Goal: Complete application form: Complete application form

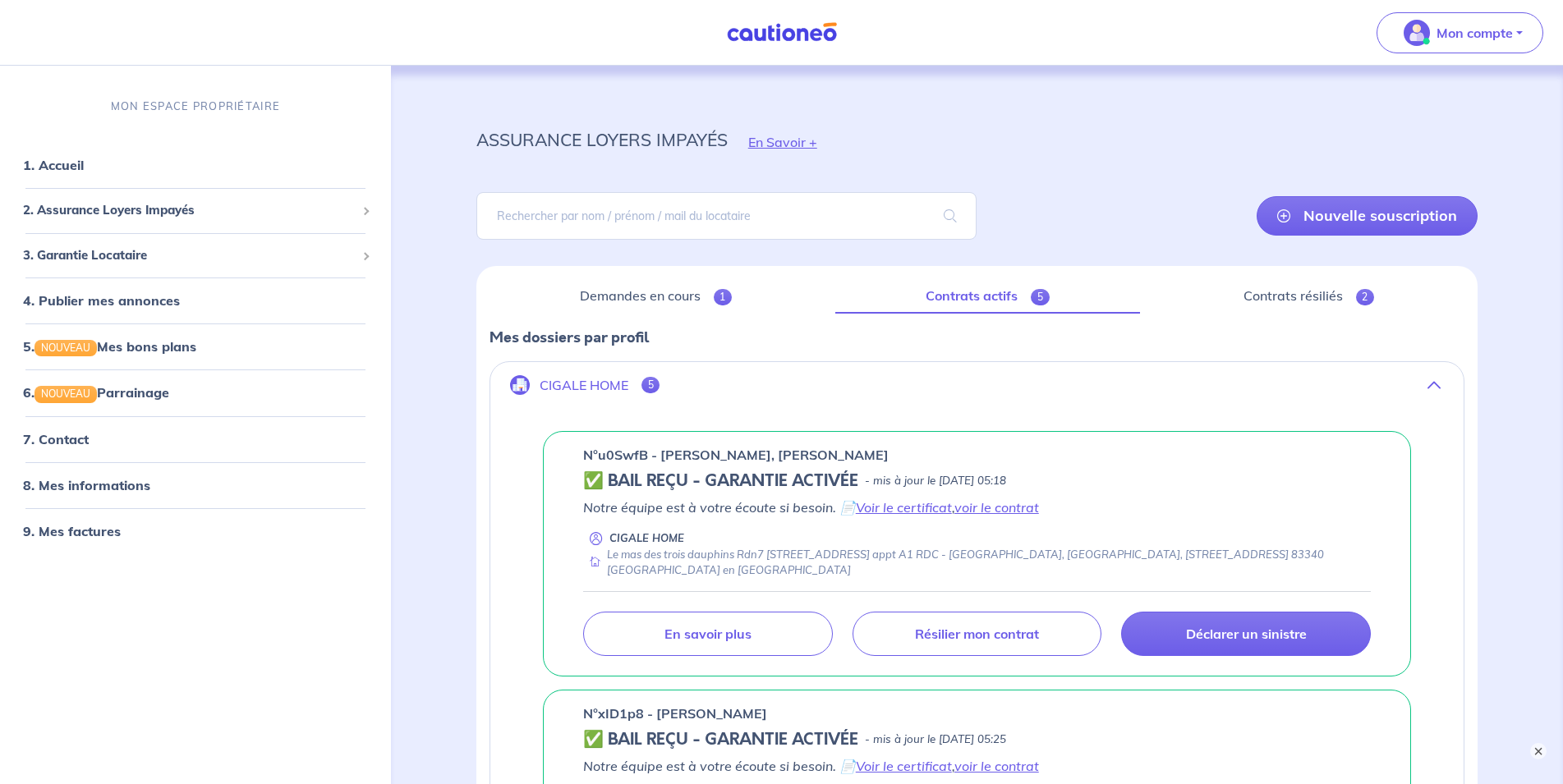
scroll to position [58, 0]
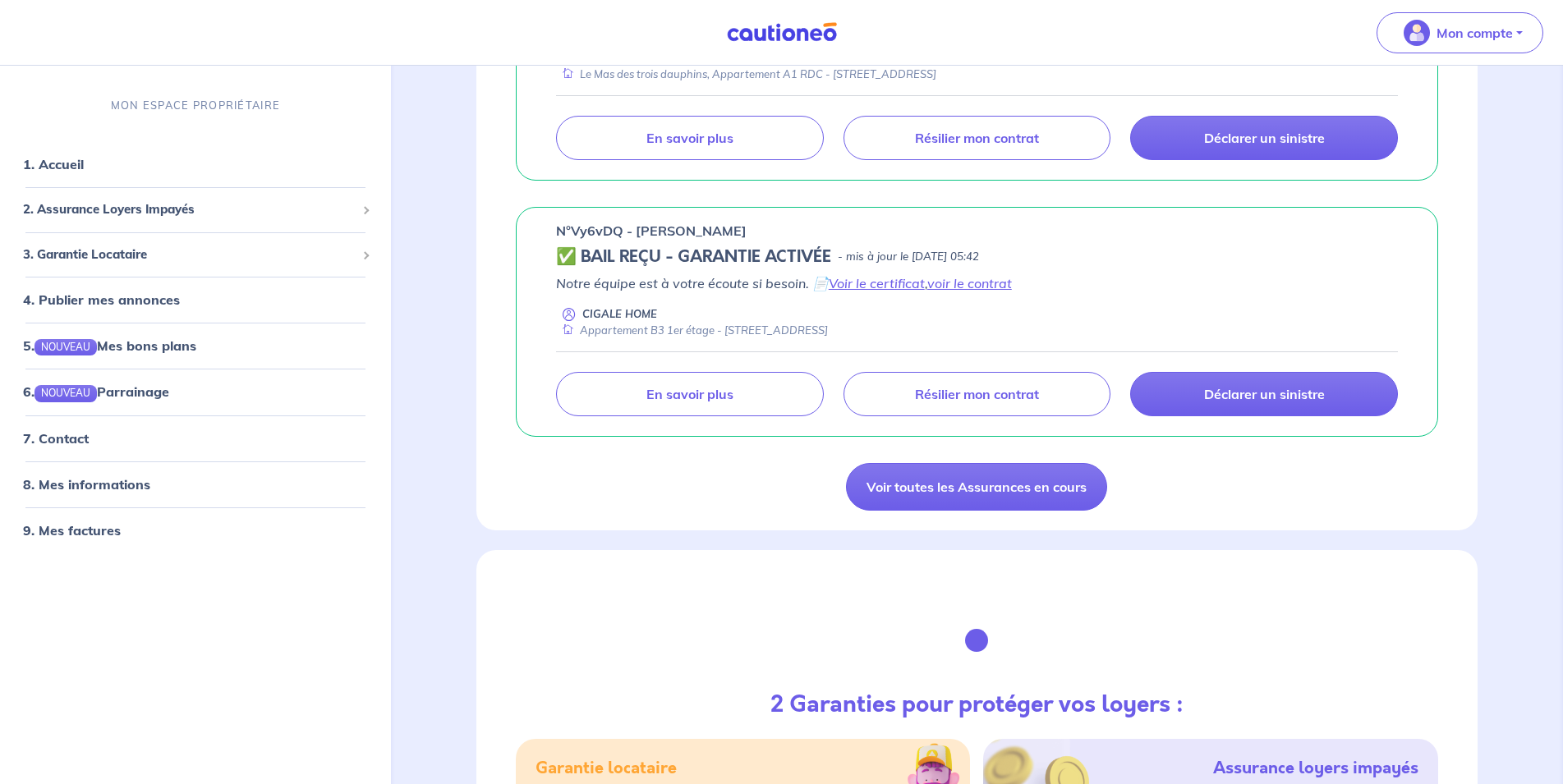
scroll to position [2513, 0]
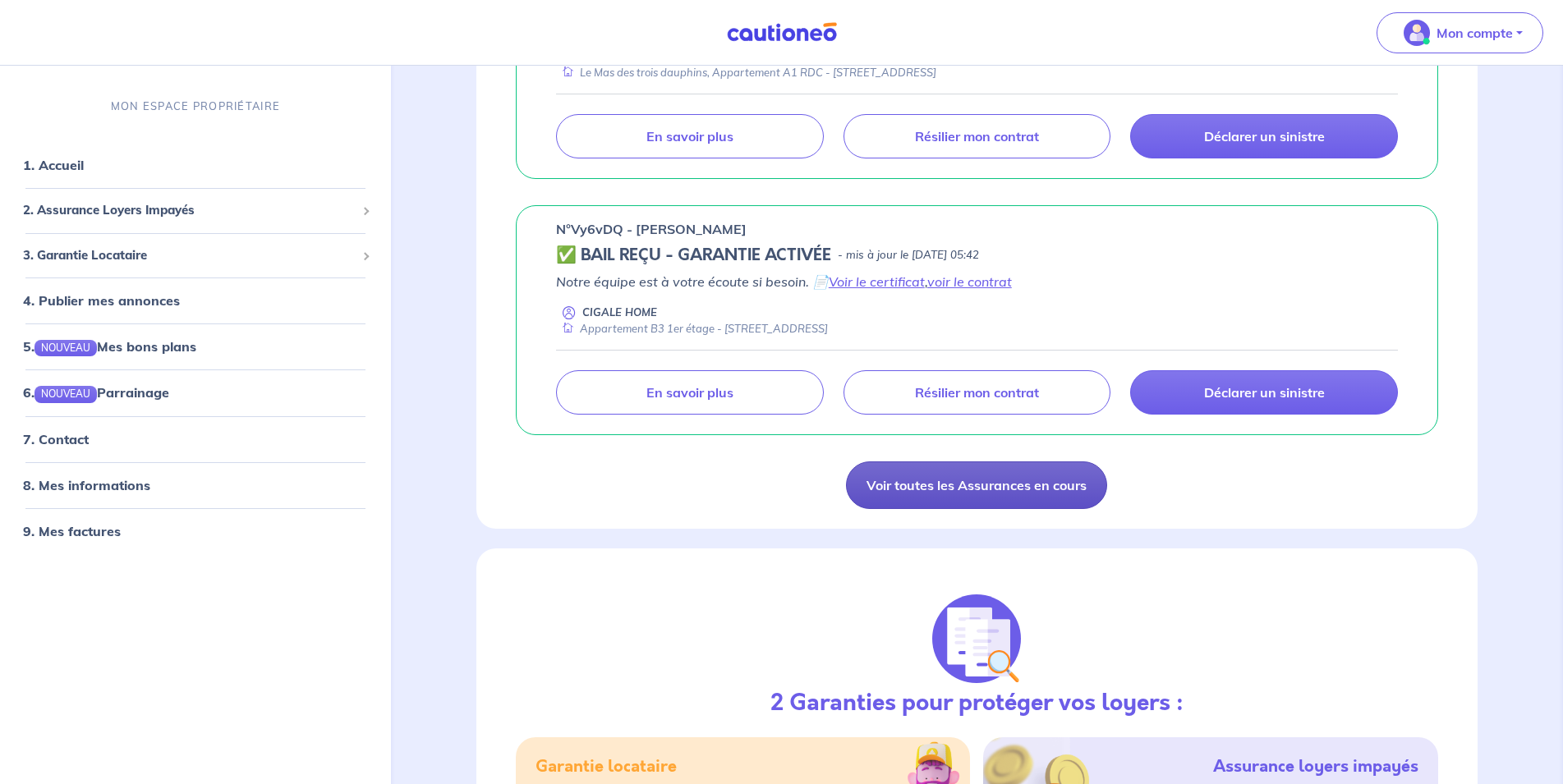
click at [866, 479] on link "Voir toutes les Assurances en cours" at bounding box center [976, 485] width 261 height 48
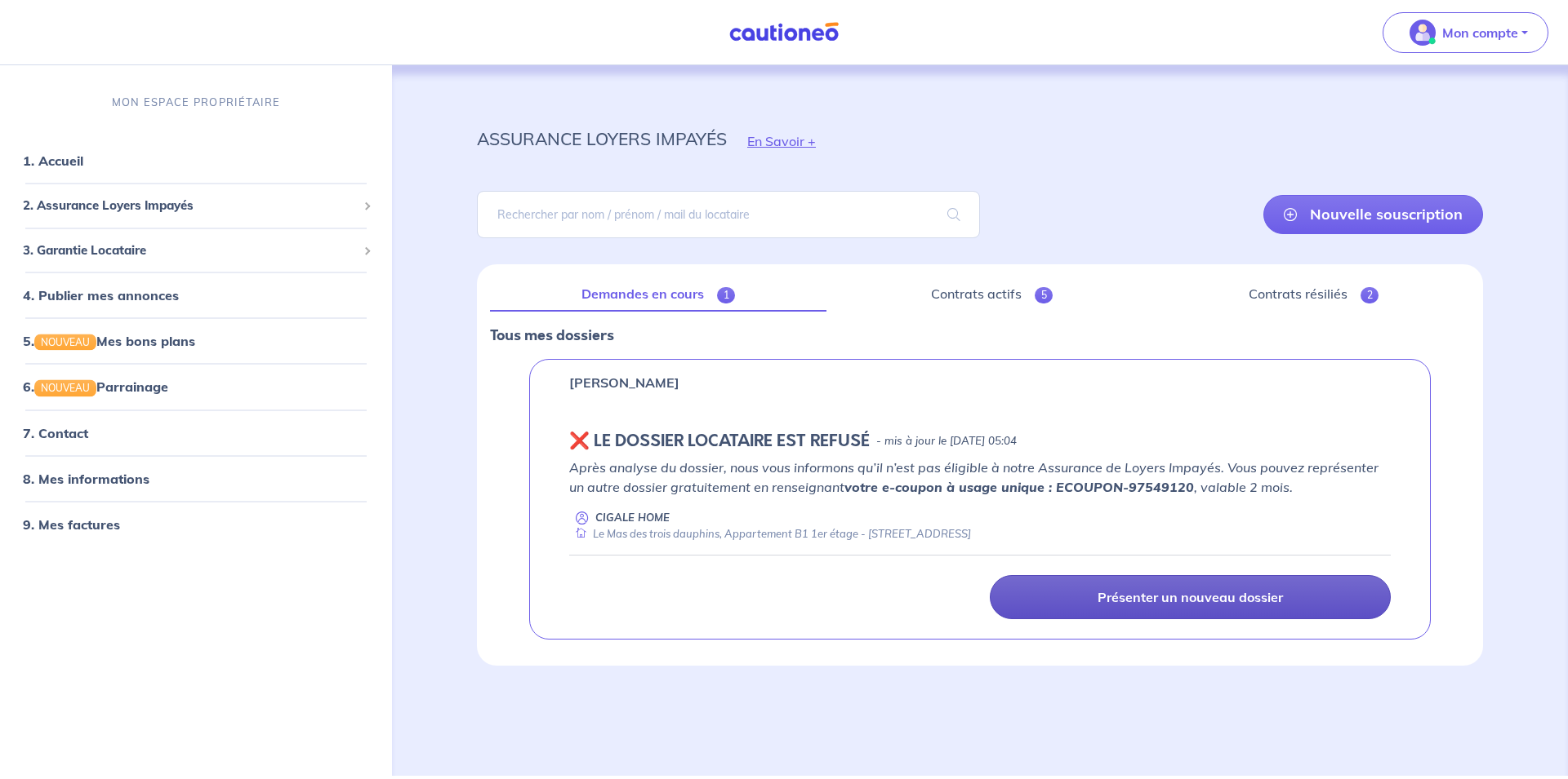
click at [1204, 602] on p "Présenter un nouveau dossier" at bounding box center [1189, 597] width 185 height 17
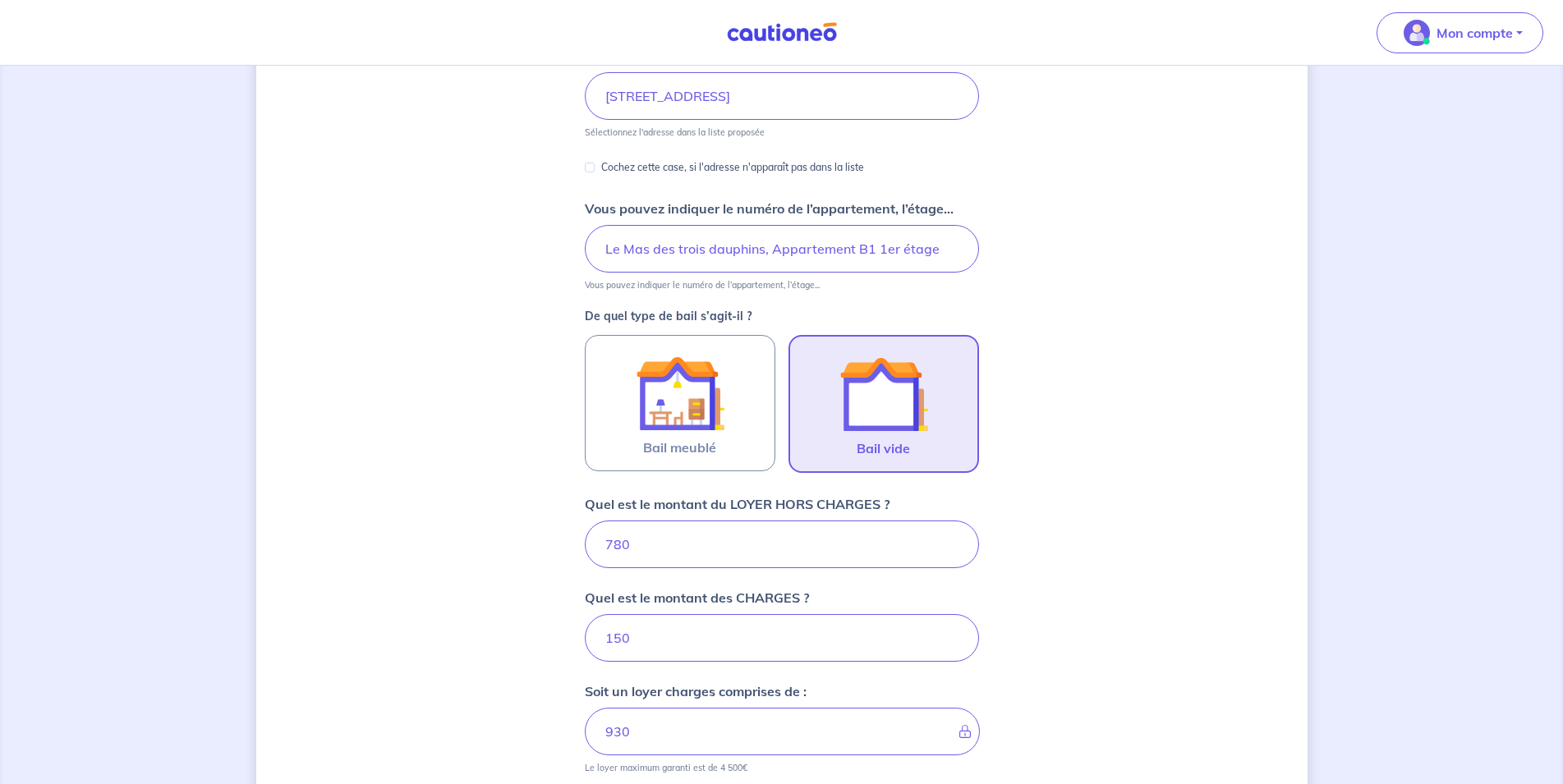
scroll to position [251, 0]
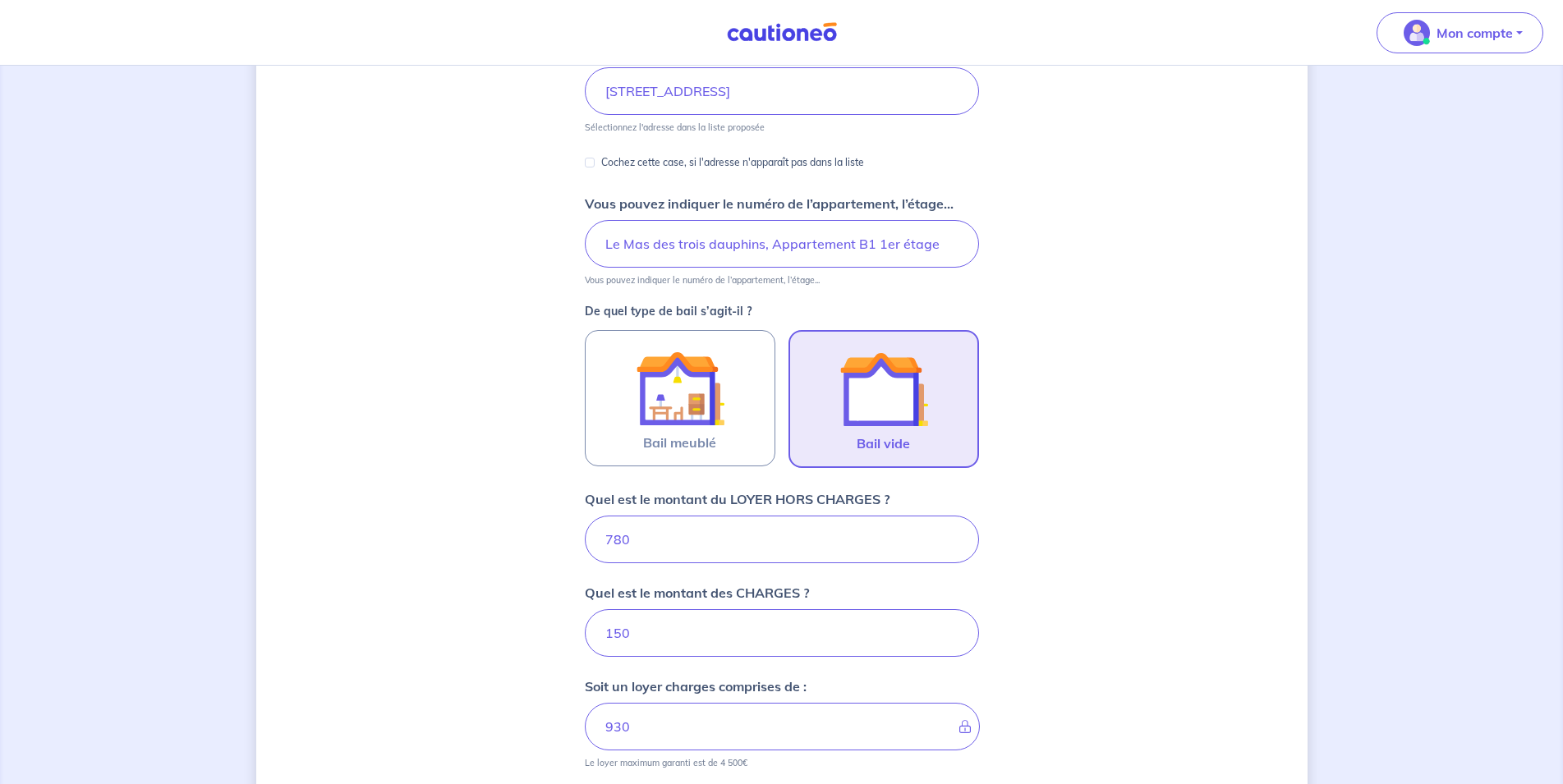
click at [899, 404] on img at bounding box center [883, 389] width 89 height 89
click at [0, 0] on input "Bail vide" at bounding box center [0, 0] width 0 height 0
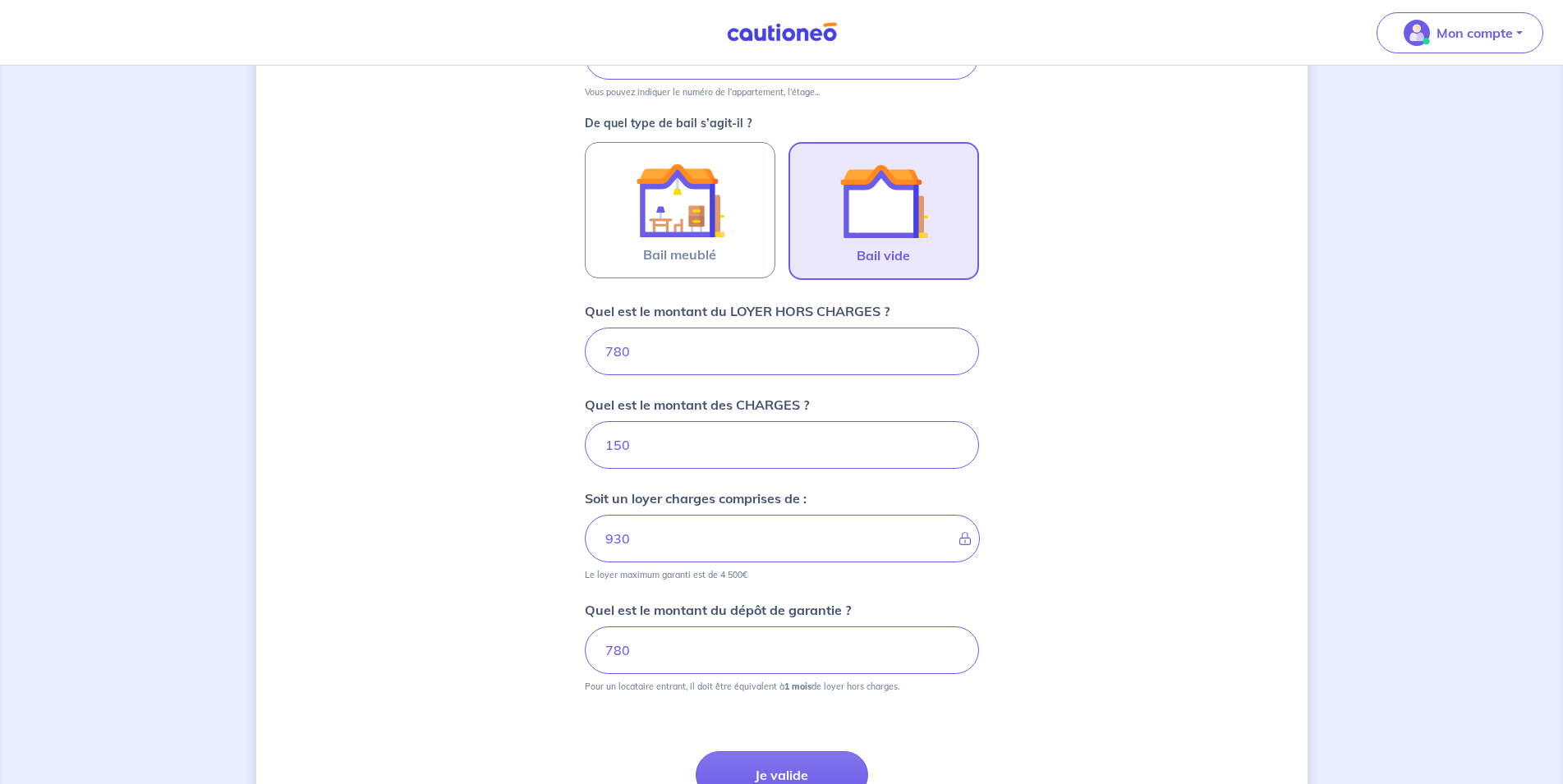
scroll to position [503, 0]
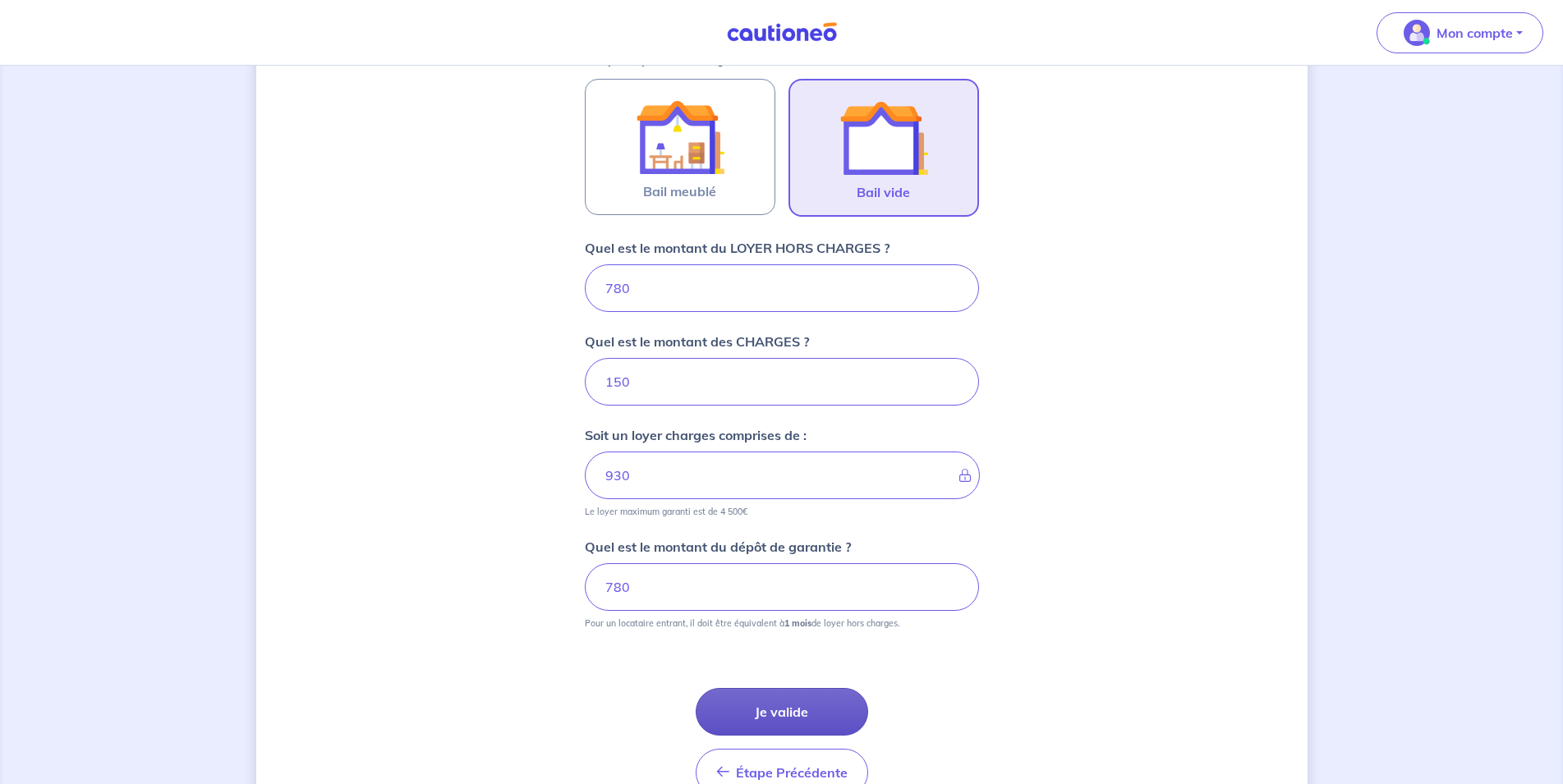
click at [765, 711] on button "Je valide" at bounding box center [782, 711] width 173 height 48
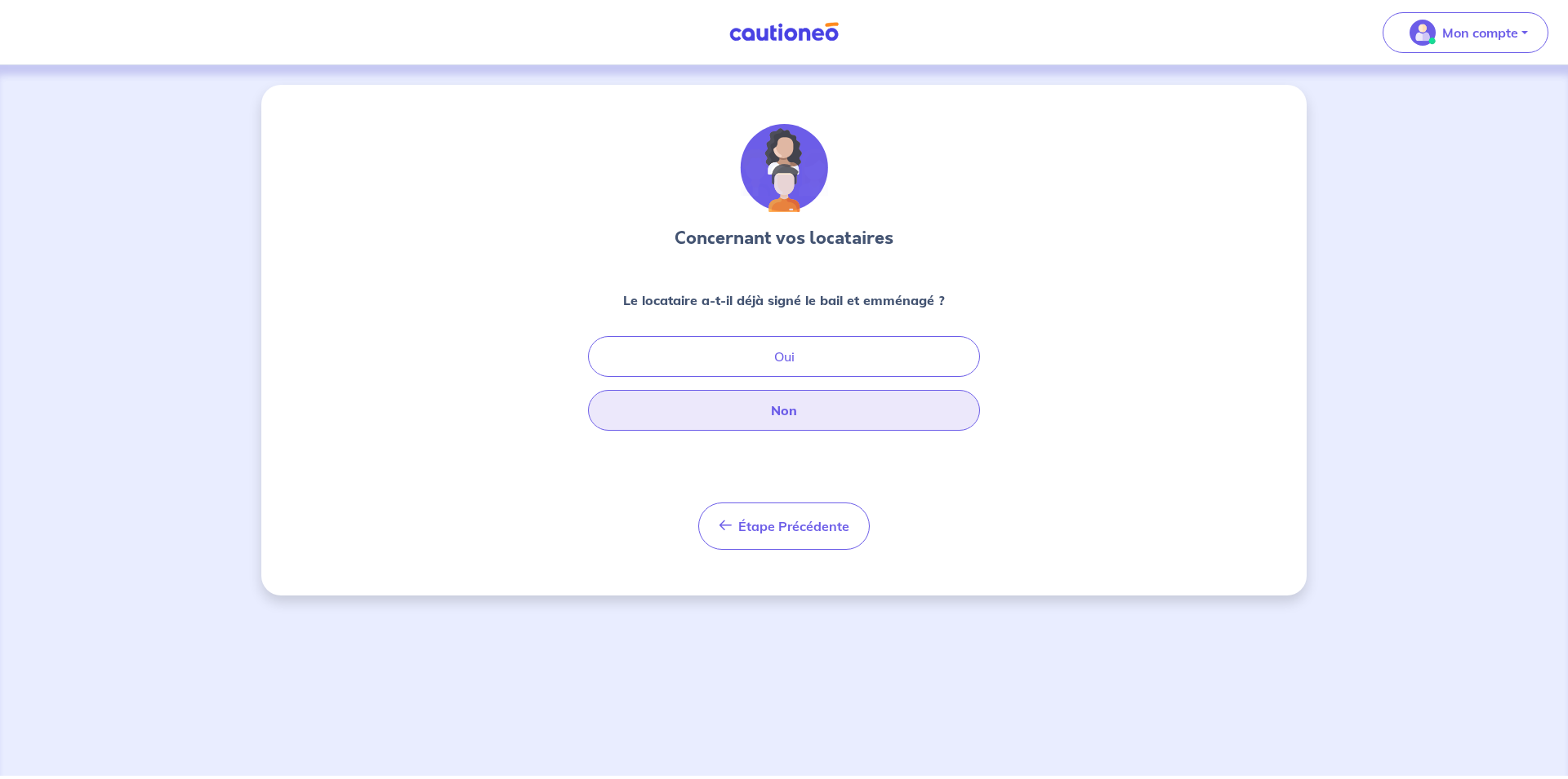
click at [794, 408] on button "Non" at bounding box center [784, 410] width 392 height 41
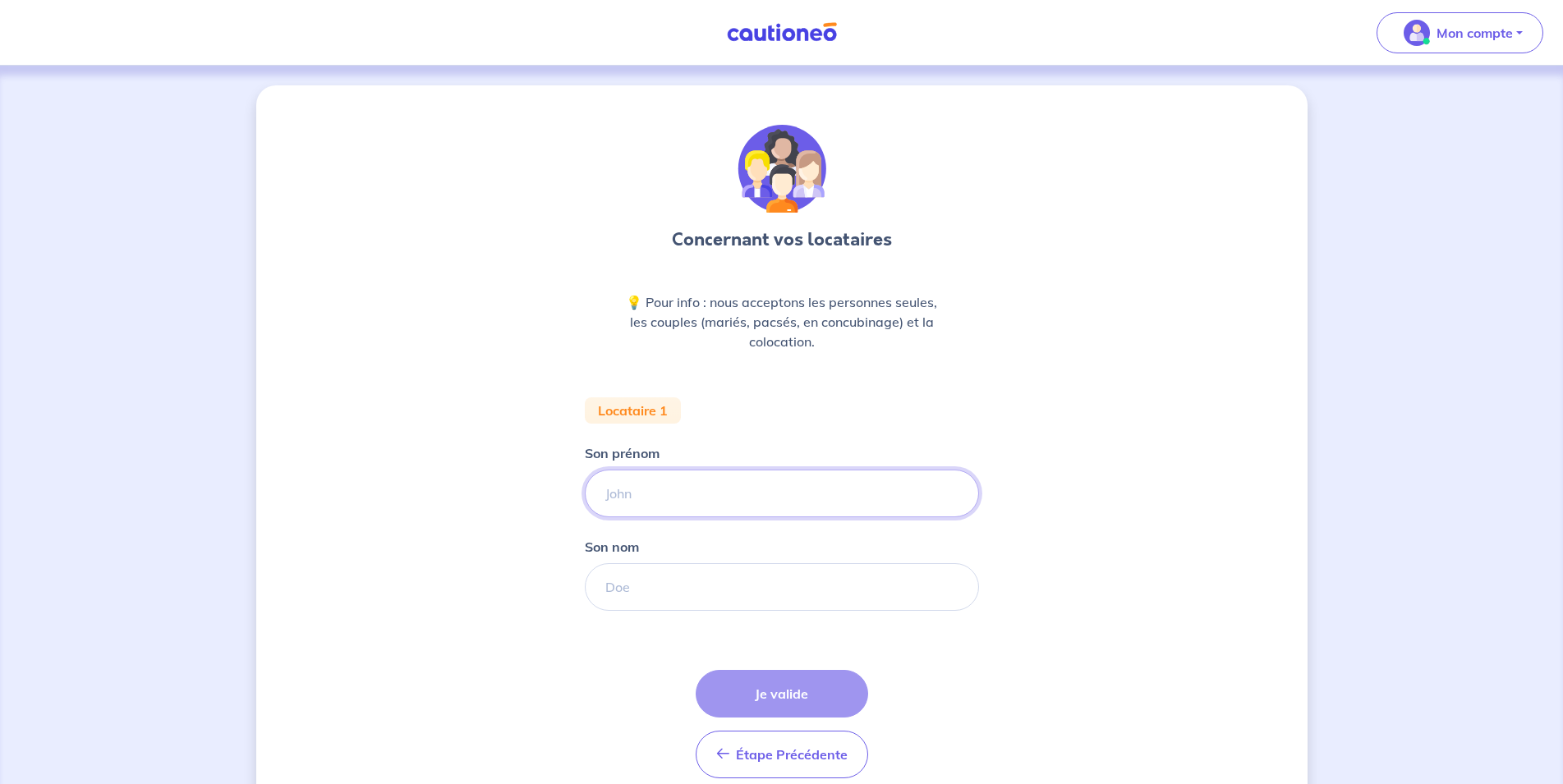
click at [734, 504] on input "Son prénom" at bounding box center [782, 493] width 394 height 48
click at [635, 492] on input "Son prénom" at bounding box center [782, 493] width 394 height 48
type input "g"
type input "Gérard"
click at [642, 586] on input "Son nom" at bounding box center [782, 587] width 394 height 48
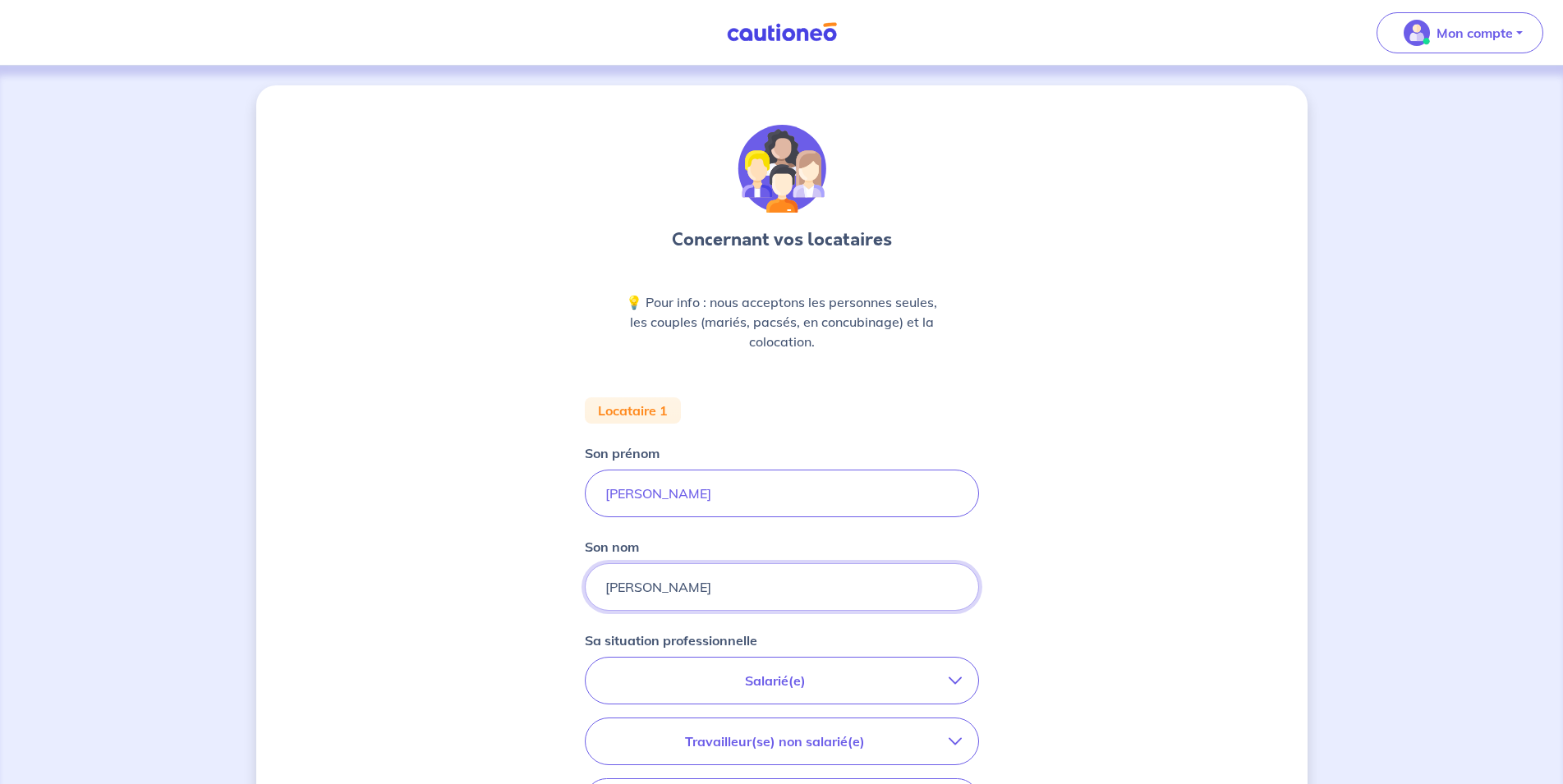
scroll to position [83, 0]
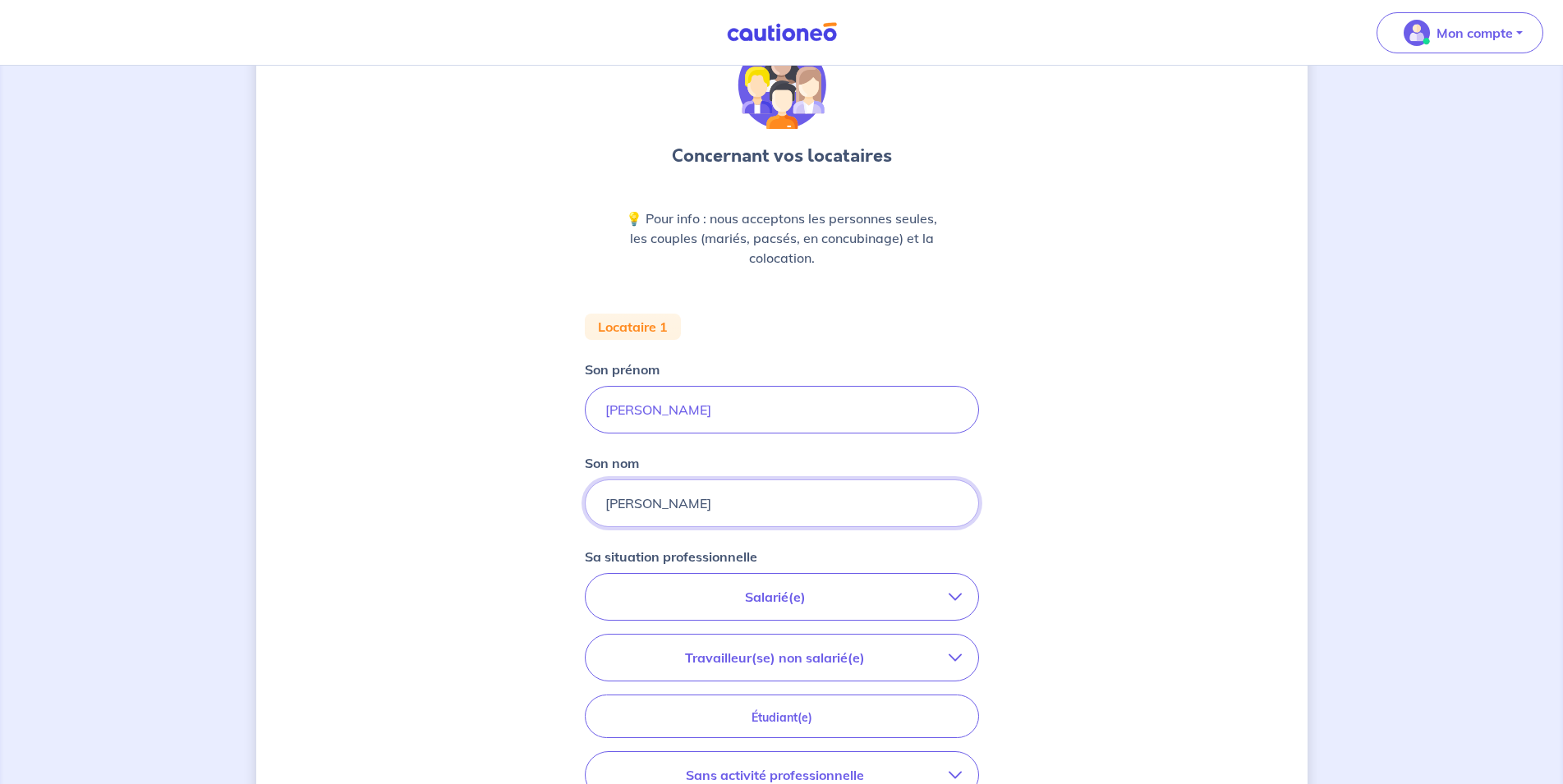
type input "ROLAND DE KERDORET"
click at [959, 604] on button "Salarié(e)" at bounding box center [782, 597] width 392 height 46
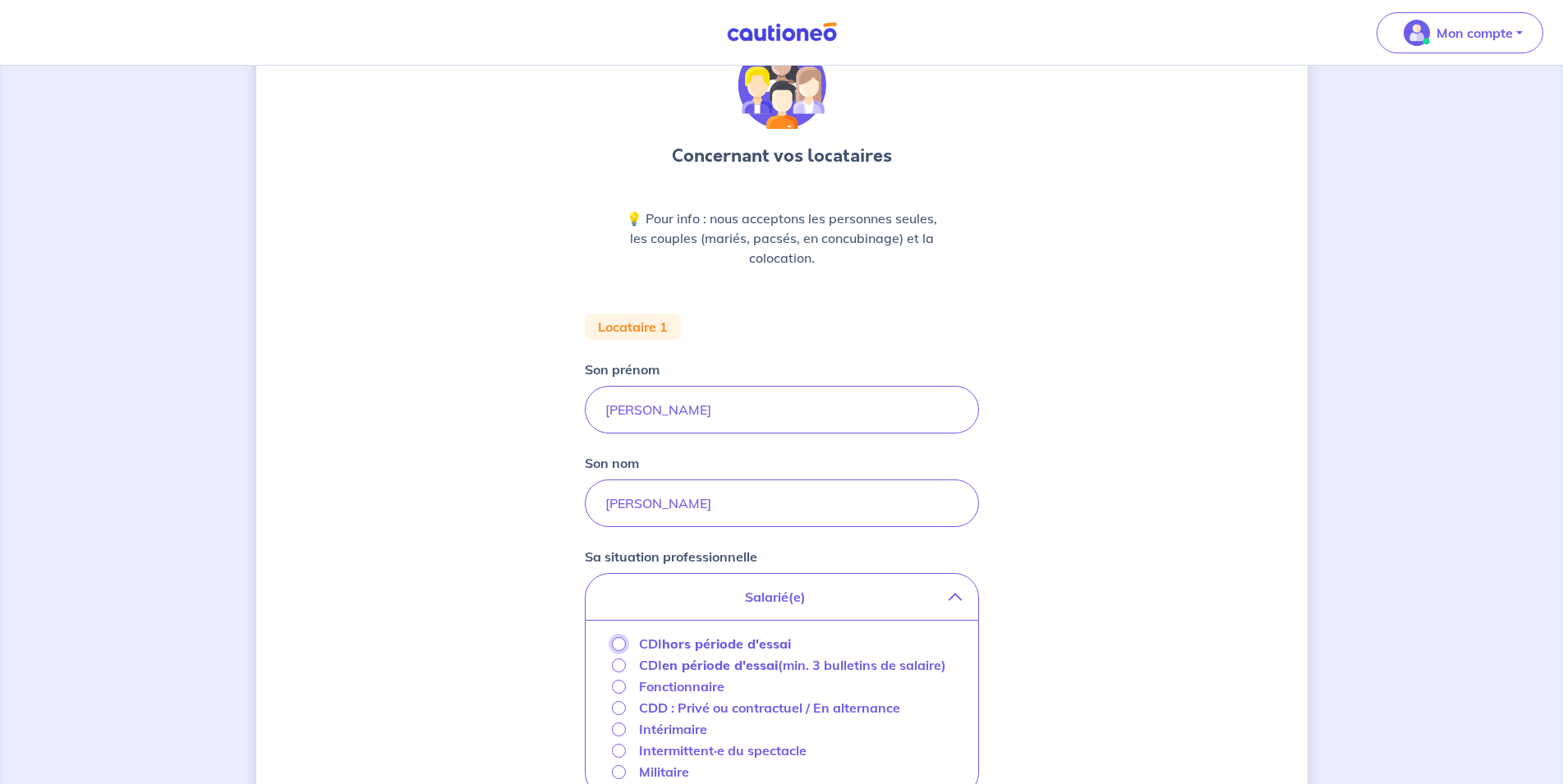
click at [615, 645] on input "CDI hors période d'essai" at bounding box center [619, 644] width 14 height 14
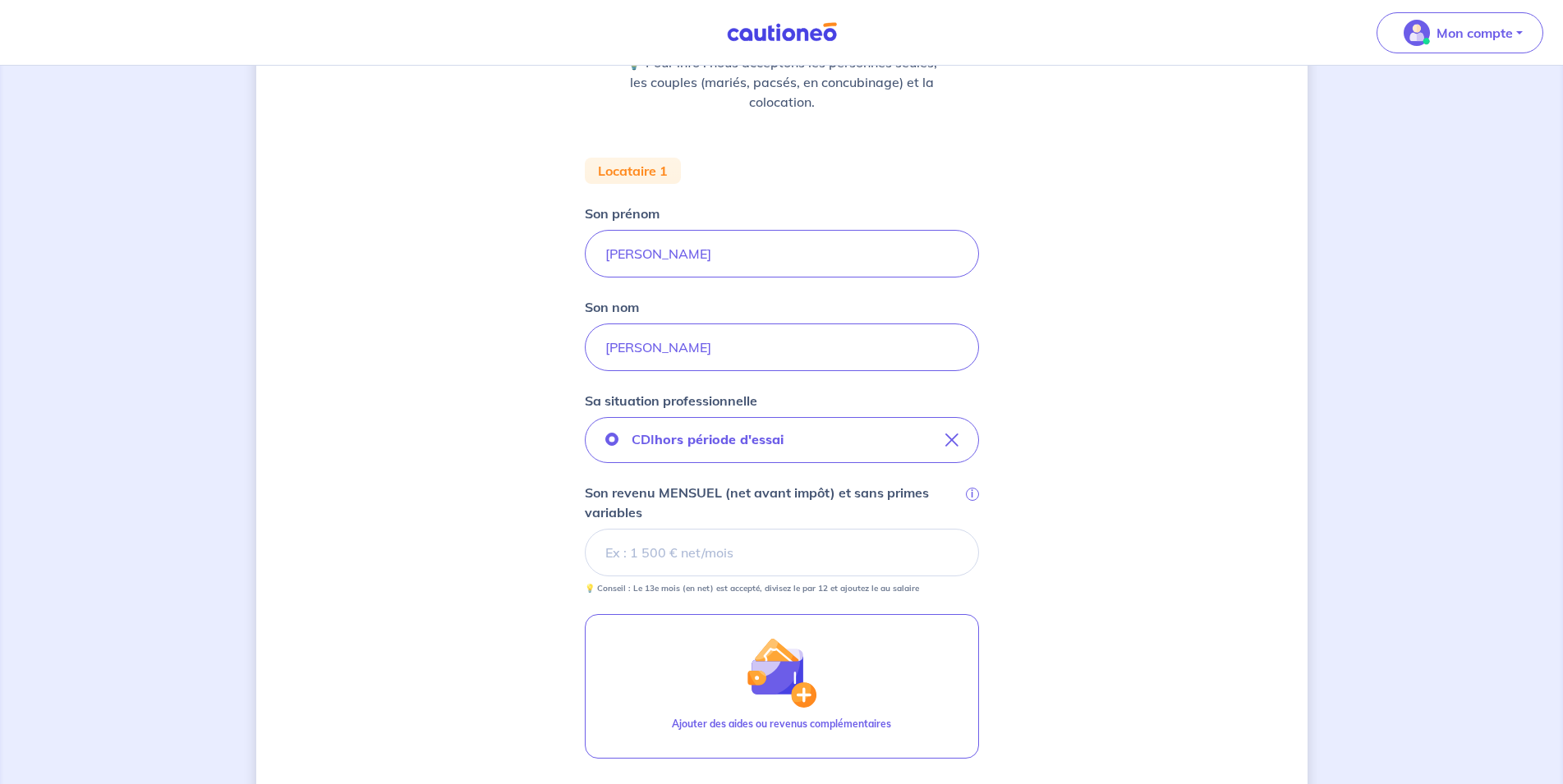
scroll to position [251, 0]
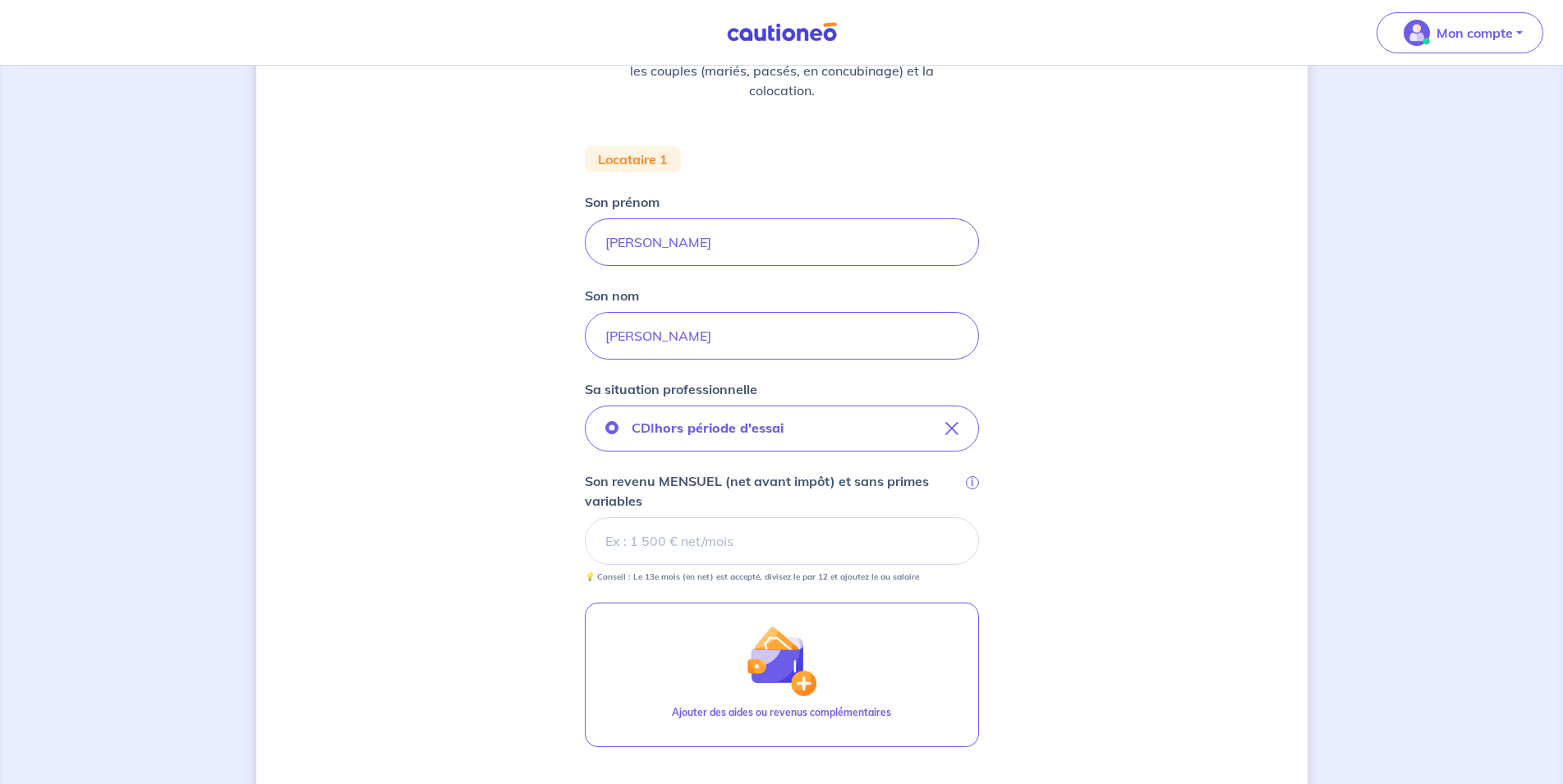
click at [664, 539] on input "Son revenu MENSUEL (net avant impôt) et sans primes variables i" at bounding box center [782, 541] width 394 height 48
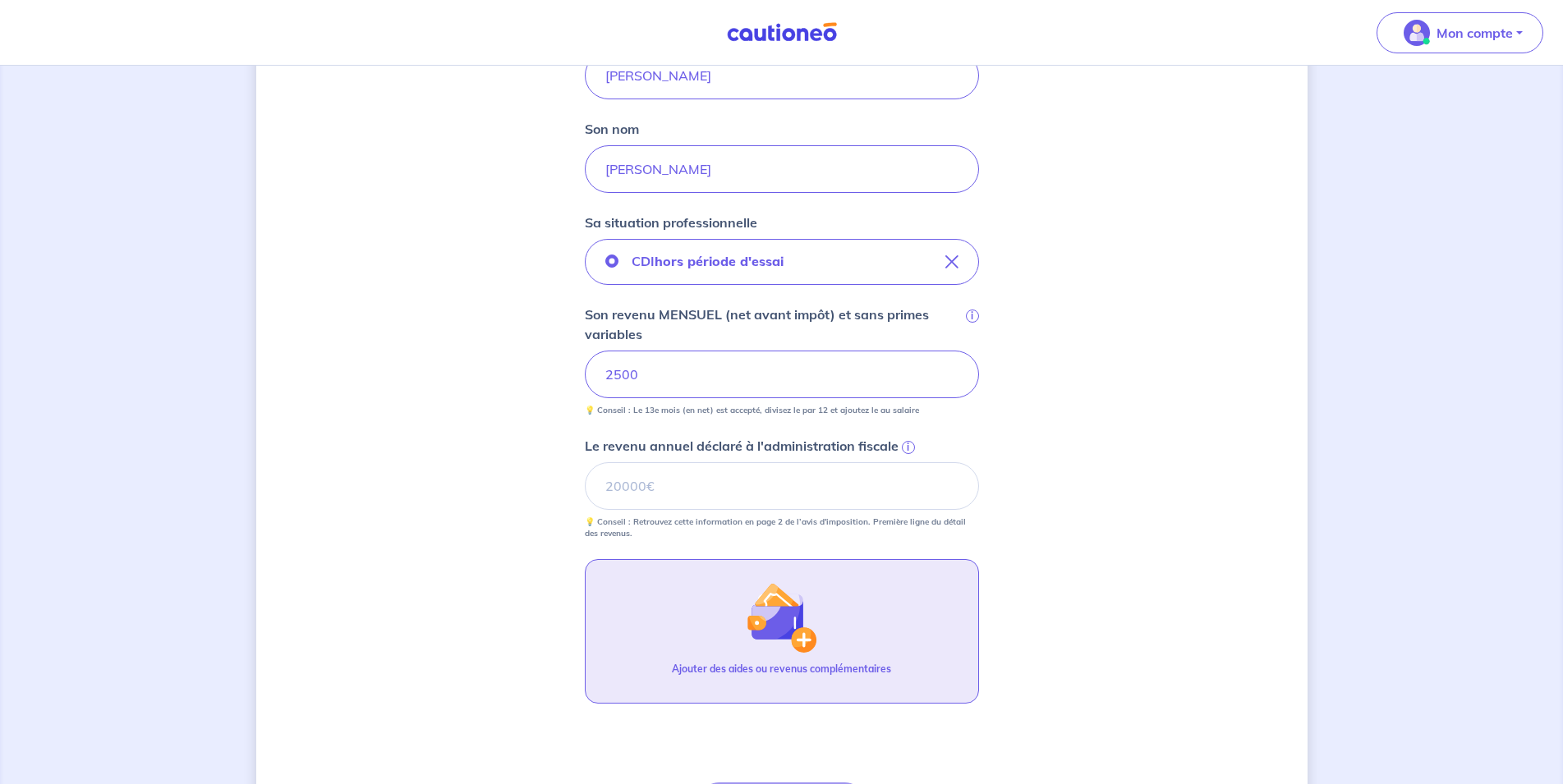
scroll to position [419, 0]
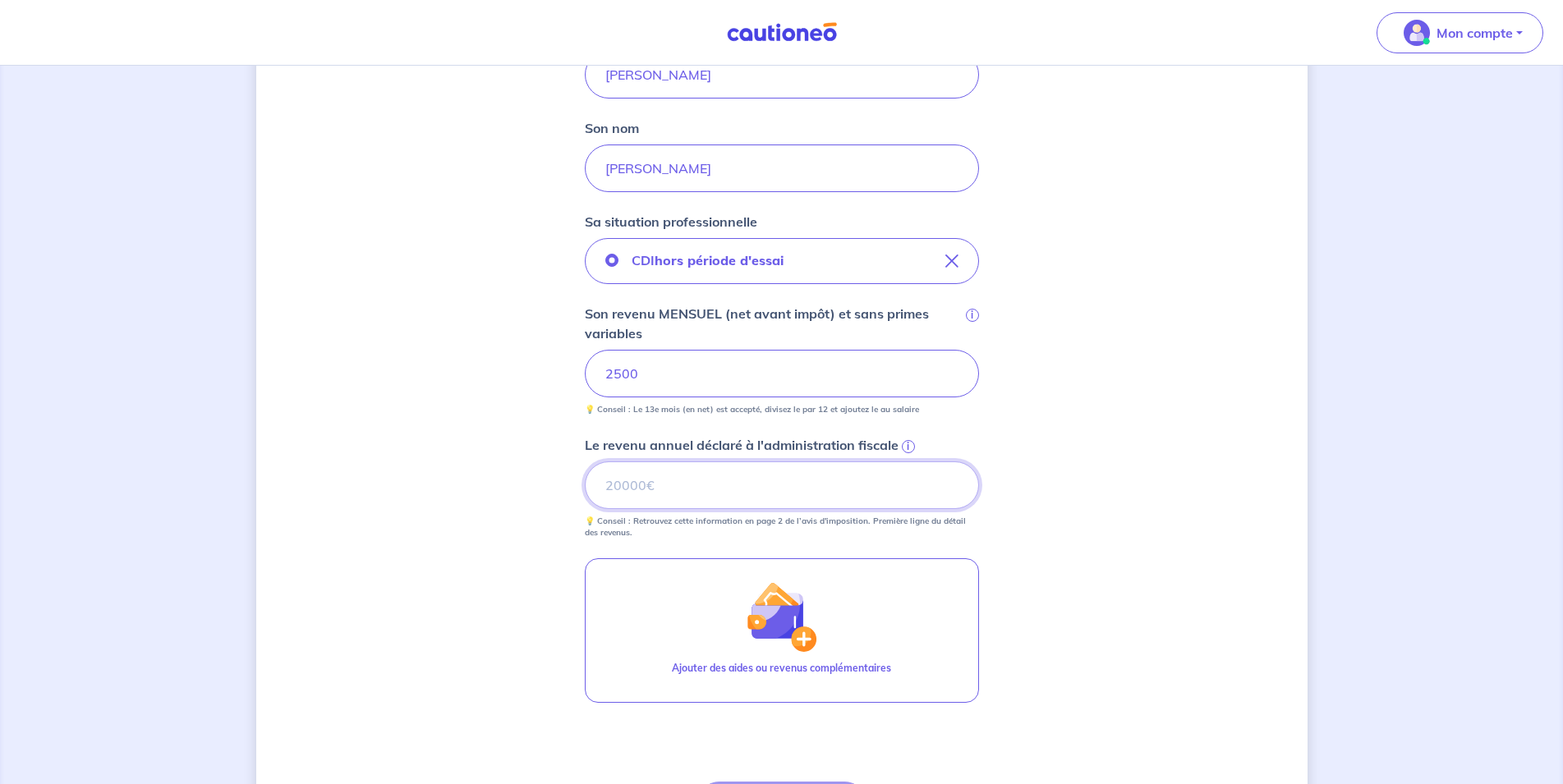
click at [662, 481] on input "Le revenu annuel déclaré à l'administration fiscale i" at bounding box center [782, 485] width 394 height 48
click at [907, 446] on span "i" at bounding box center [908, 447] width 13 height 13
click at [907, 462] on input "Le revenu annuel déclaré à l'administration fiscale i" at bounding box center [782, 485] width 394 height 48
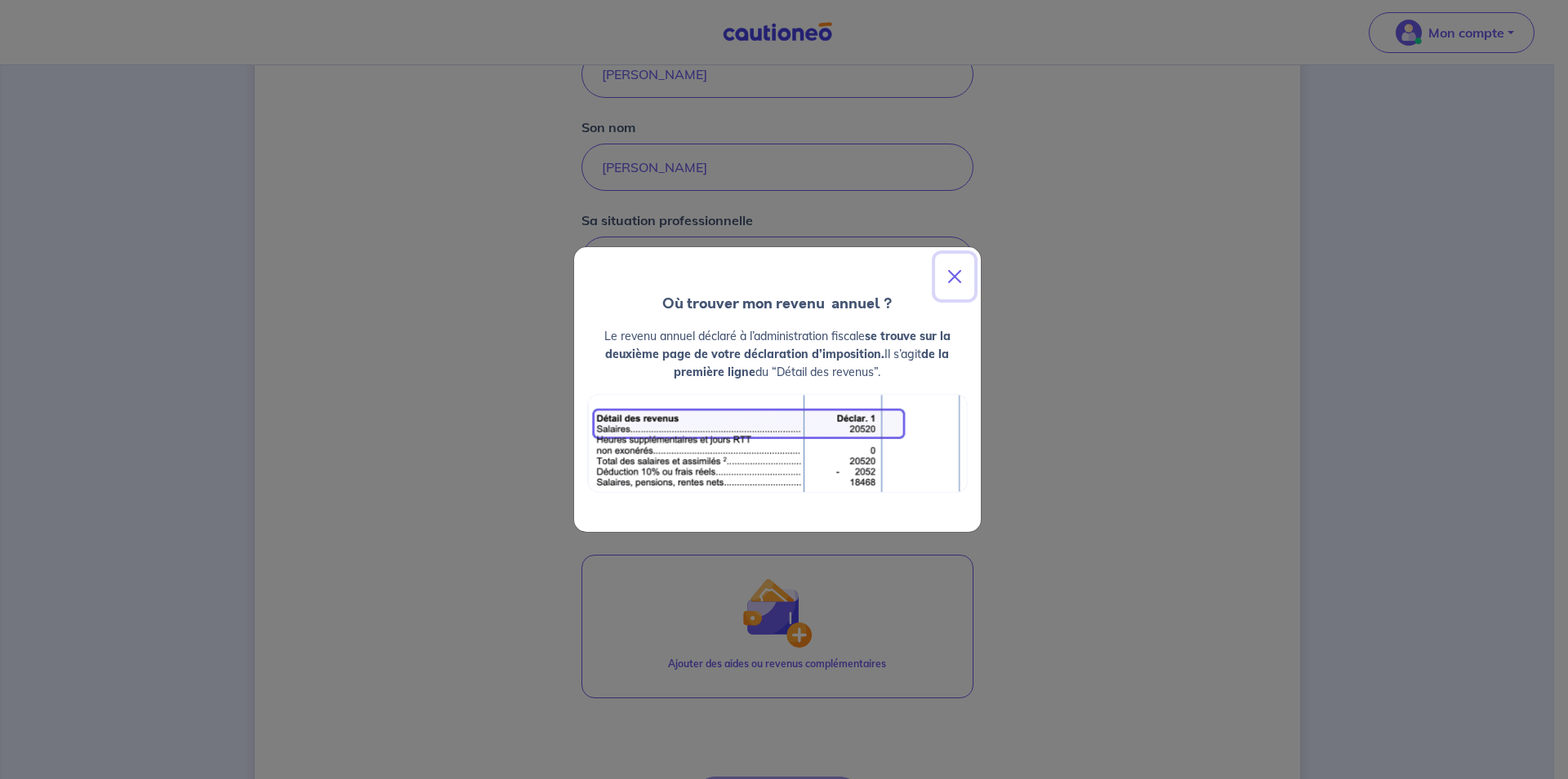
click at [955, 280] on button "Close" at bounding box center [954, 276] width 39 height 46
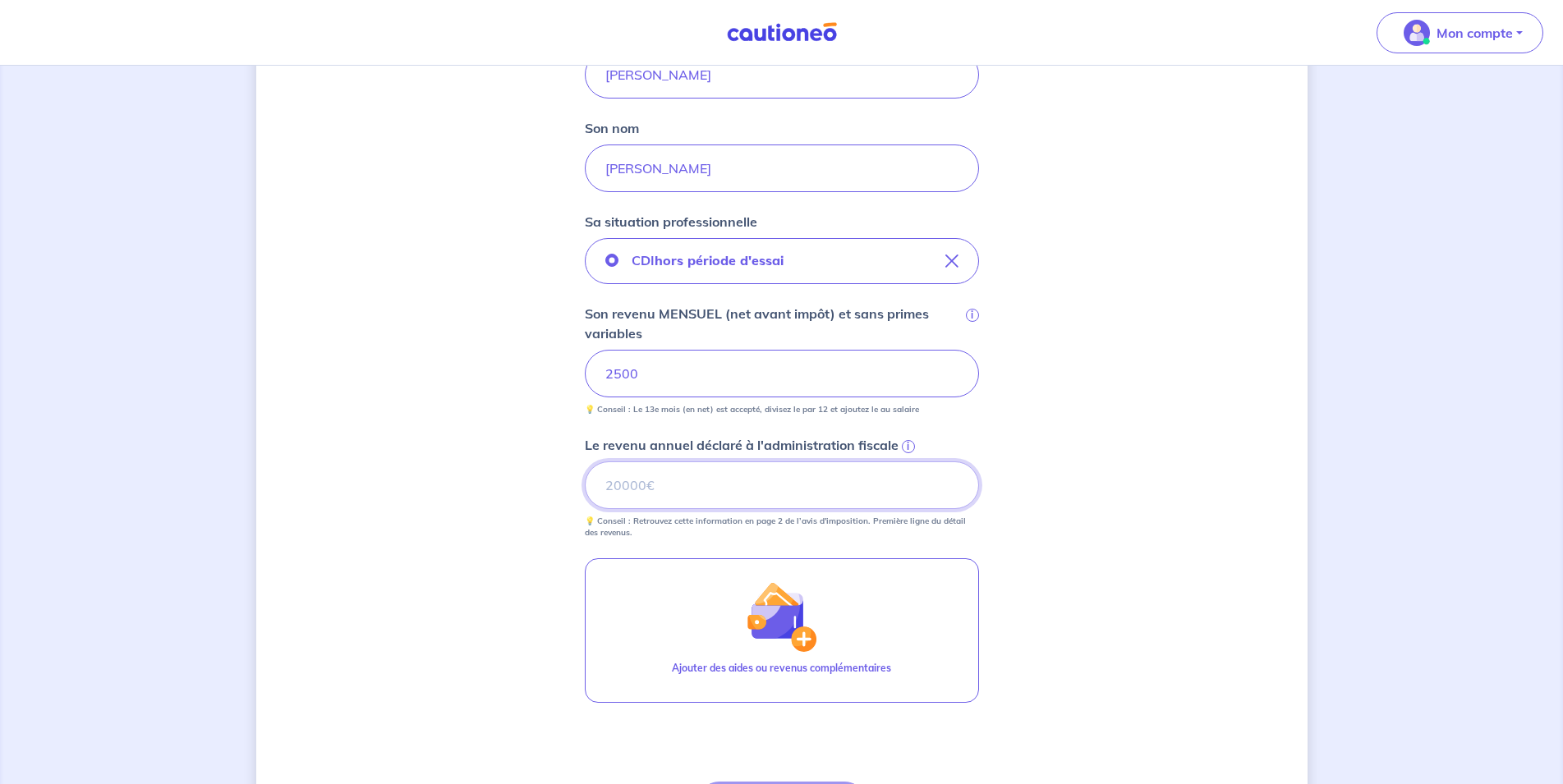
click at [655, 489] on input "Le revenu annuel déclaré à l'administration fiscale i" at bounding box center [782, 485] width 394 height 48
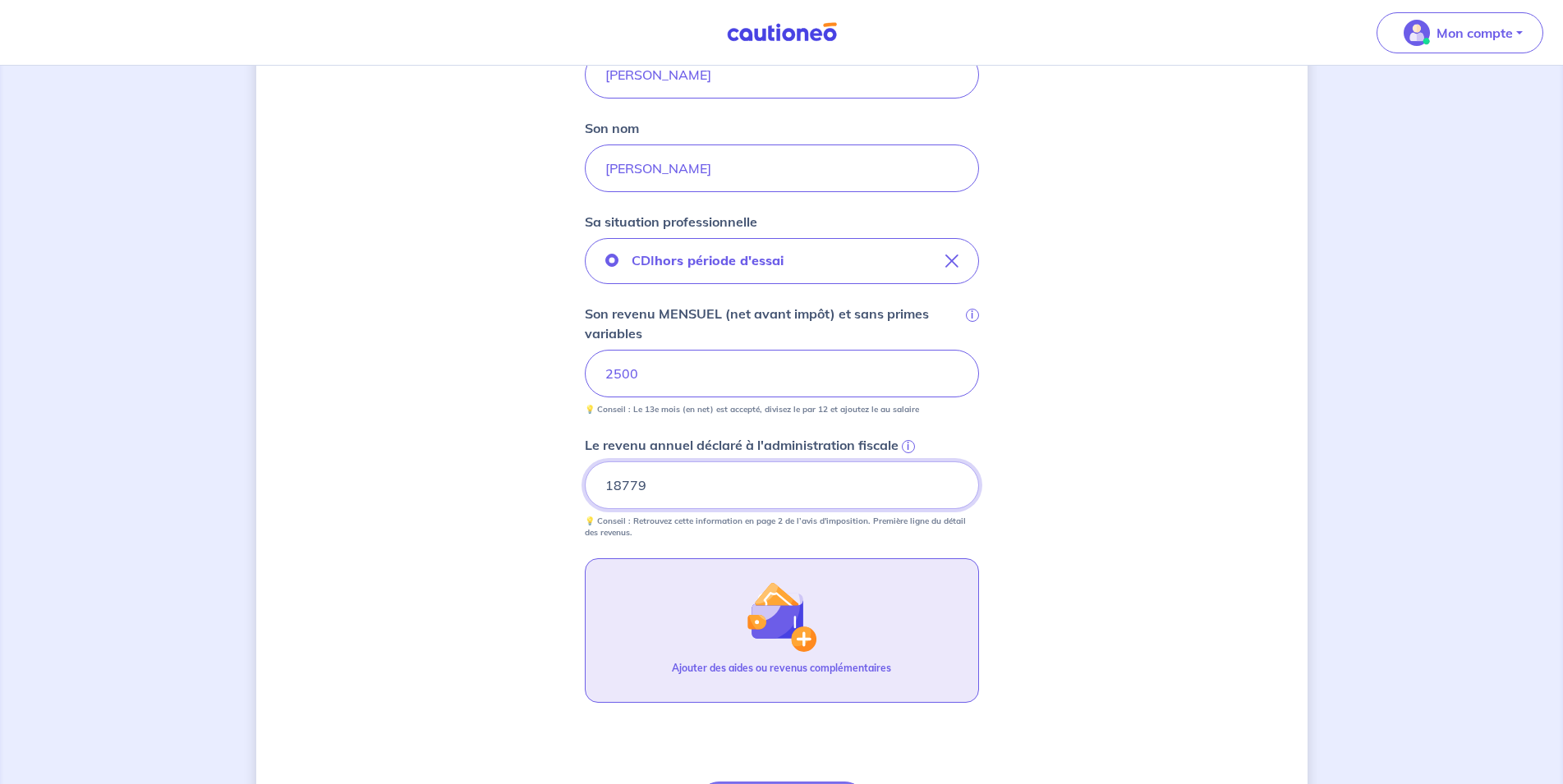
type input "18779"
click at [649, 596] on button "Ajouter des aides ou revenus complémentaires" at bounding box center [782, 630] width 394 height 144
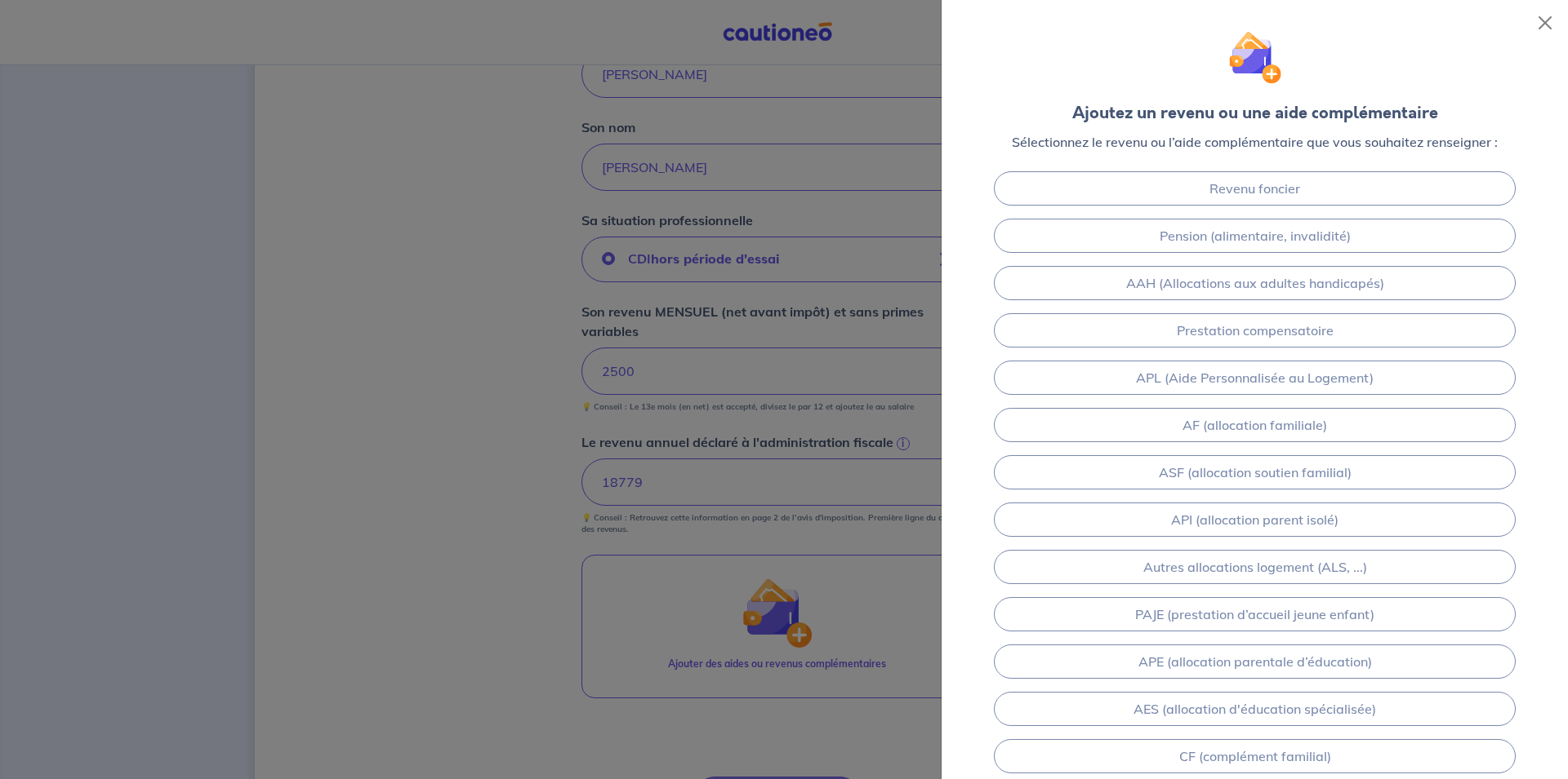
click at [639, 588] on div at bounding box center [784, 389] width 1568 height 779
click at [393, 318] on div at bounding box center [784, 389] width 1568 height 779
click at [1546, 25] on button "Close" at bounding box center [1544, 22] width 26 height 26
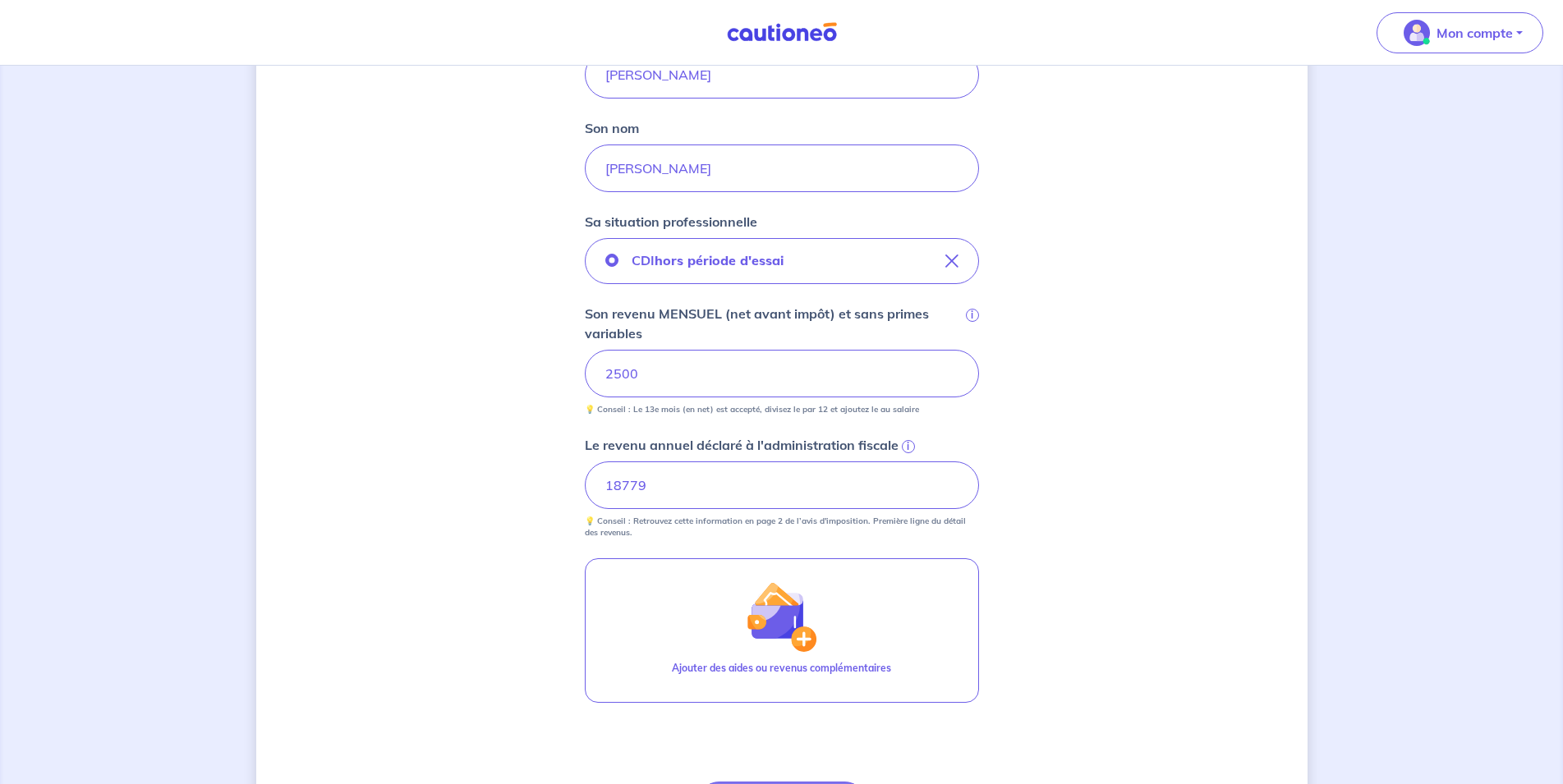
scroll to position [604, 0]
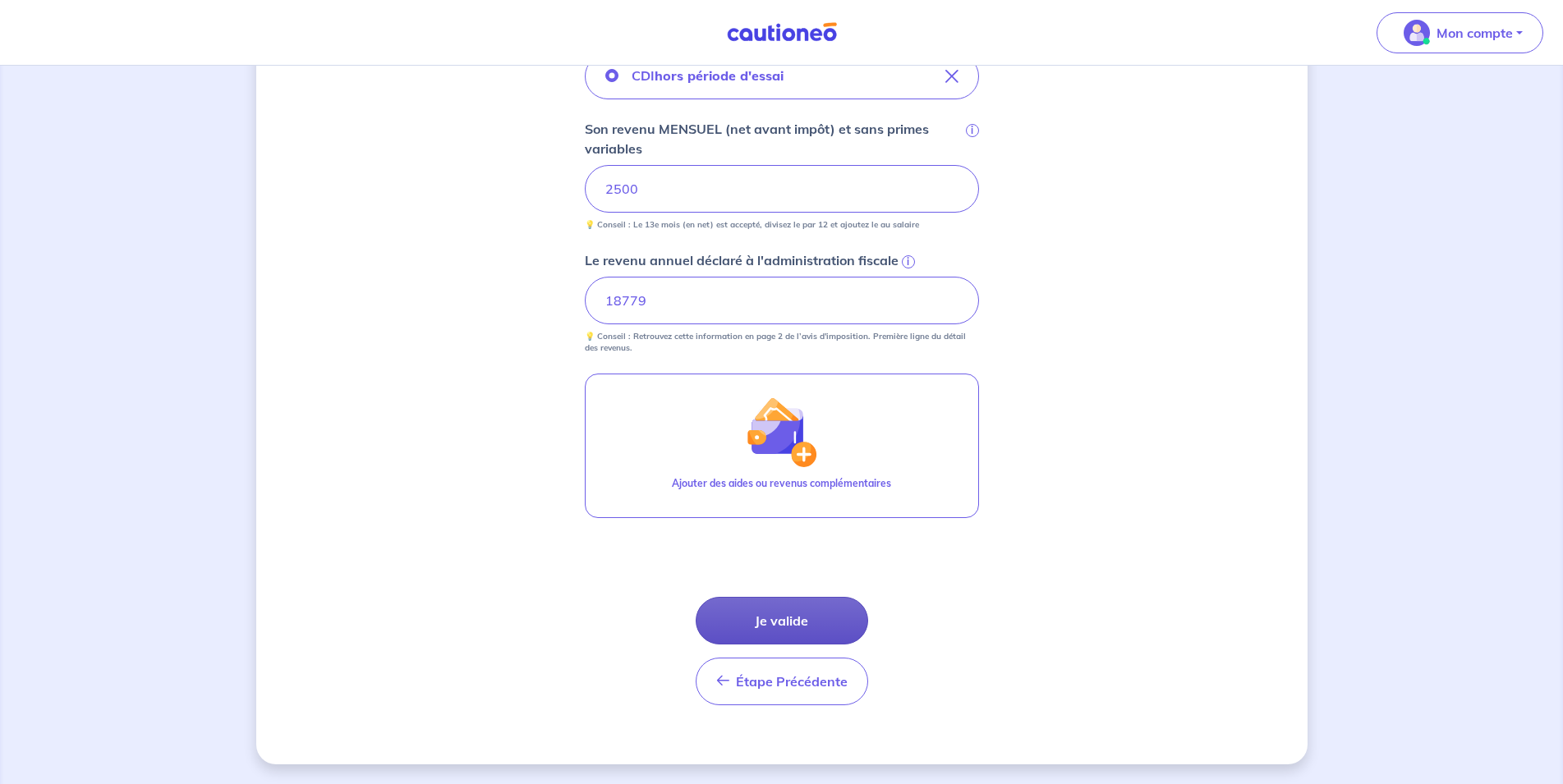
click at [793, 614] on button "Je valide" at bounding box center [782, 620] width 173 height 48
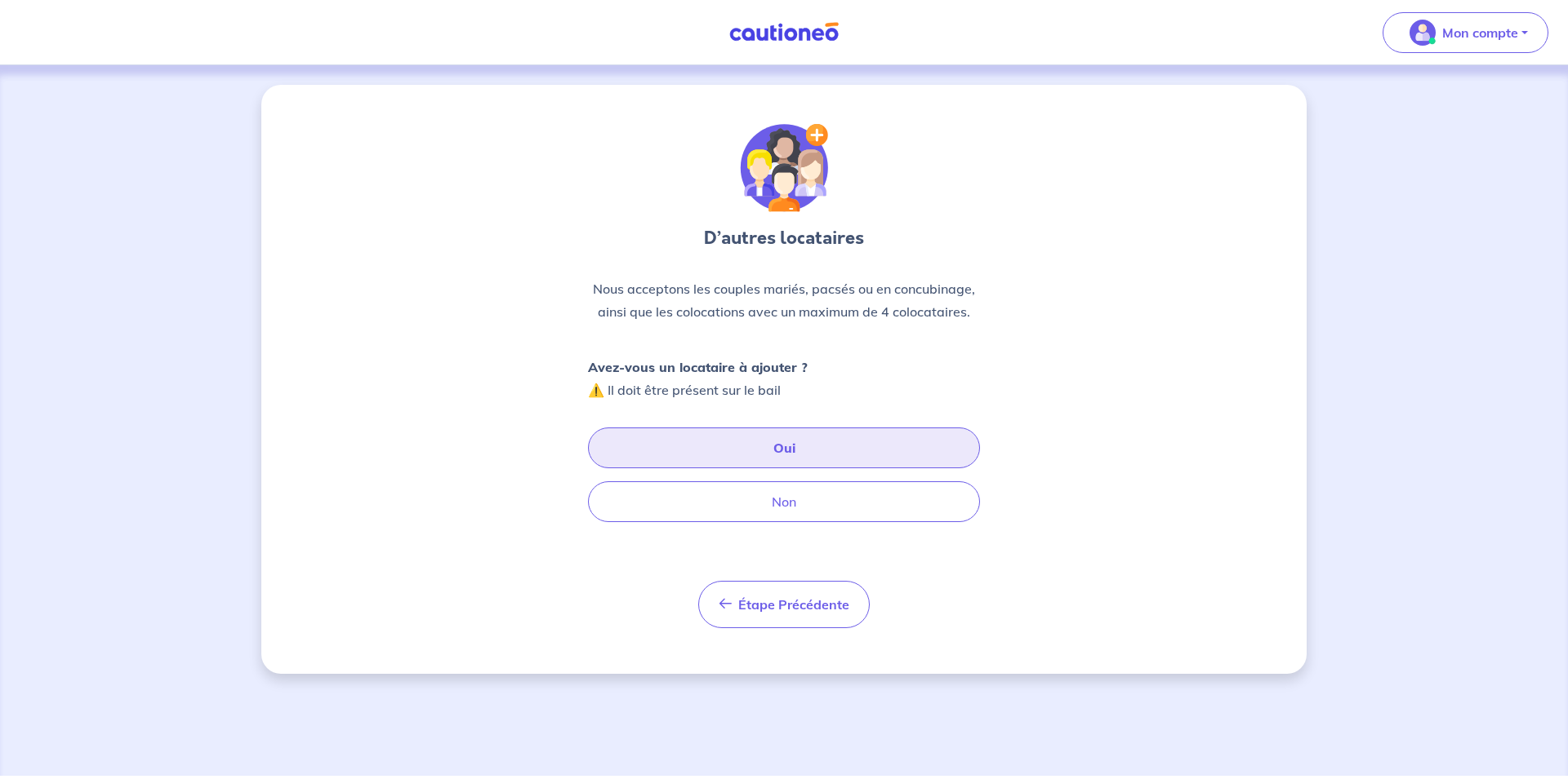
click at [786, 444] on button "Oui" at bounding box center [784, 447] width 392 height 41
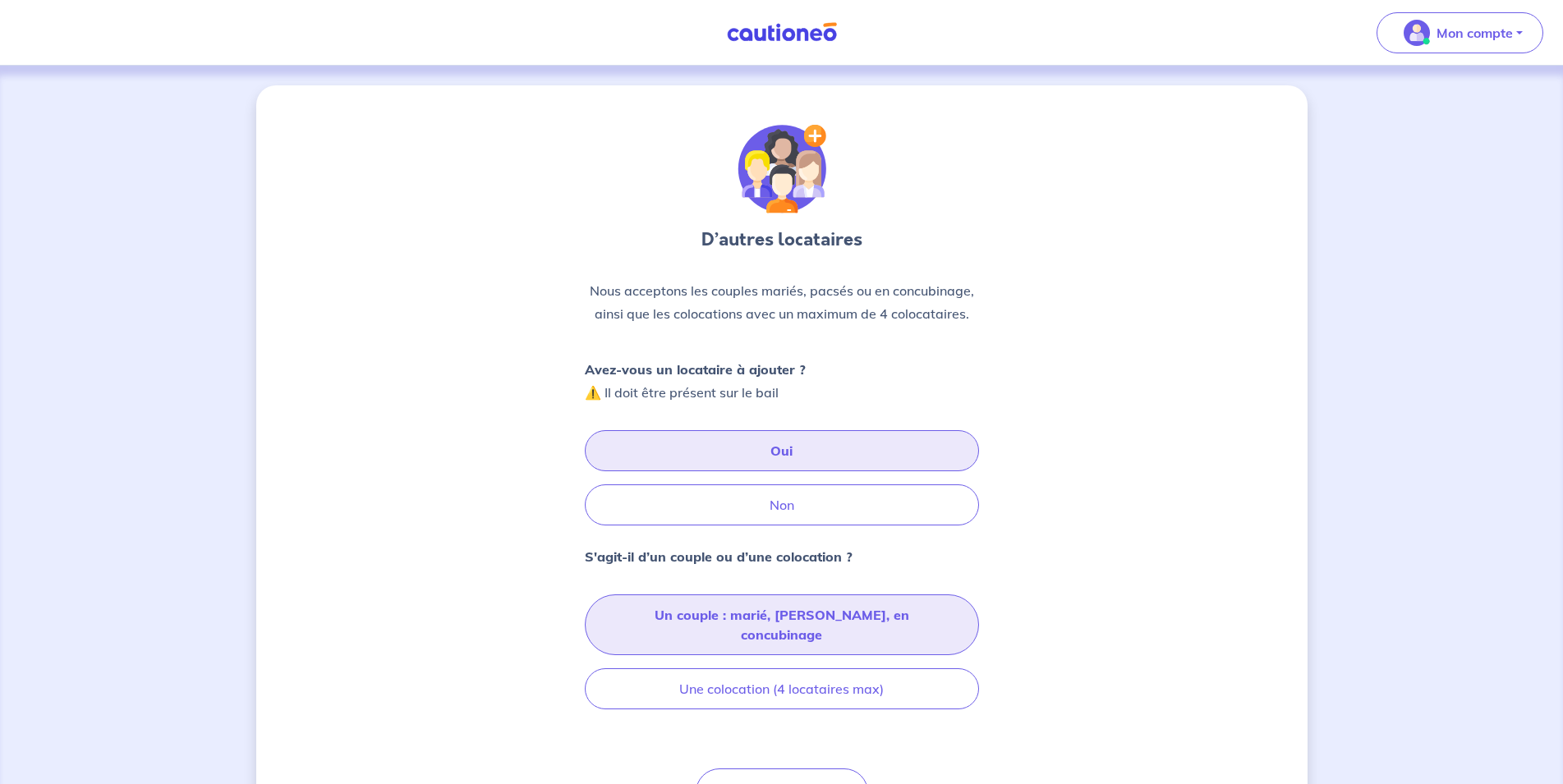
click at [766, 623] on button "Un couple : marié, pacsé, en concubinage" at bounding box center [782, 625] width 394 height 61
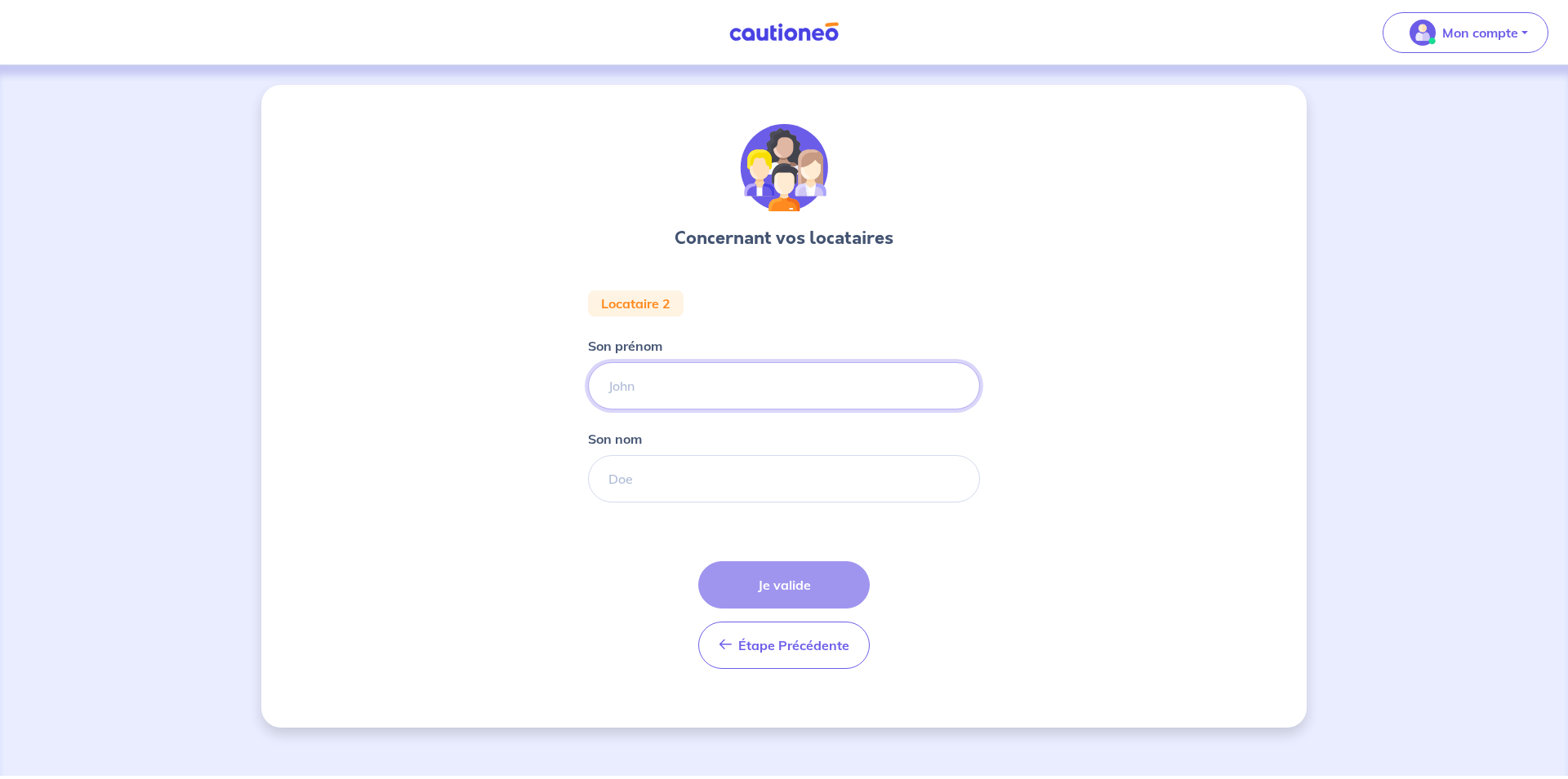
click at [657, 383] on input "Son prénom" at bounding box center [784, 386] width 392 height 47
type input "CORALIE"
click at [677, 489] on input "Son nom" at bounding box center [784, 479] width 392 height 47
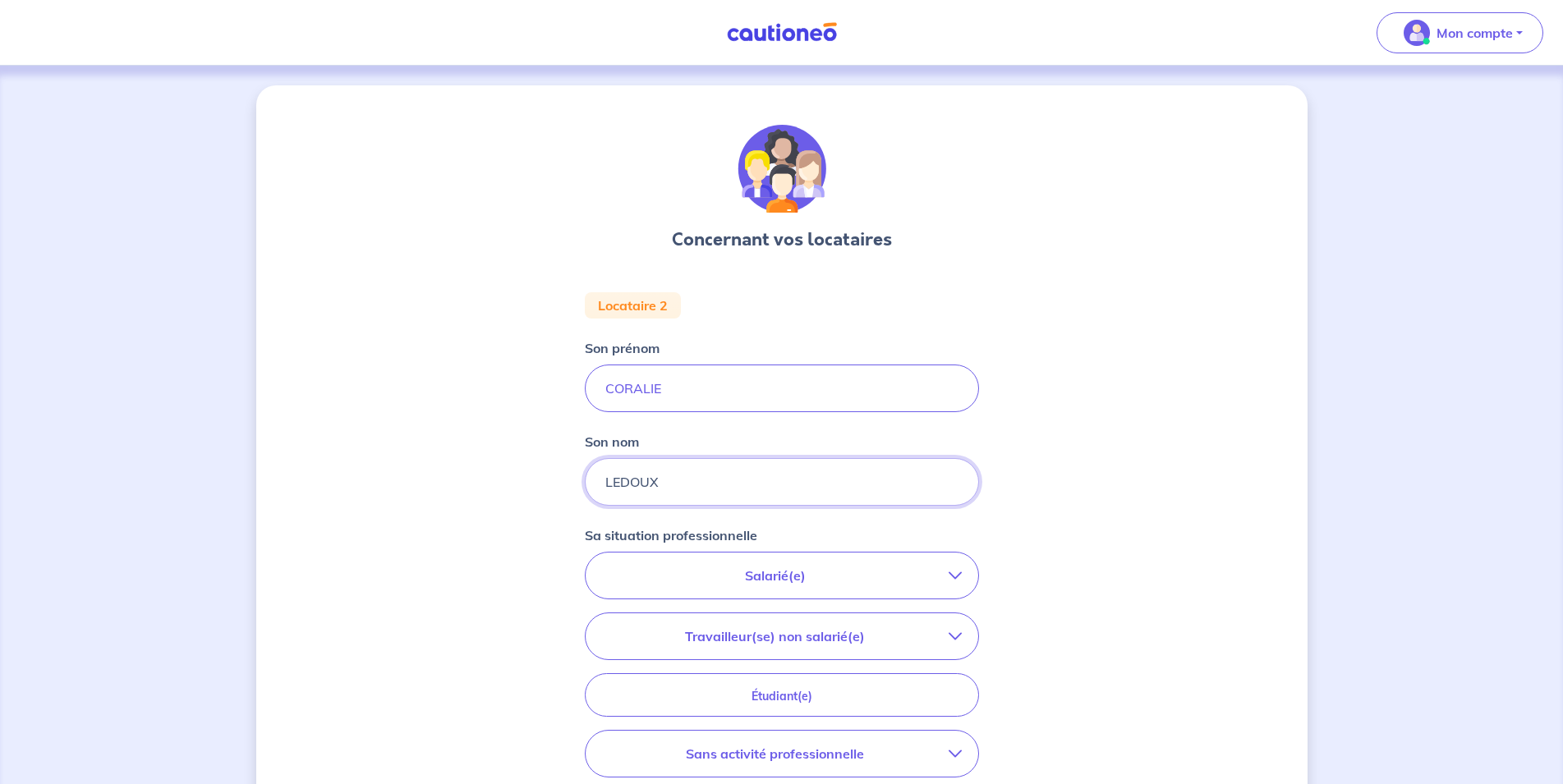
type input "LEDOUX"
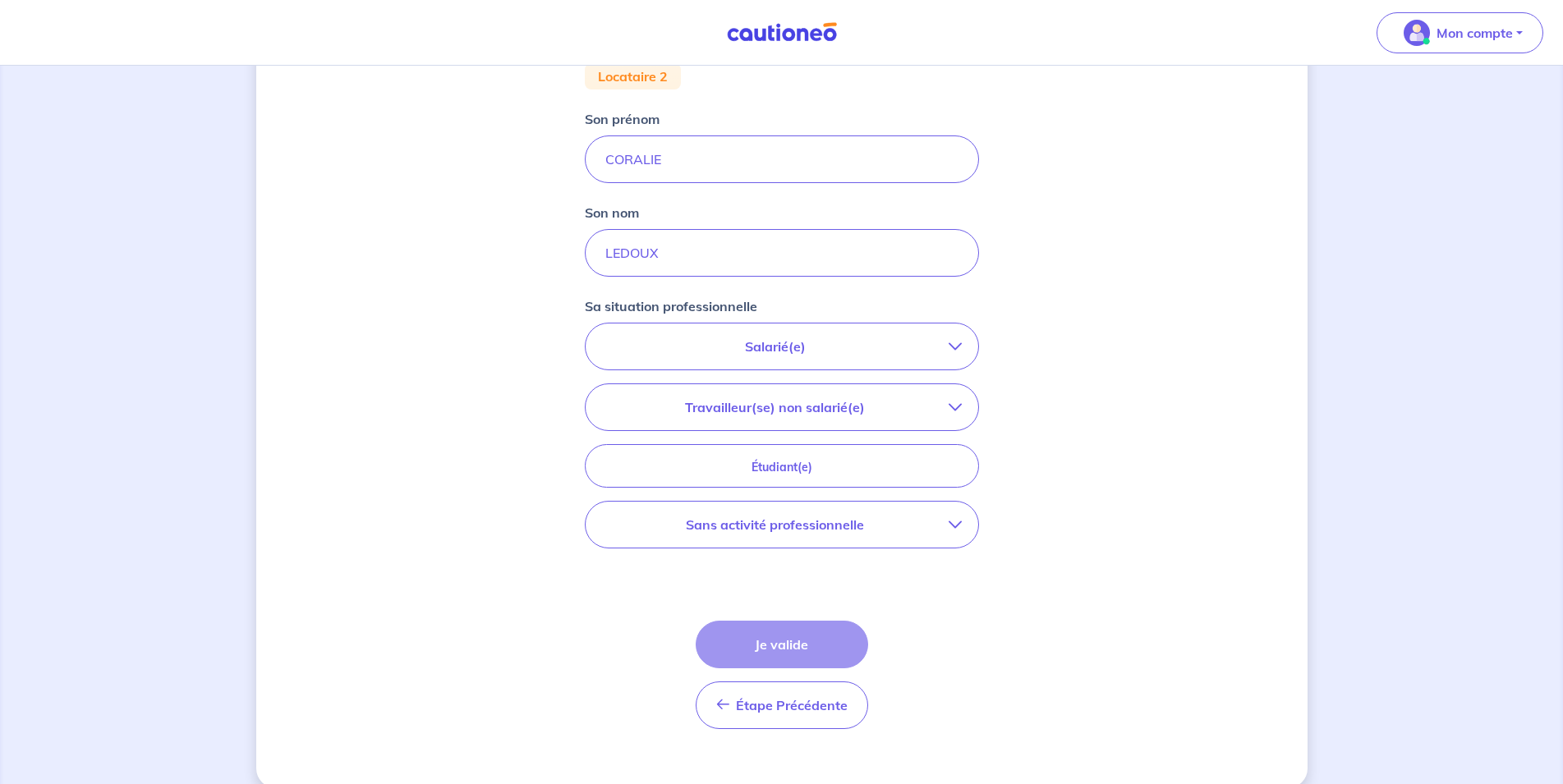
scroll to position [251, 0]
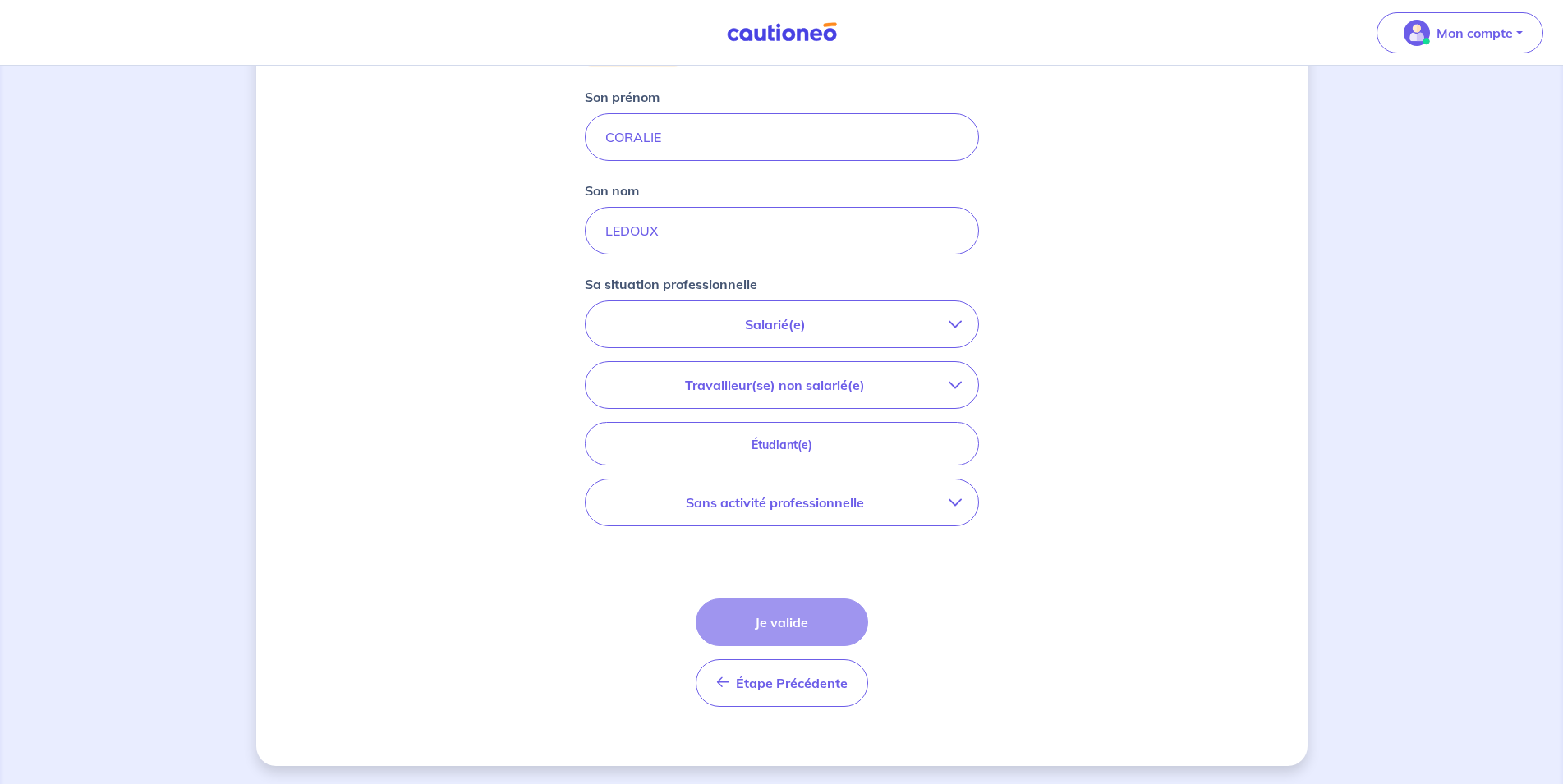
click at [950, 317] on button "Salarié(e)" at bounding box center [782, 324] width 392 height 46
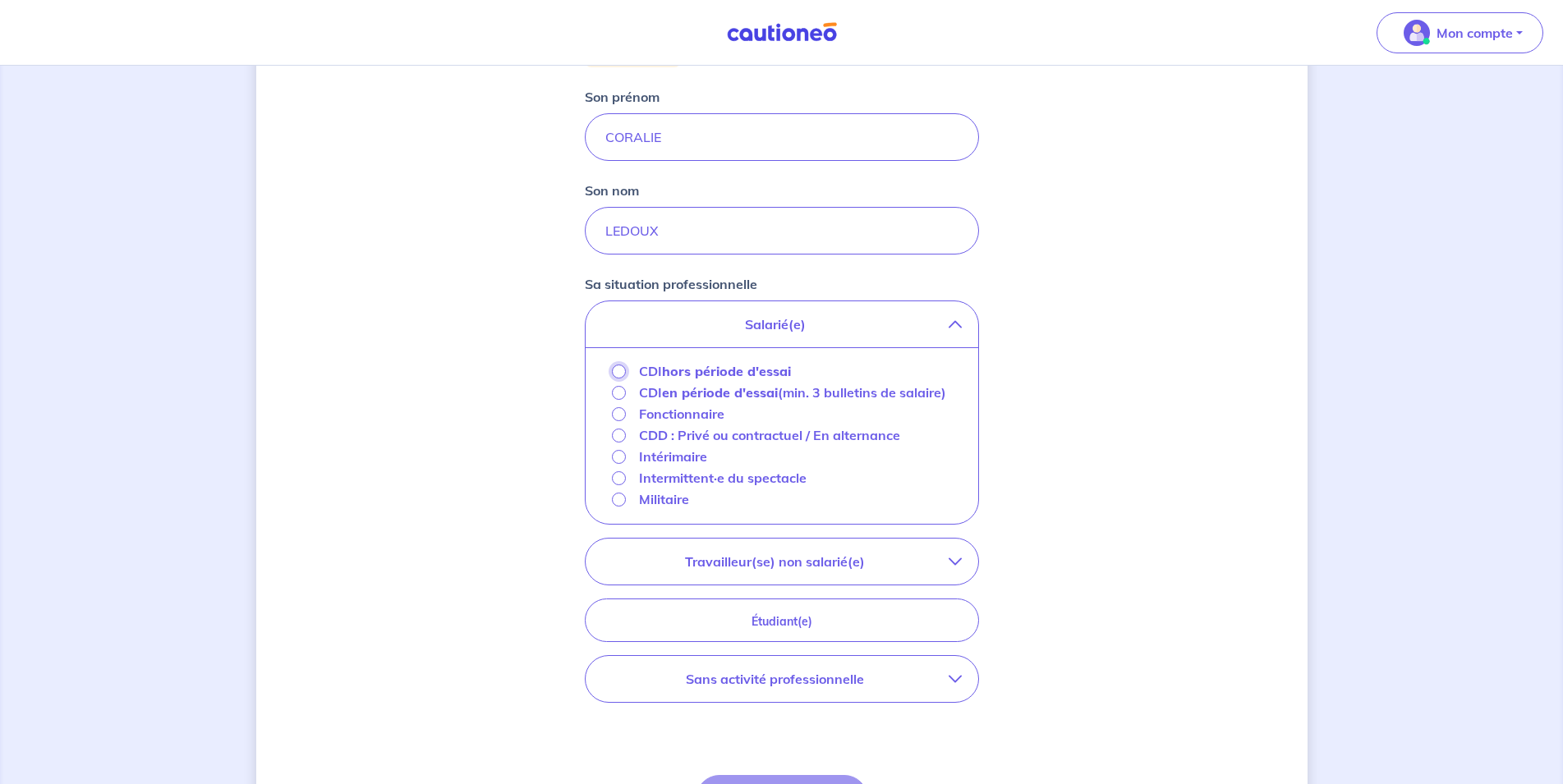
click at [618, 372] on input "CDI hors période d'essai" at bounding box center [619, 372] width 14 height 14
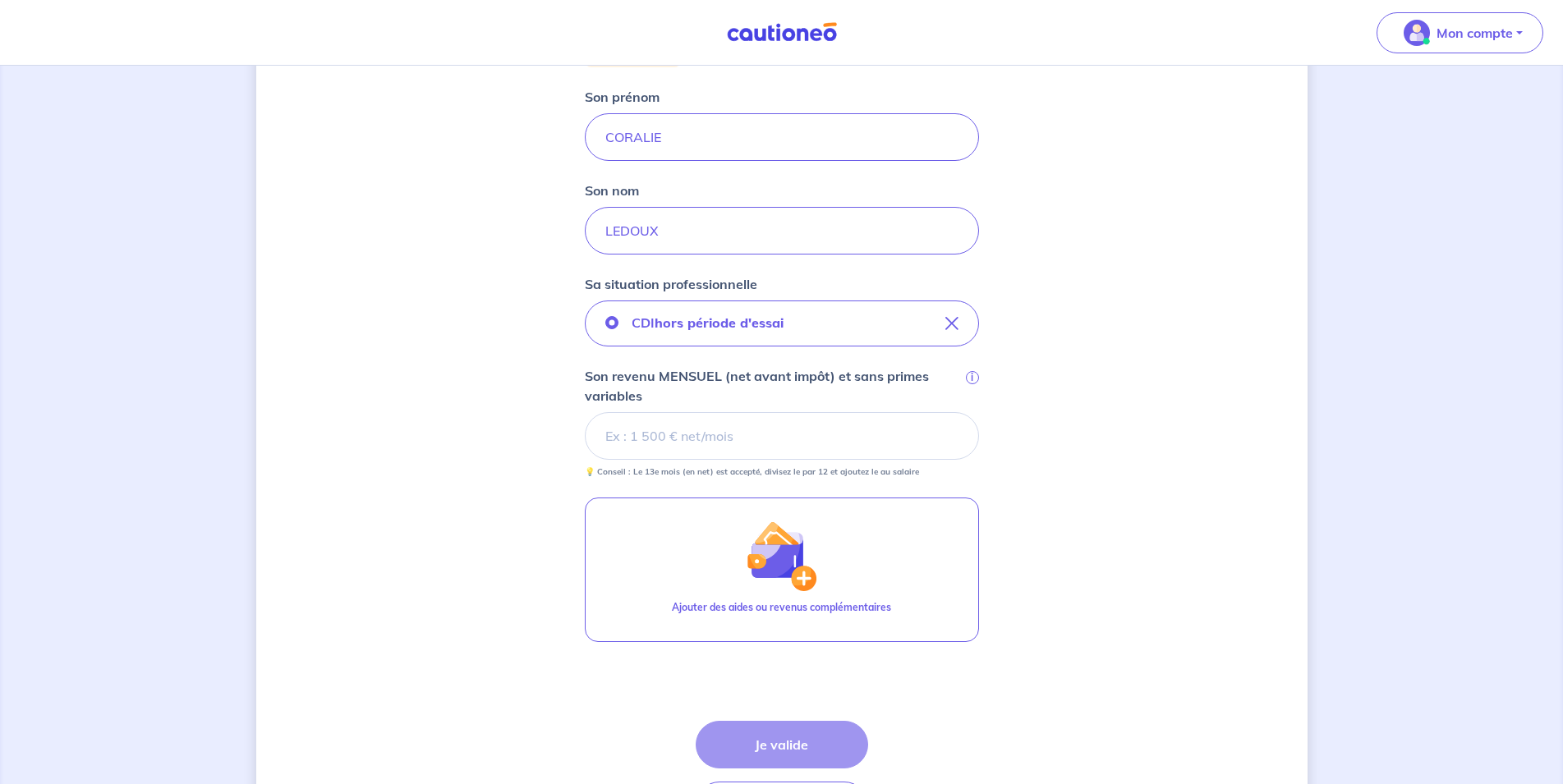
click at [678, 438] on input "Son revenu MENSUEL (net avant impôt) et sans primes variables i" at bounding box center [782, 436] width 394 height 48
click at [643, 438] on input "Son revenu MENSUEL (net avant impôt) et sans primes variables i" at bounding box center [782, 436] width 394 height 48
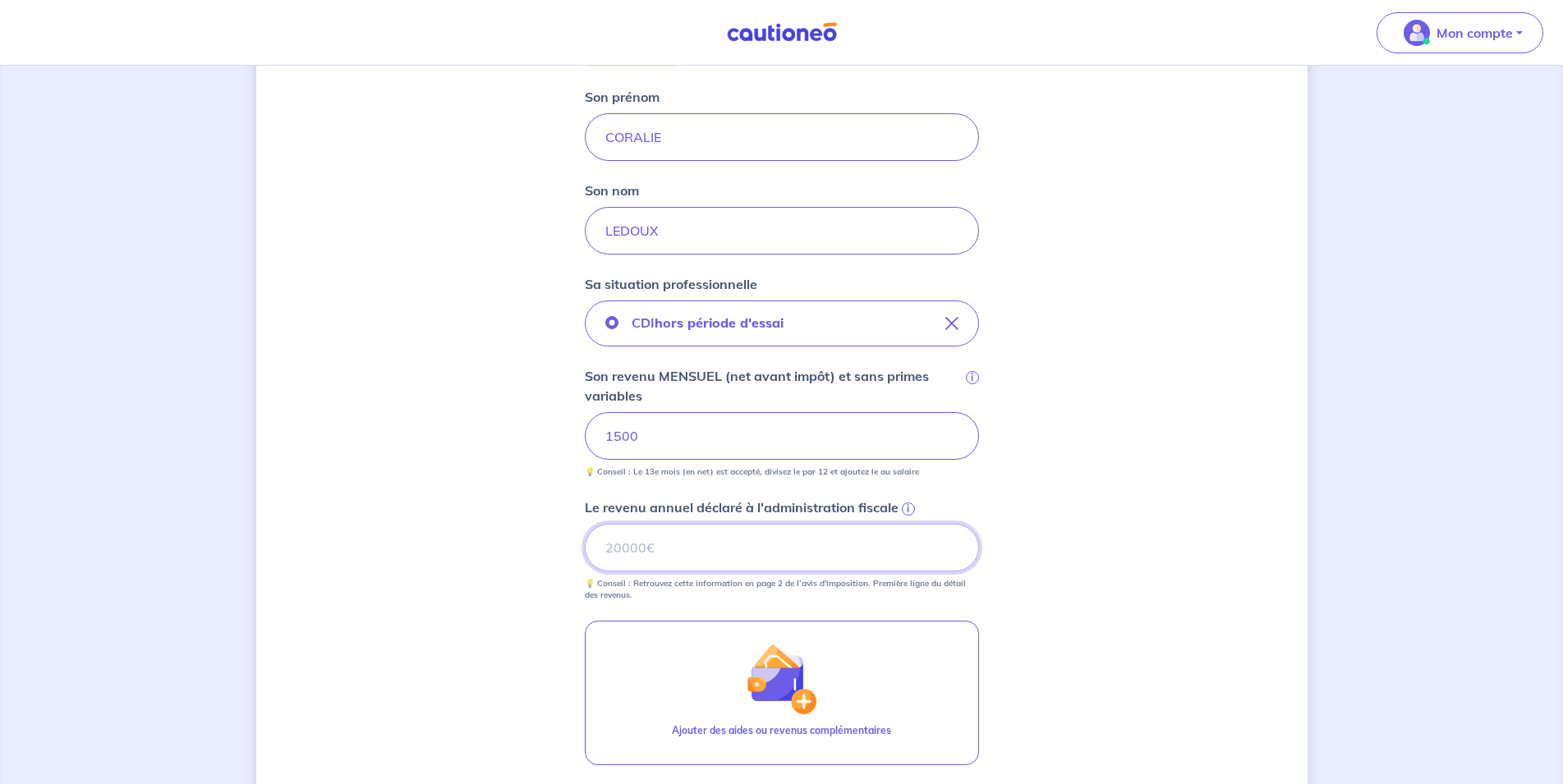
click at [861, 562] on input "Le revenu annuel déclaré à l'administration fiscale i" at bounding box center [782, 548] width 394 height 48
type input "9870"
click at [1070, 559] on div "Concernant vos locataires Locataire 2 Son prénom CORALIE Son nom LEDOUX Sa situ…" at bounding box center [782, 422] width 1051 height 1178
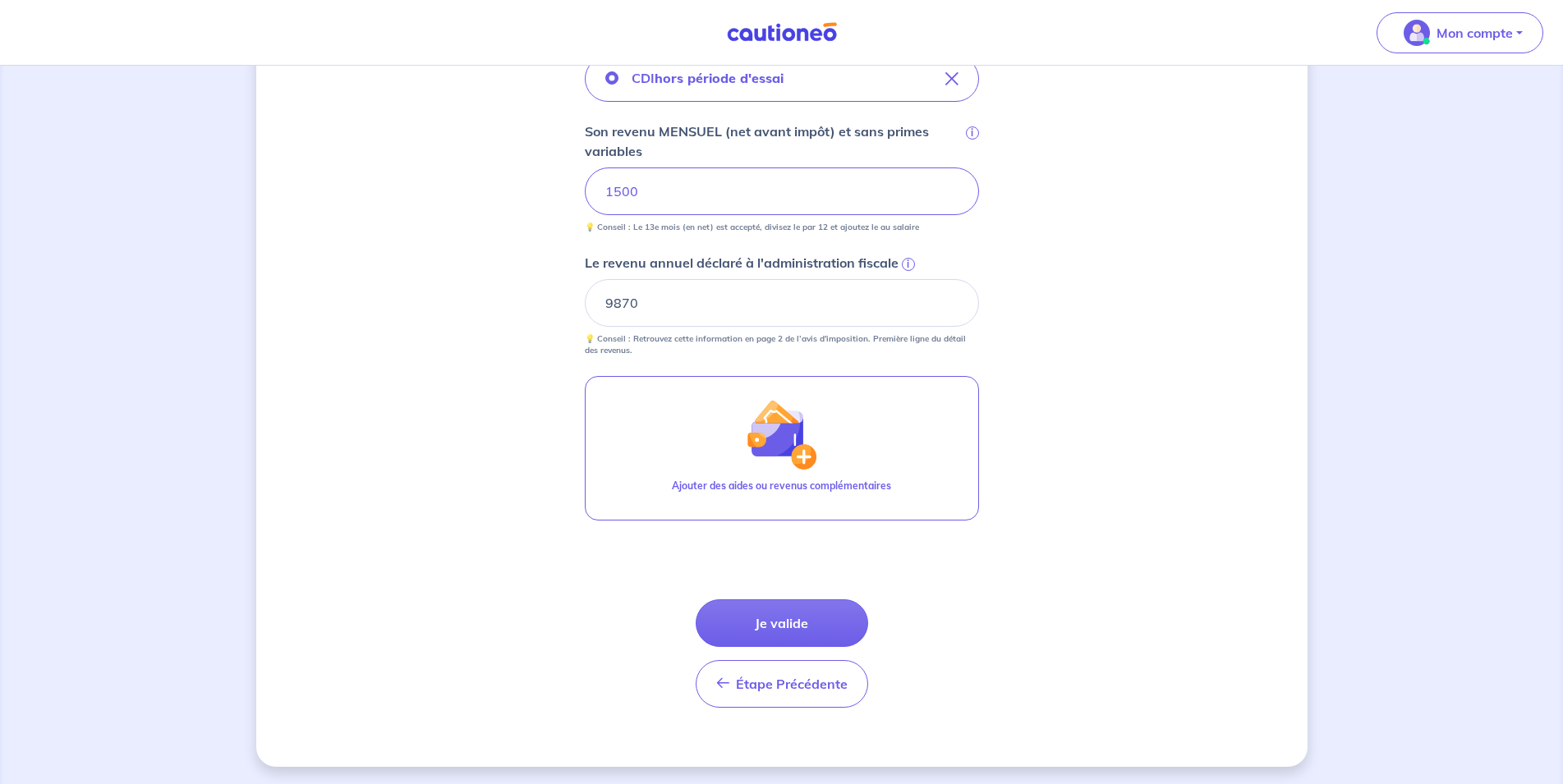
scroll to position [498, 0]
click at [829, 617] on button "Je valide" at bounding box center [782, 620] width 173 height 48
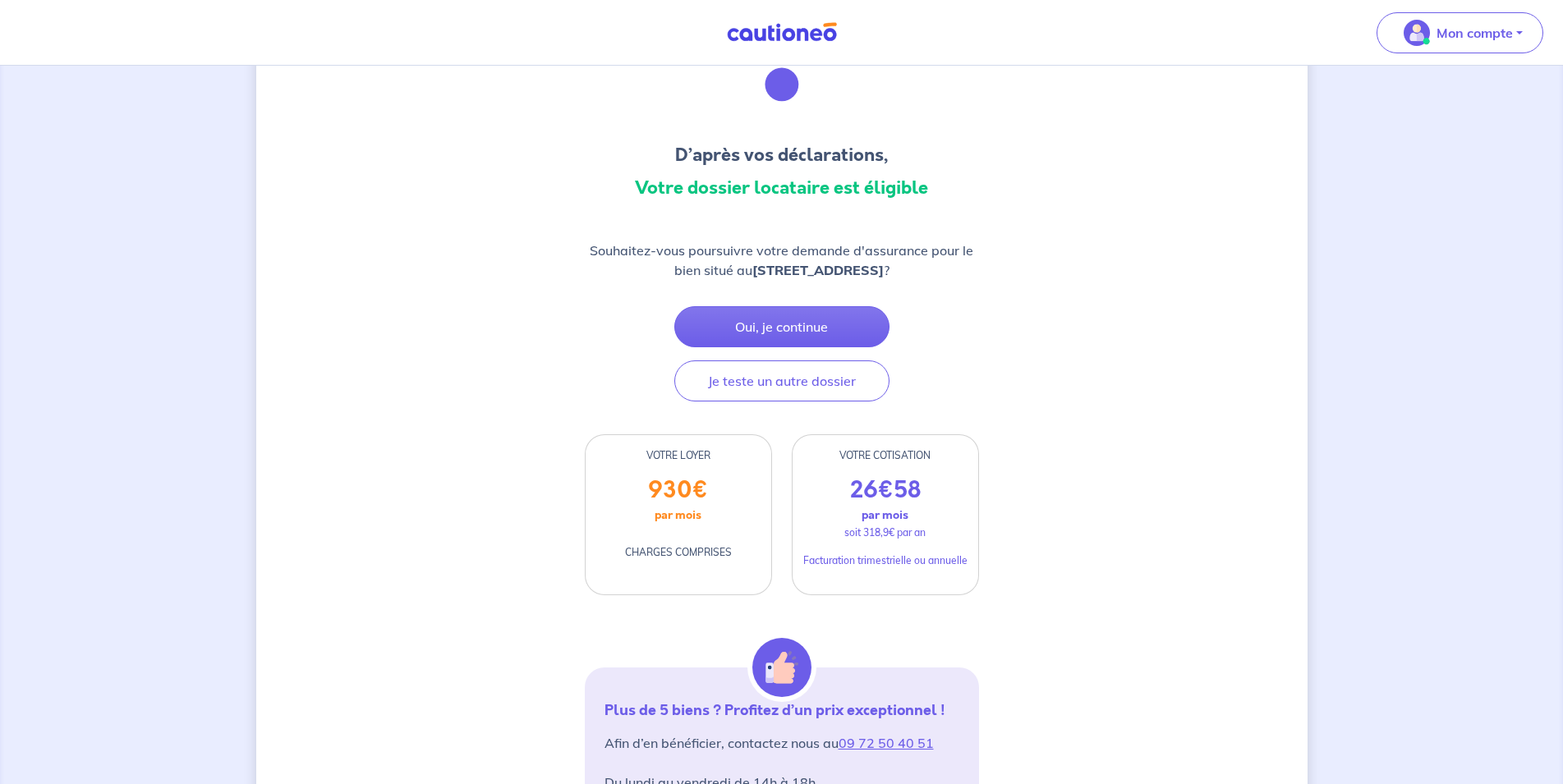
scroll to position [83, 0]
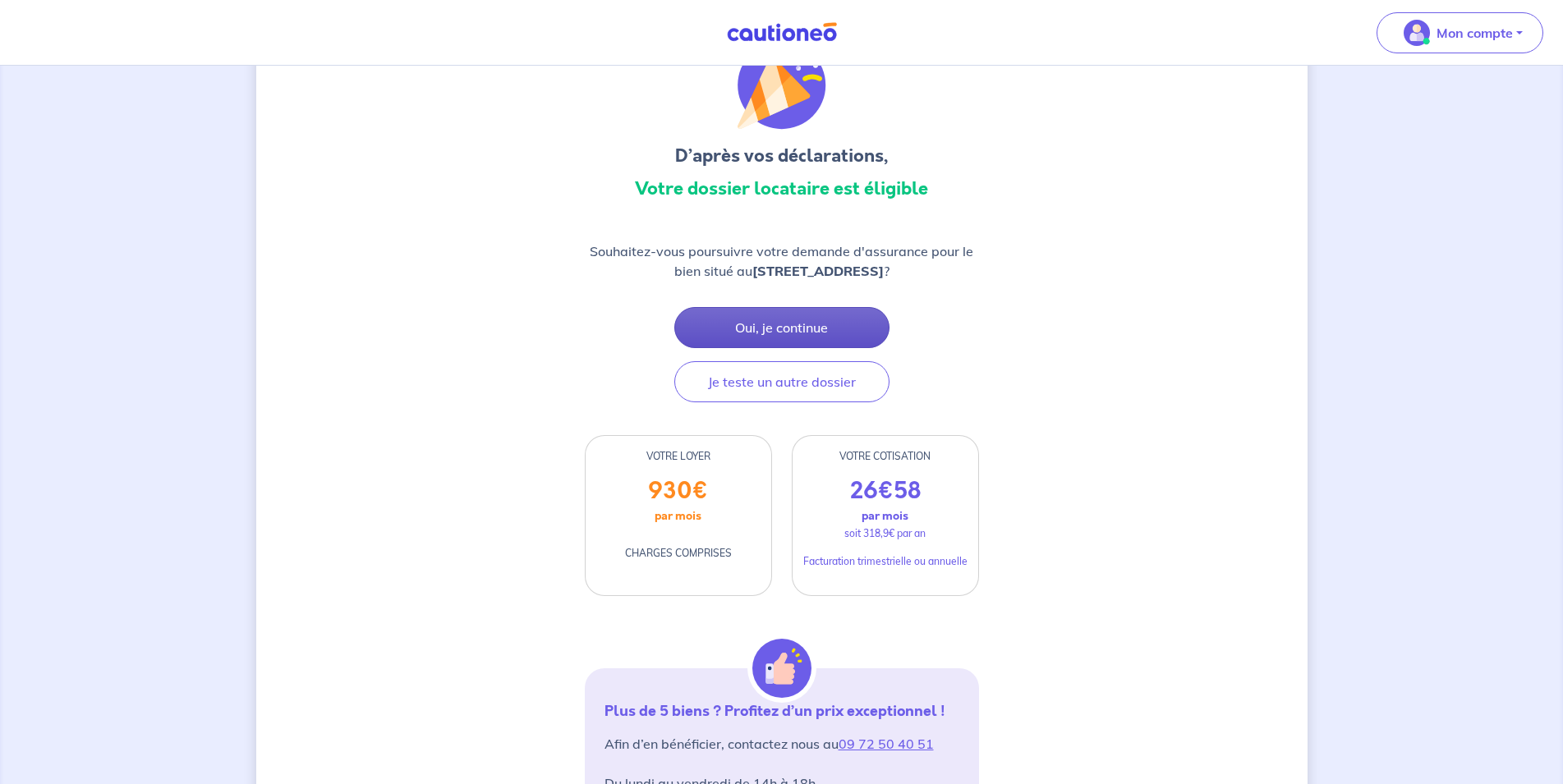
click at [805, 325] on button "Oui, je continue" at bounding box center [782, 327] width 215 height 41
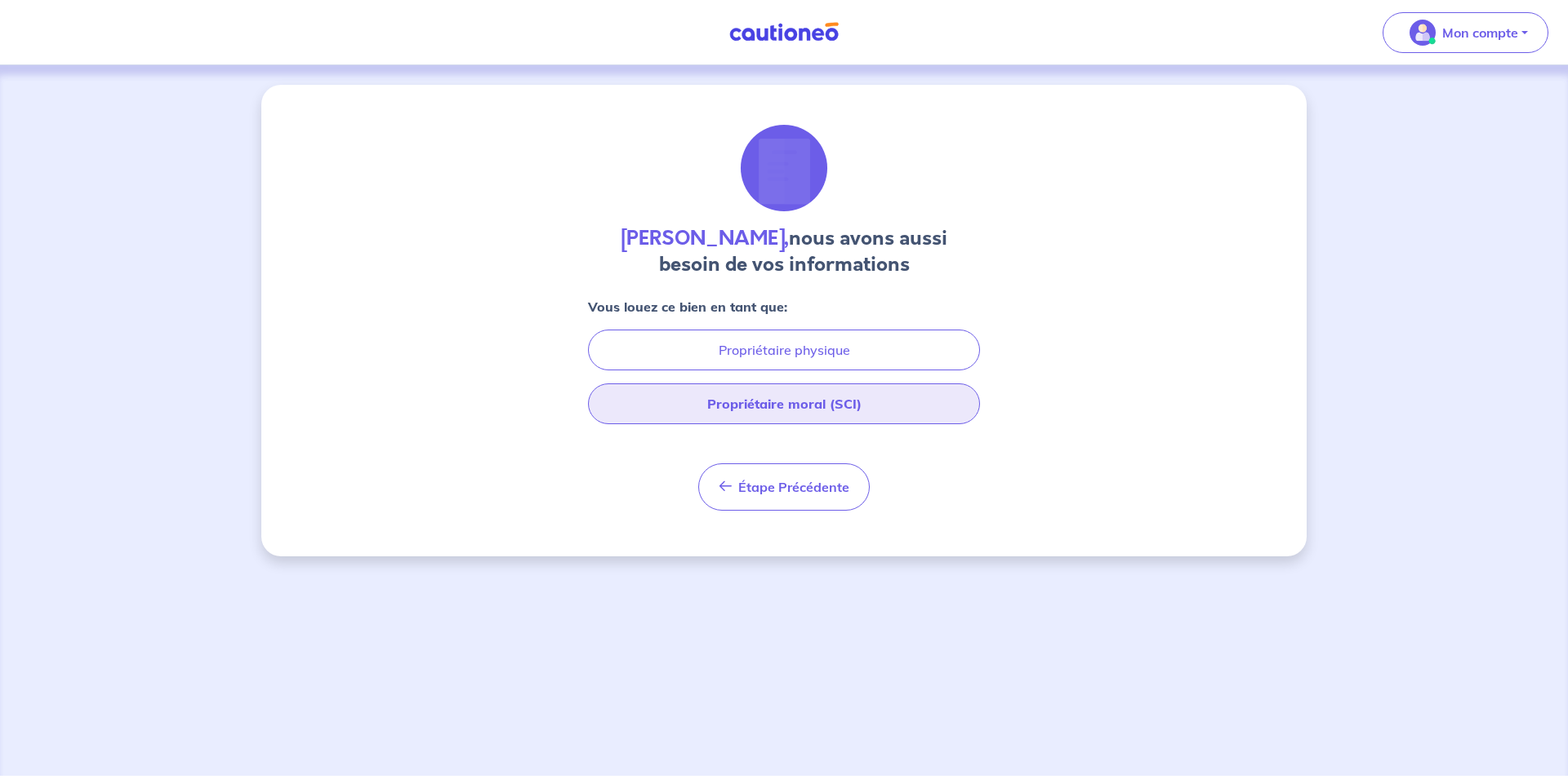
click at [792, 406] on button "Propriétaire moral (SCI)" at bounding box center [784, 403] width 392 height 41
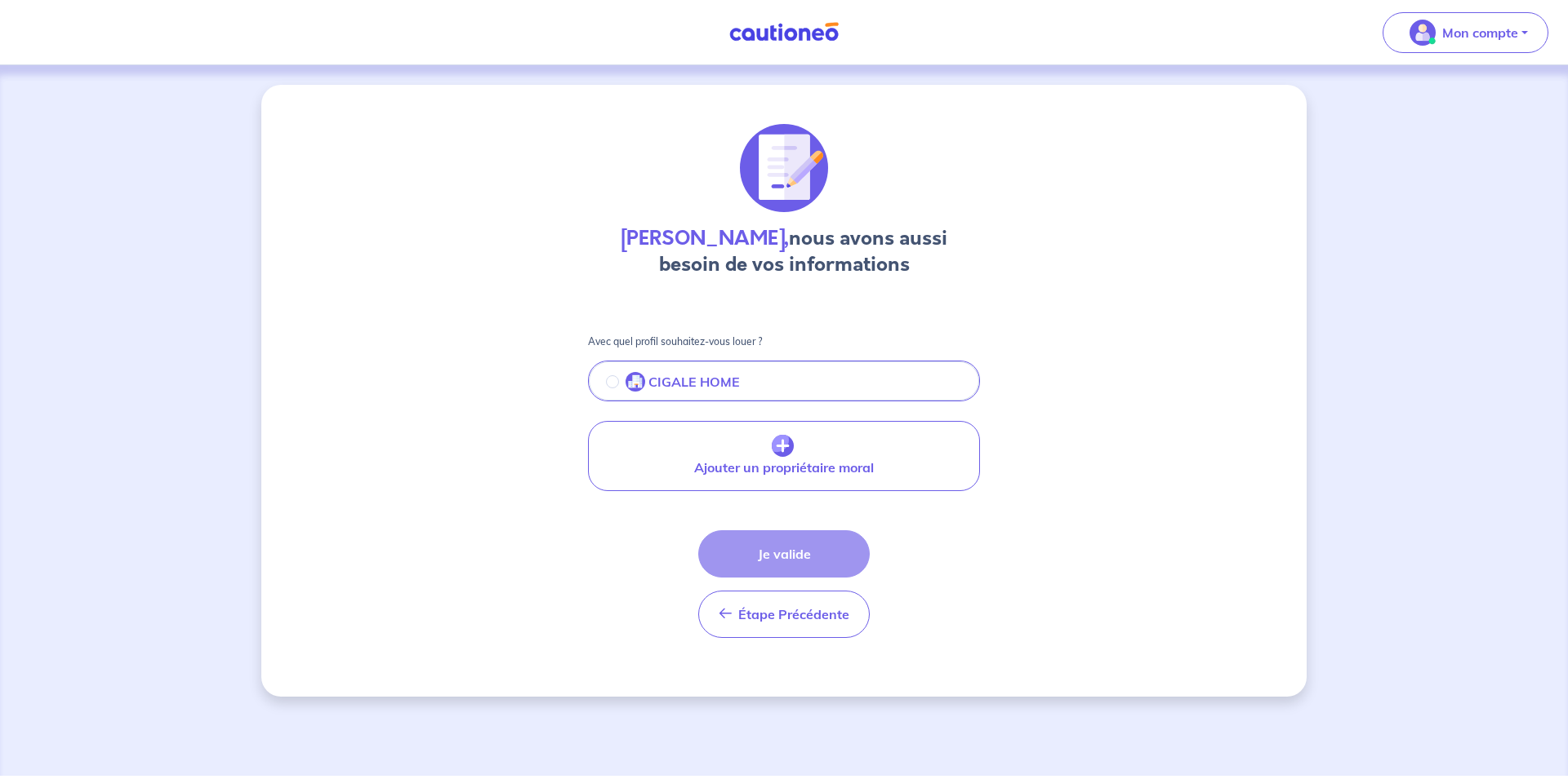
click at [739, 374] on button "CIGALE HOME" at bounding box center [784, 382] width 388 height 34
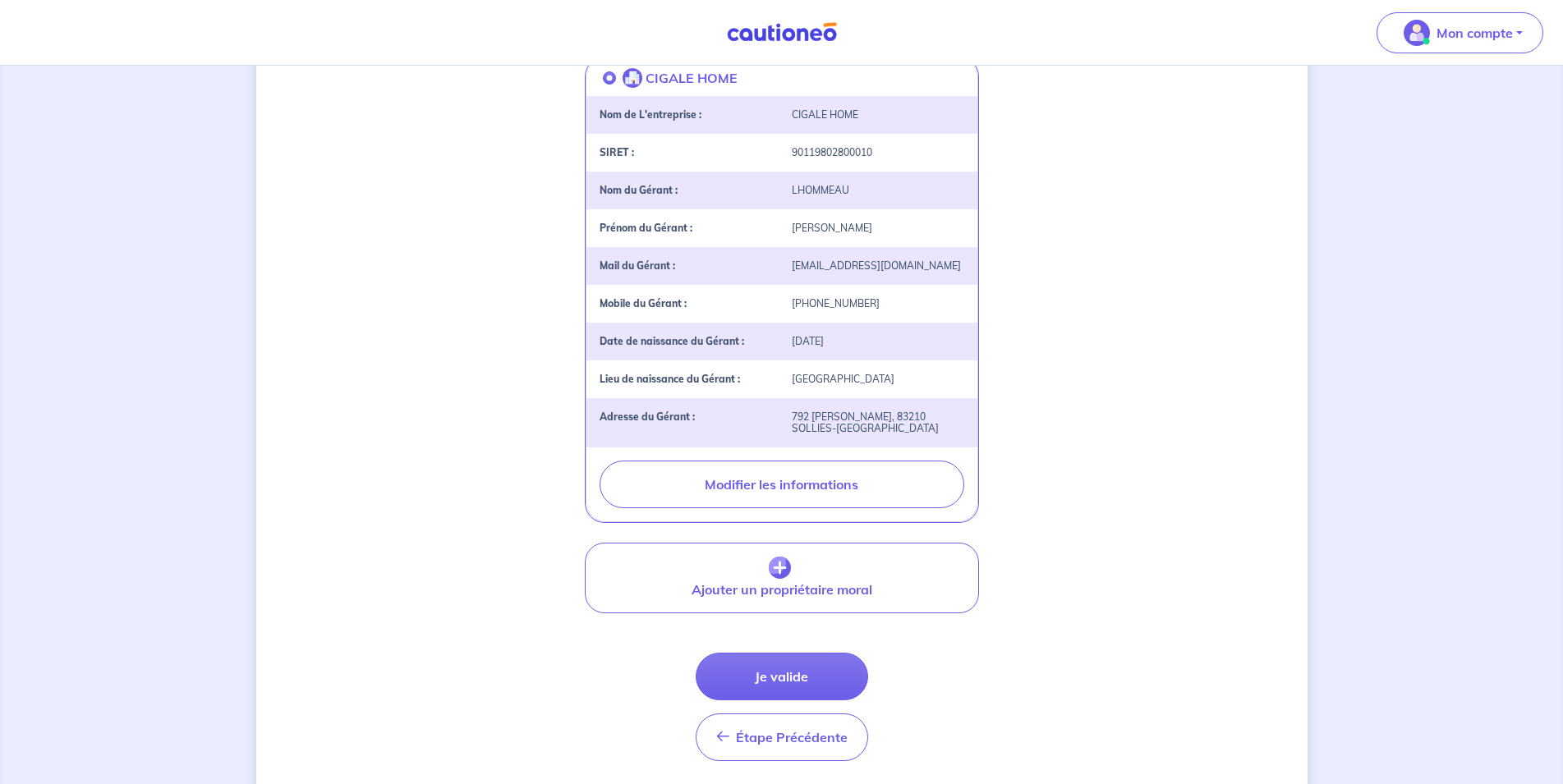
scroll to position [335, 0]
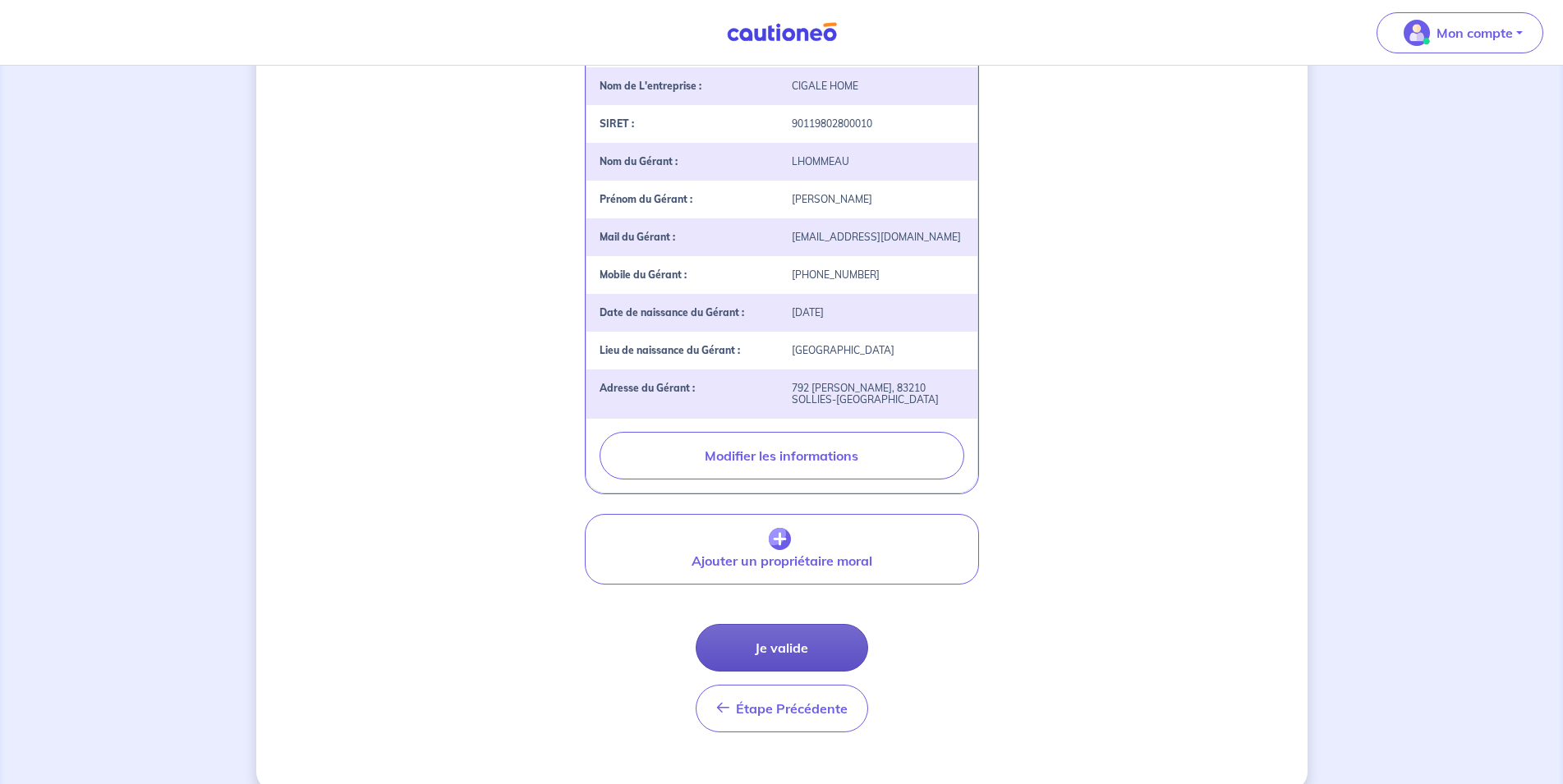
click at [792, 649] on button "Je valide" at bounding box center [782, 648] width 173 height 48
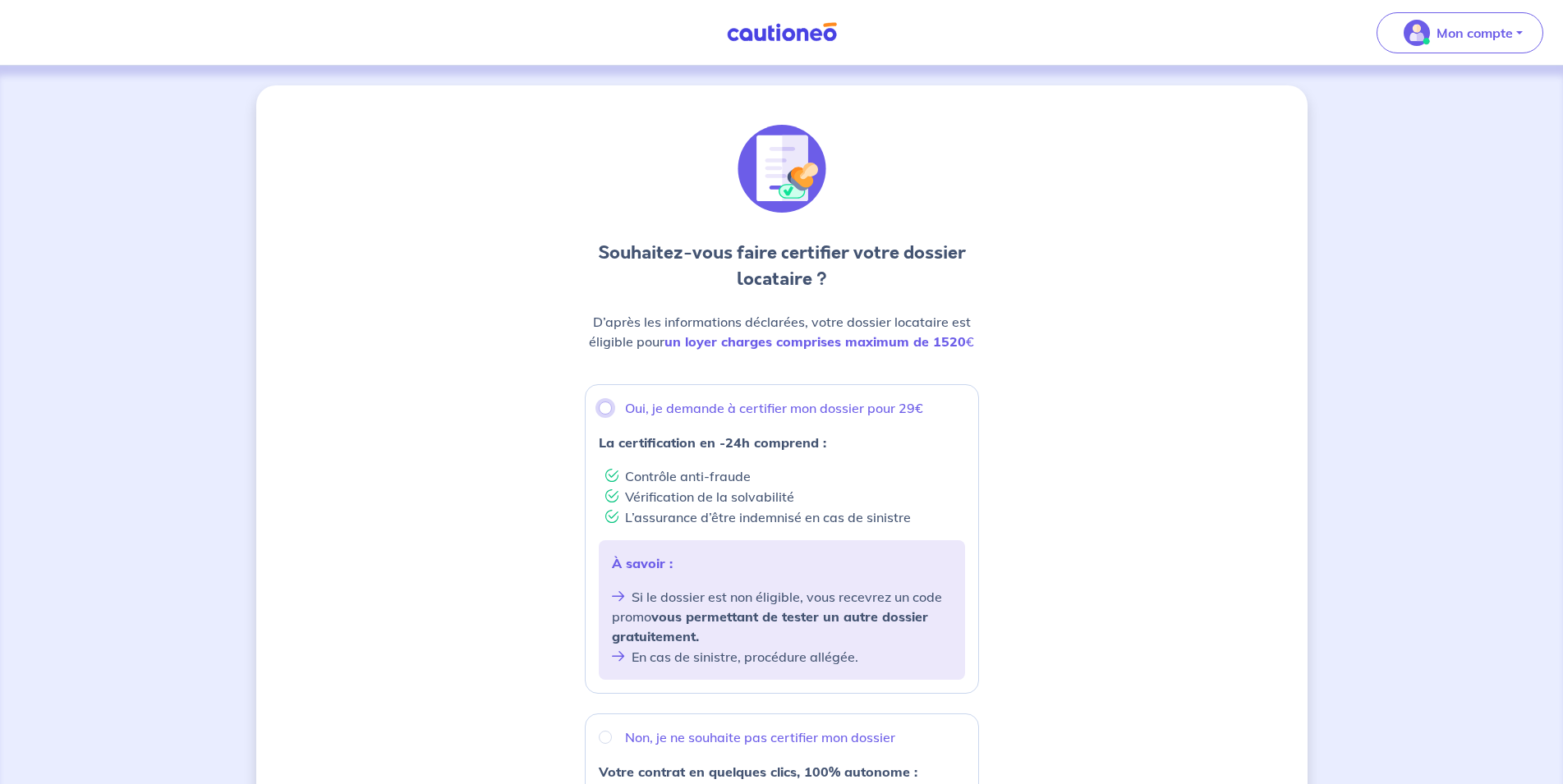
click at [604, 407] on input "Oui, je demande à certifier mon dossier pour 29€" at bounding box center [605, 408] width 13 height 13
radio input "true"
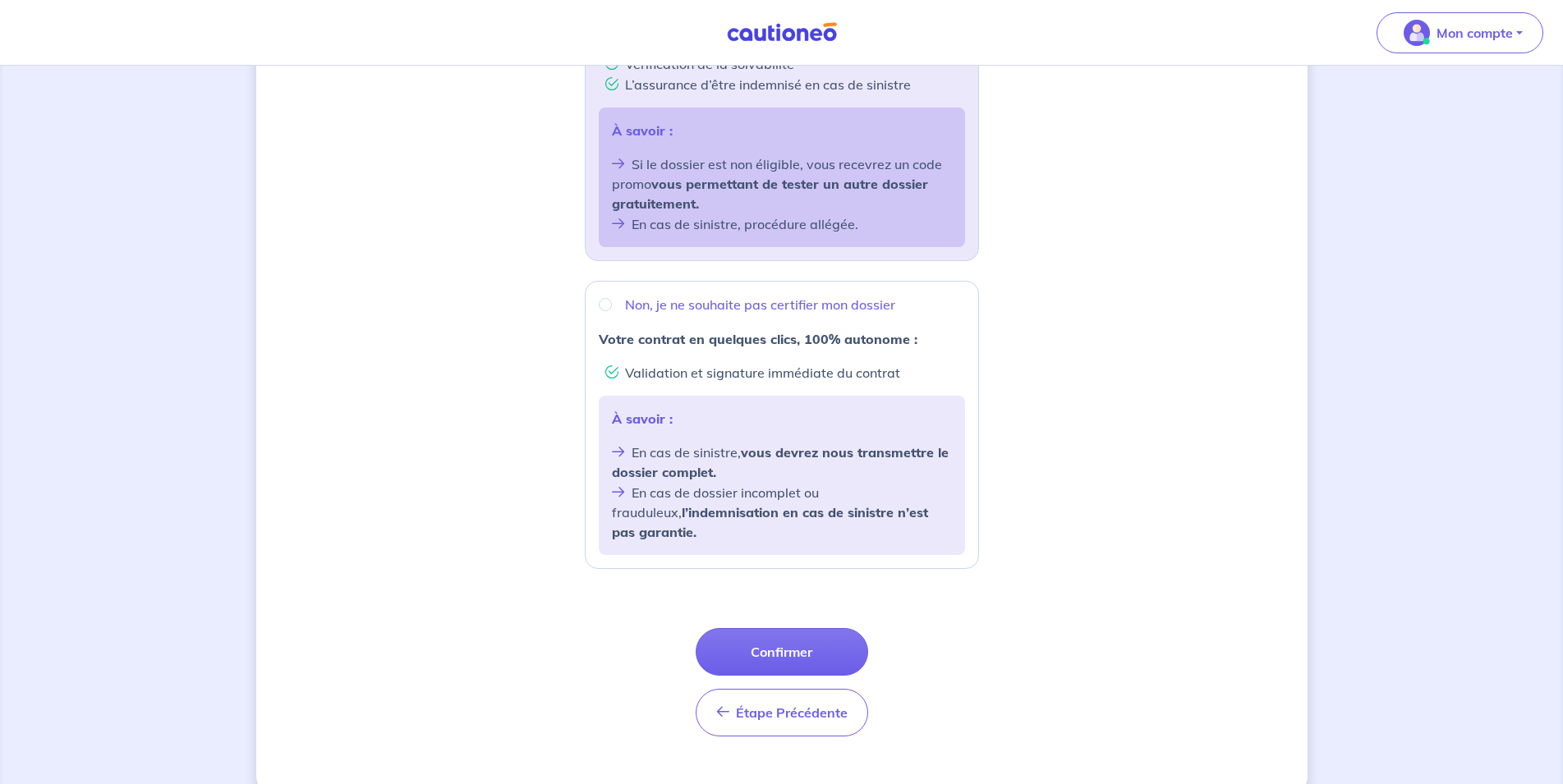
scroll to position [444, 0]
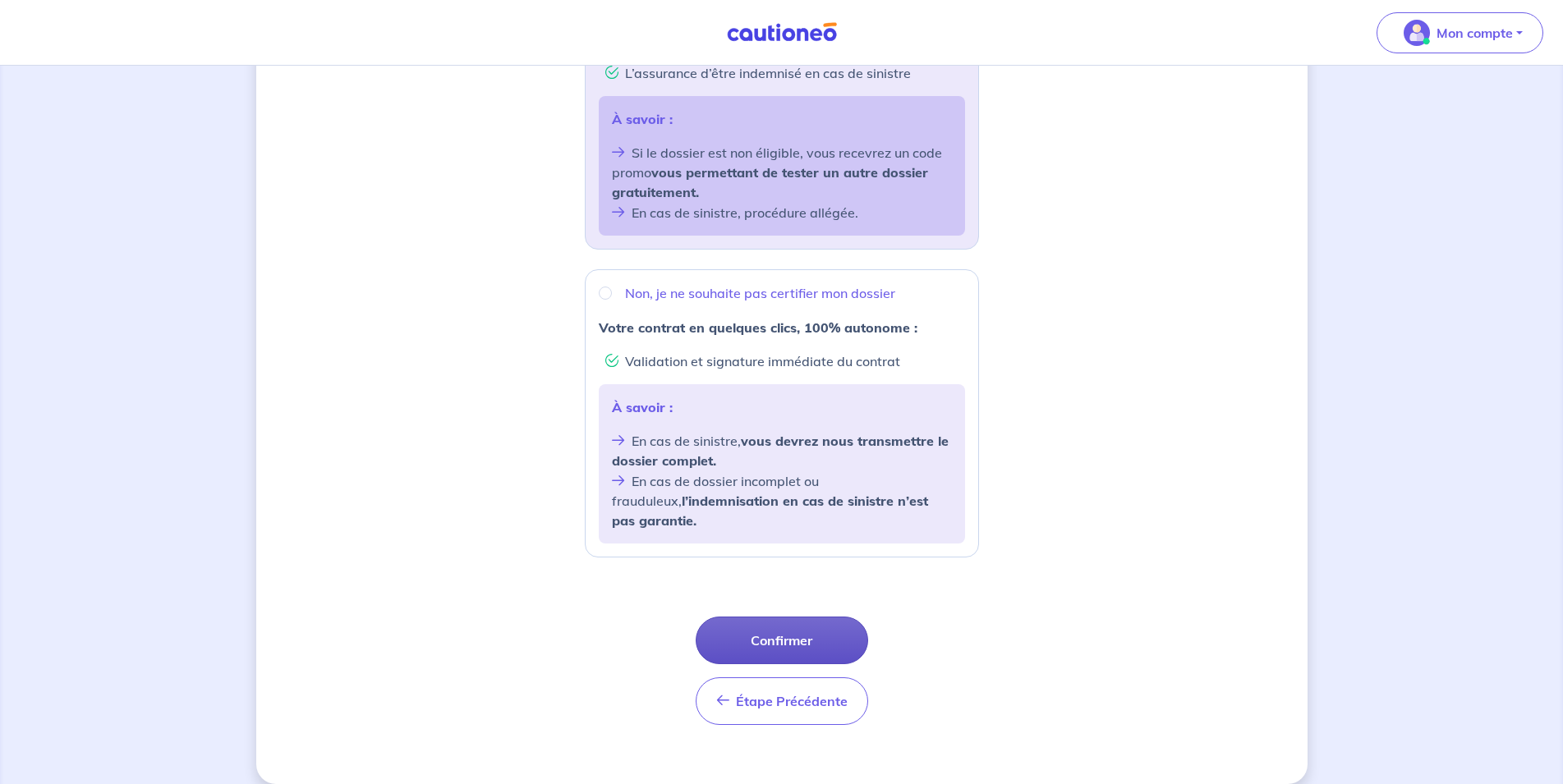
click at [788, 618] on button "Confirmer" at bounding box center [782, 640] width 173 height 48
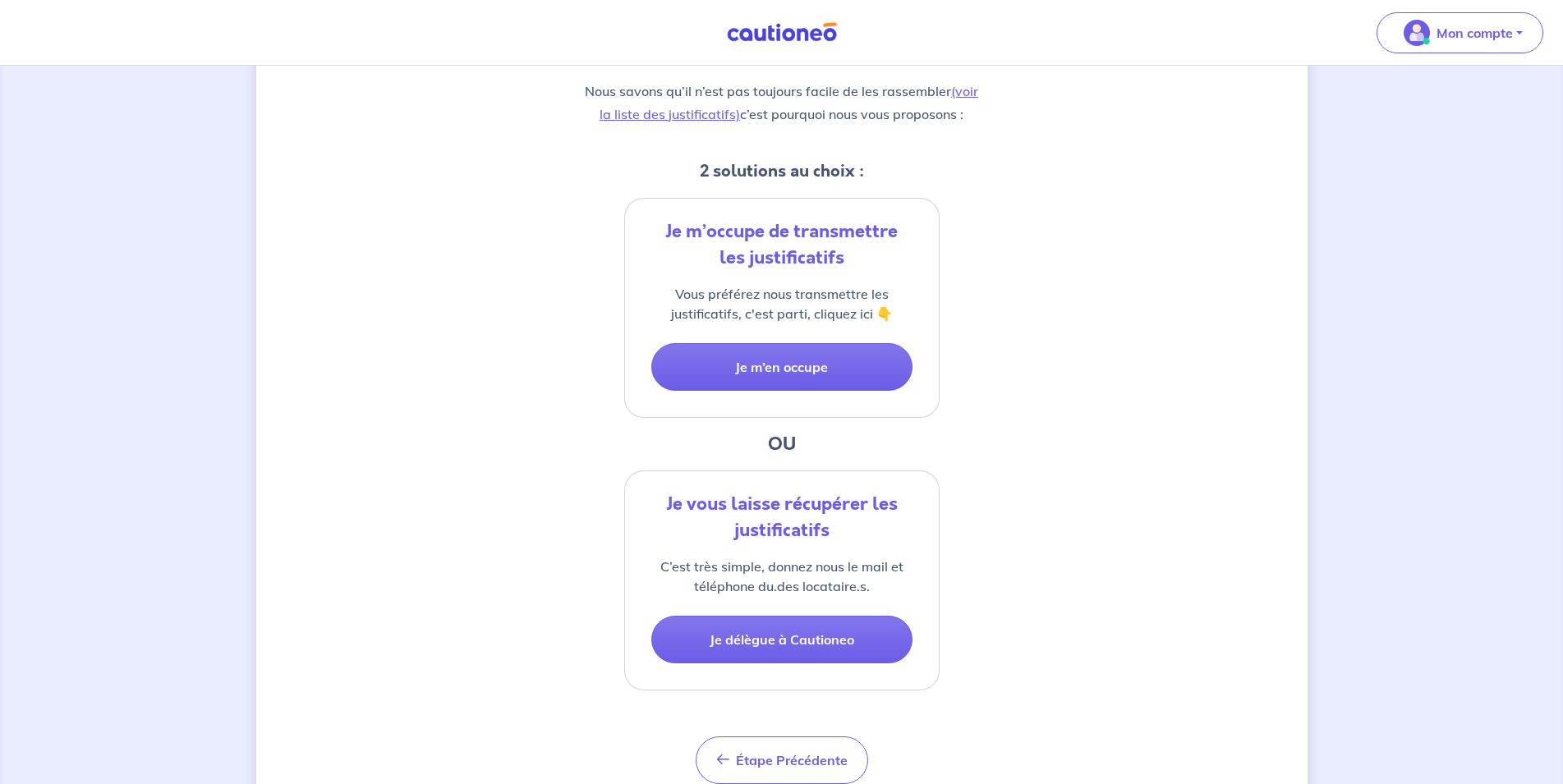
scroll to position [328, 0]
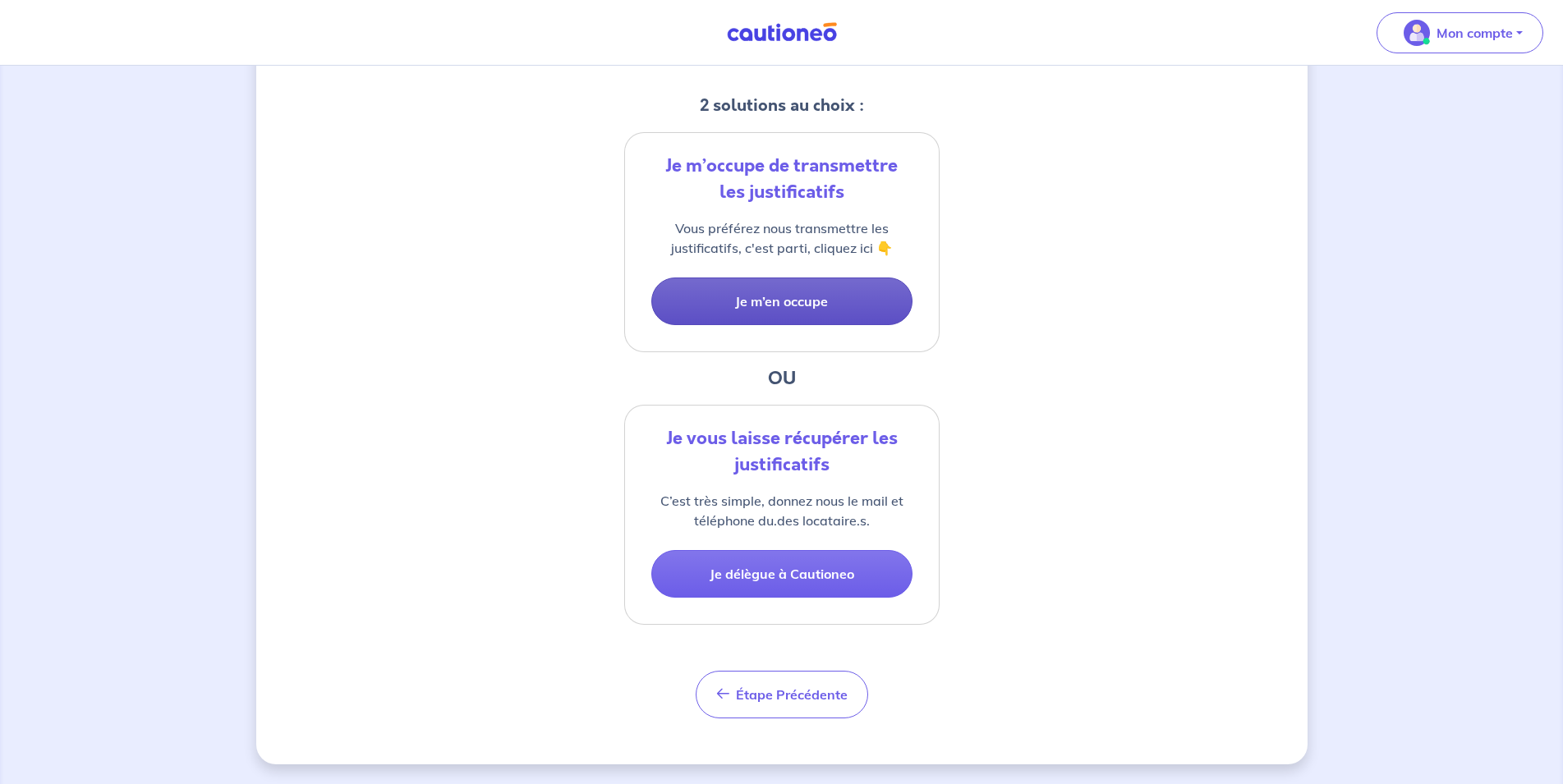
click at [774, 307] on button "Je m’en occupe" at bounding box center [782, 301] width 261 height 48
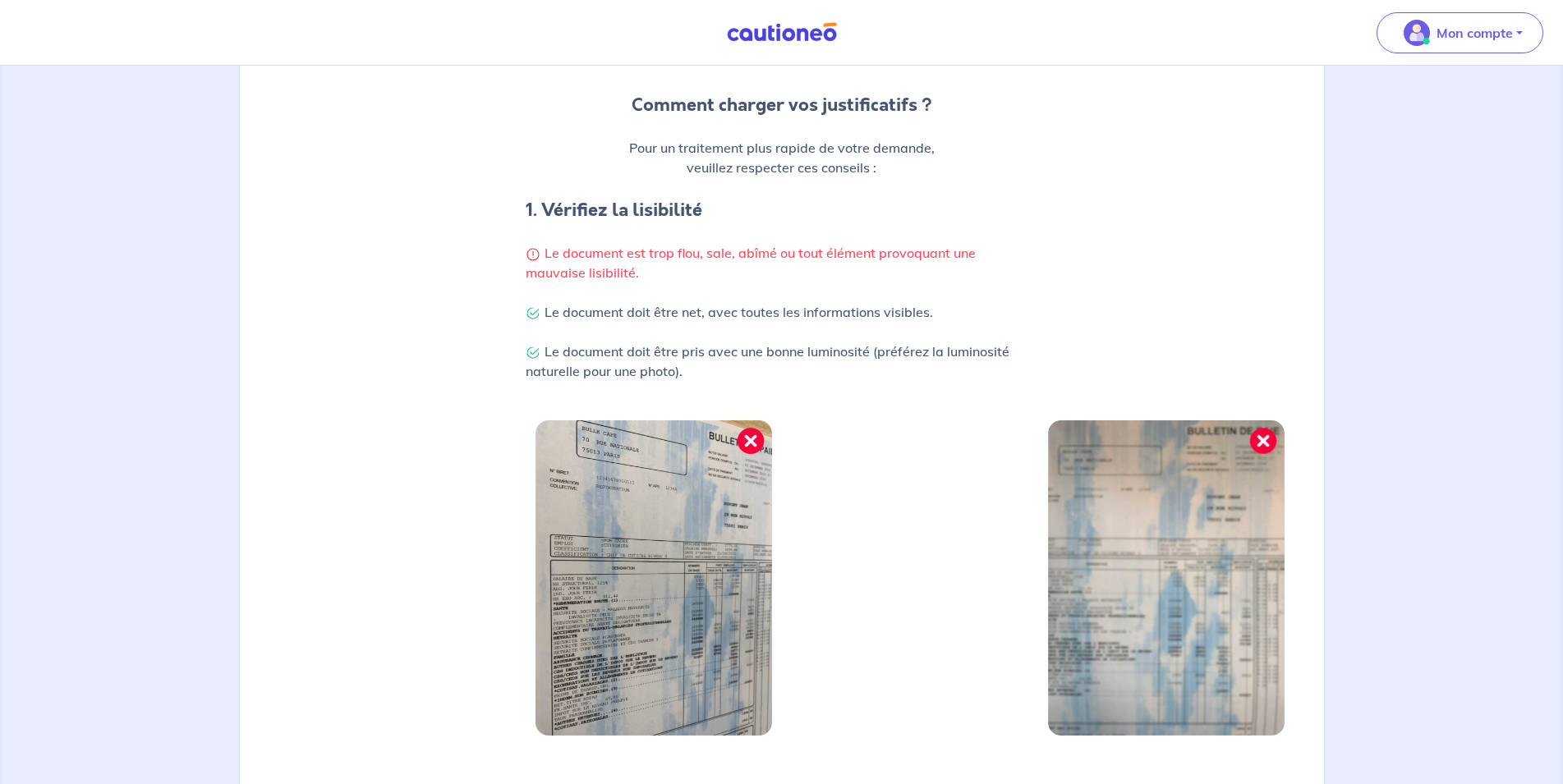
scroll to position [392, 0]
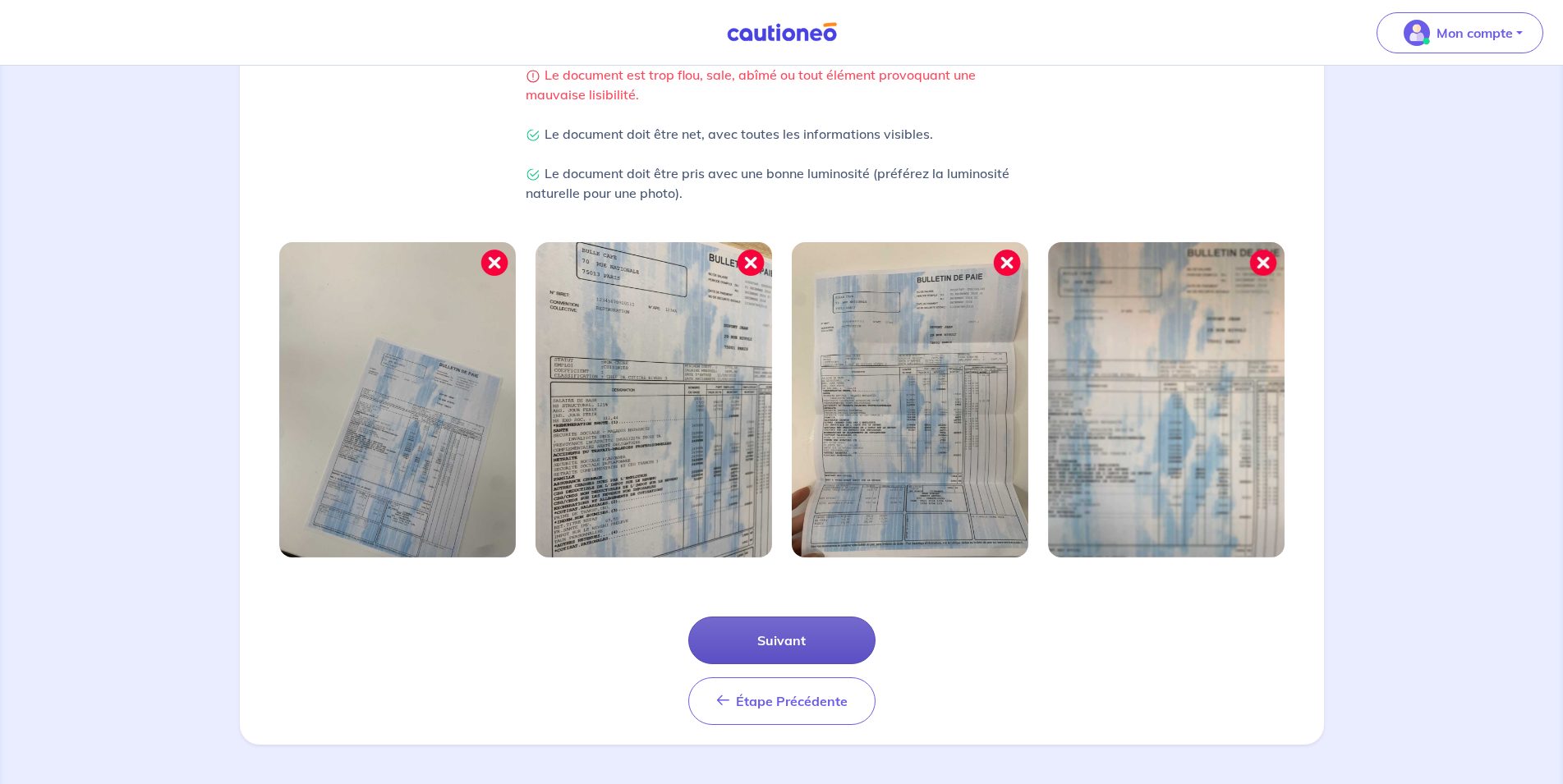
click at [776, 645] on button "Suivant" at bounding box center [782, 640] width 187 height 48
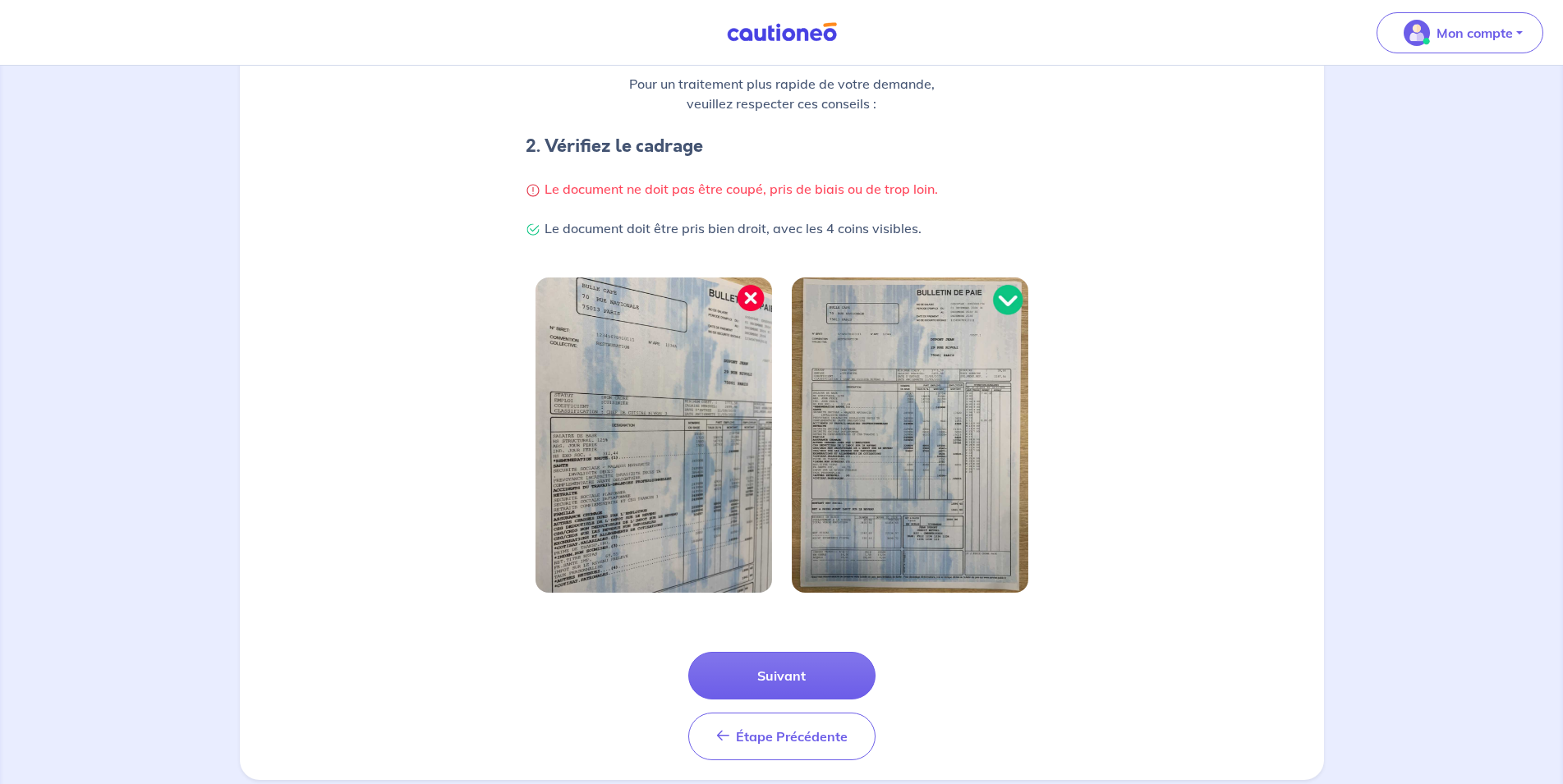
scroll to position [313, 0]
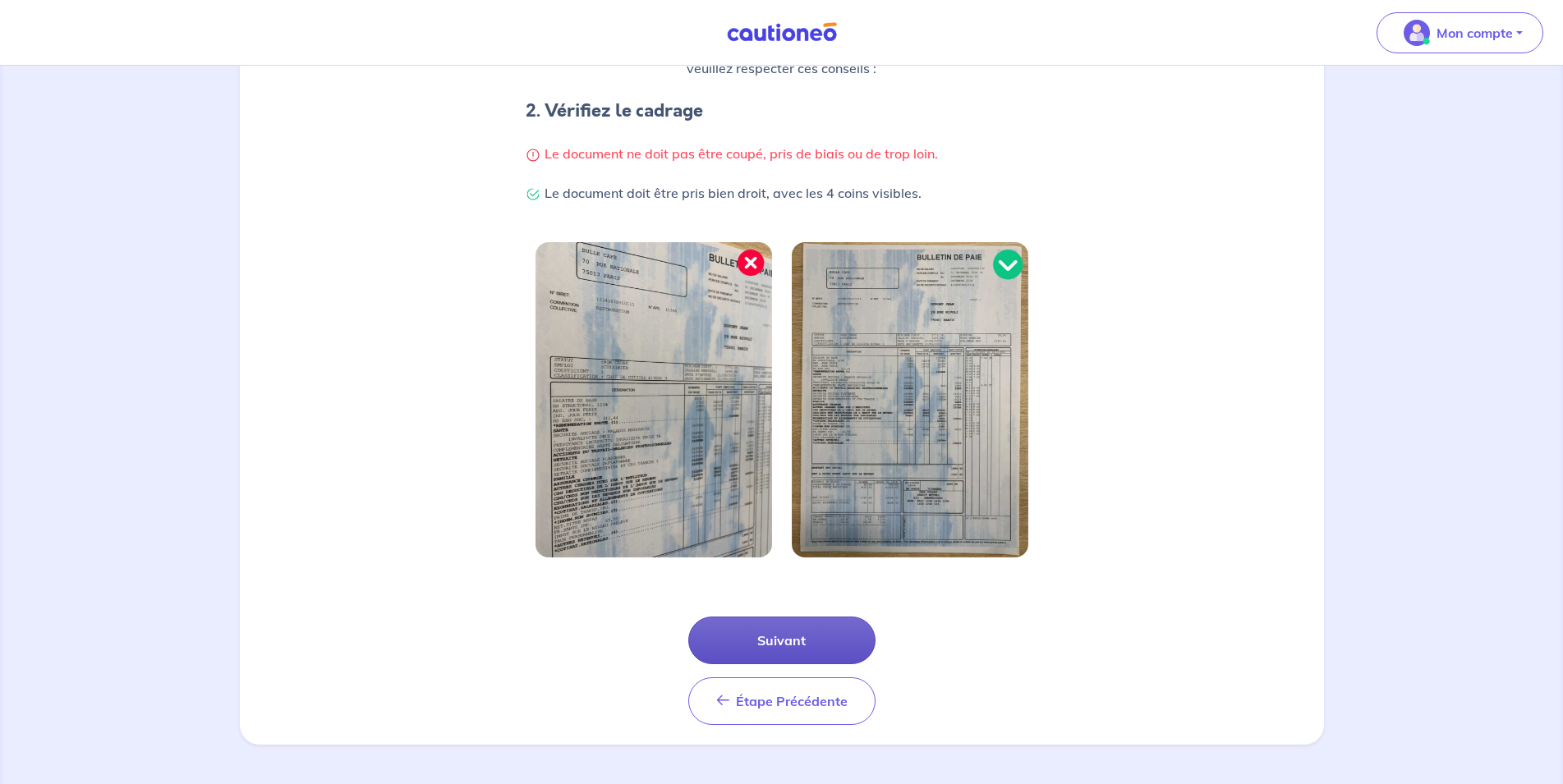
click at [782, 648] on button "Suivant" at bounding box center [782, 640] width 187 height 48
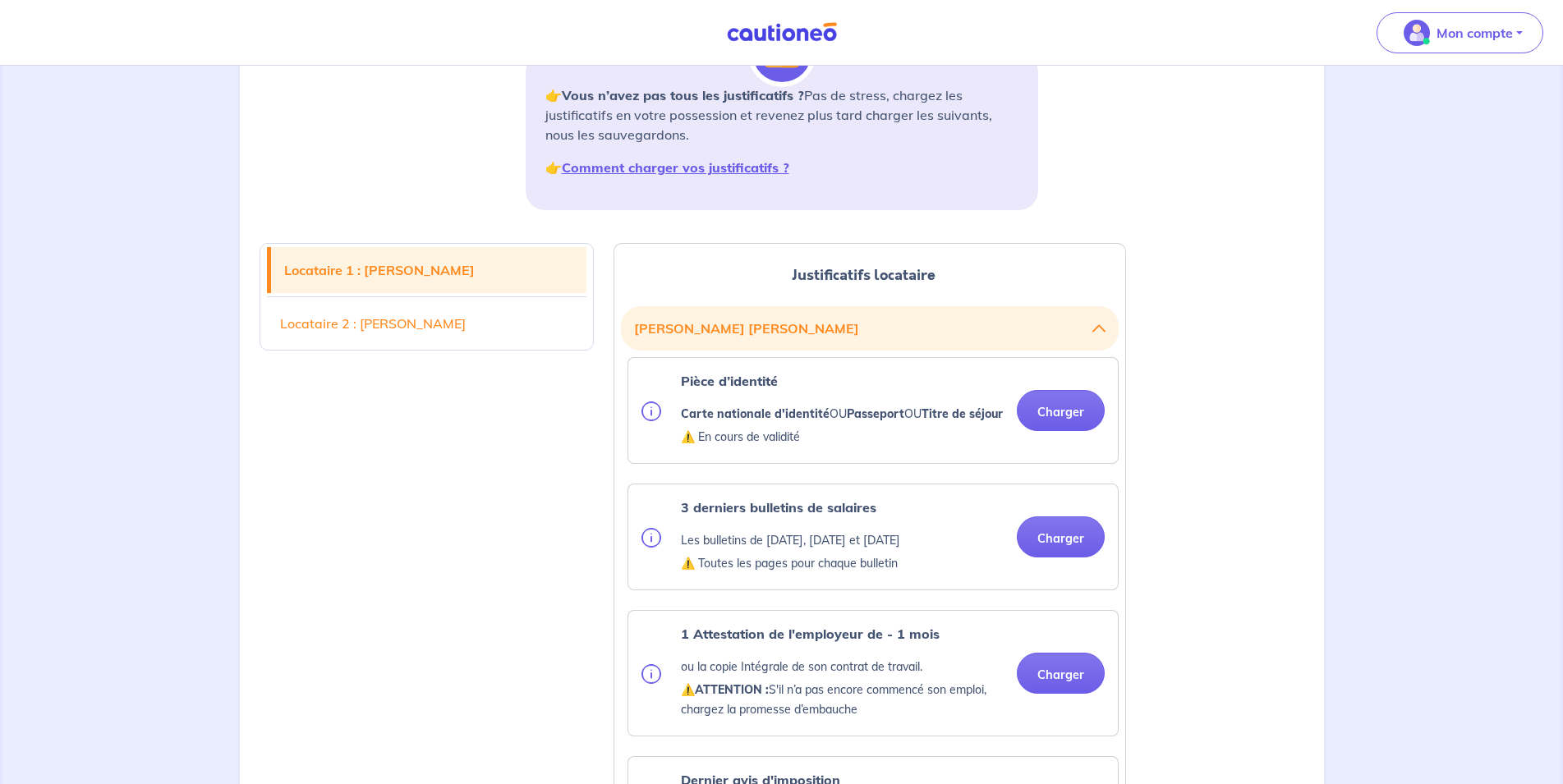
scroll to position [419, 0]
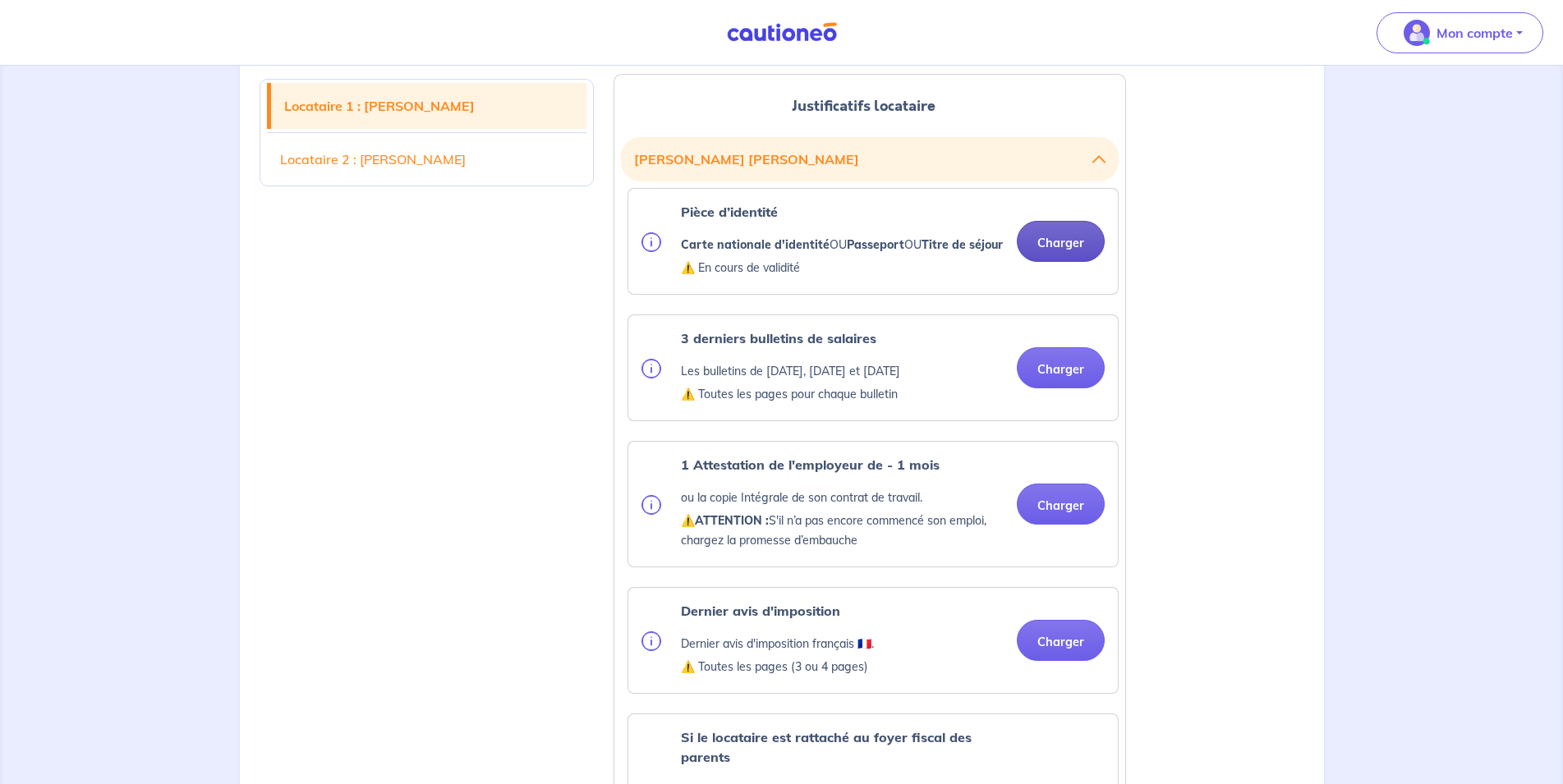
click at [1070, 251] on button "Charger" at bounding box center [1060, 241] width 88 height 41
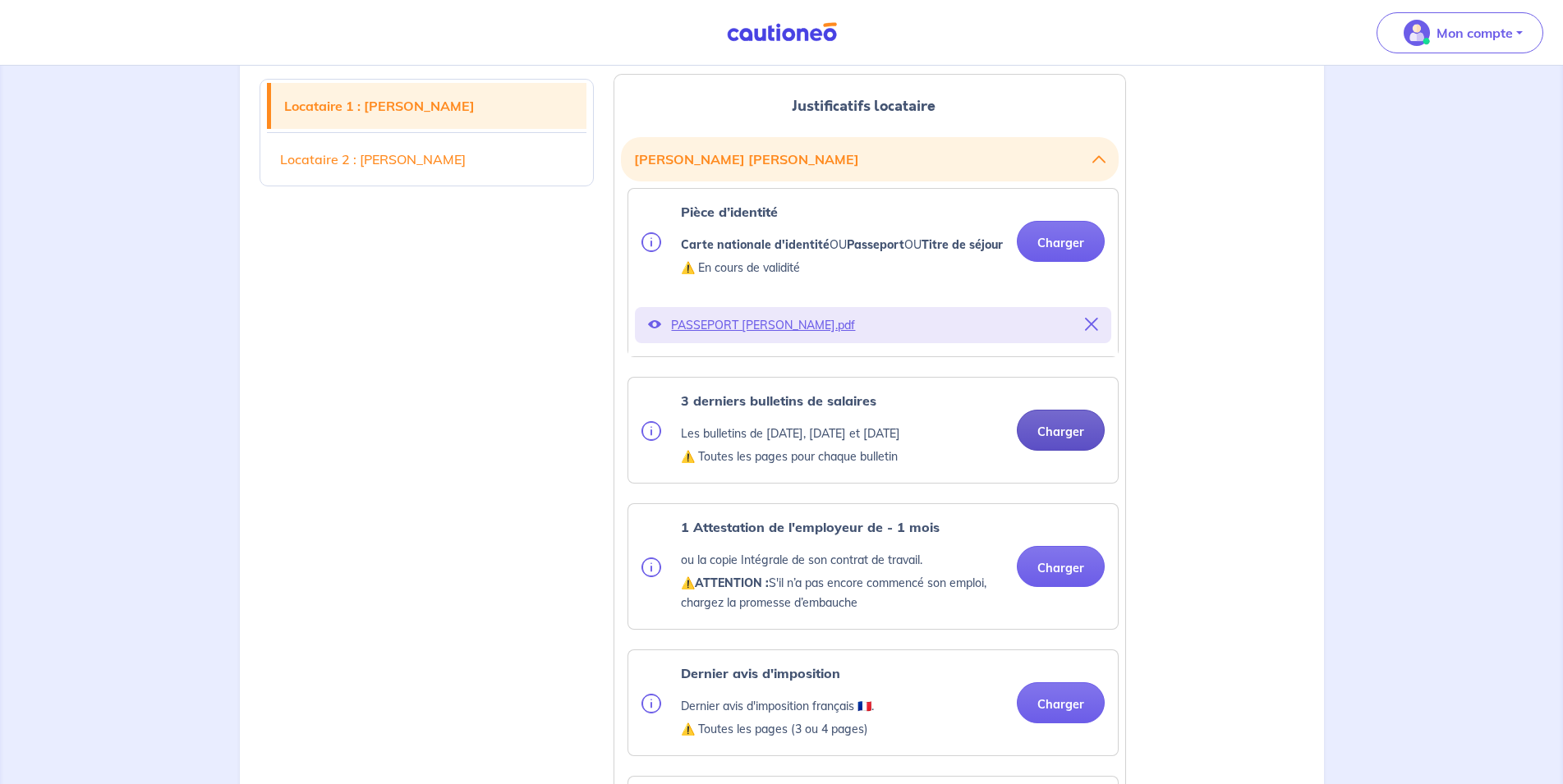
click at [1054, 451] on button "Charger" at bounding box center [1060, 430] width 88 height 41
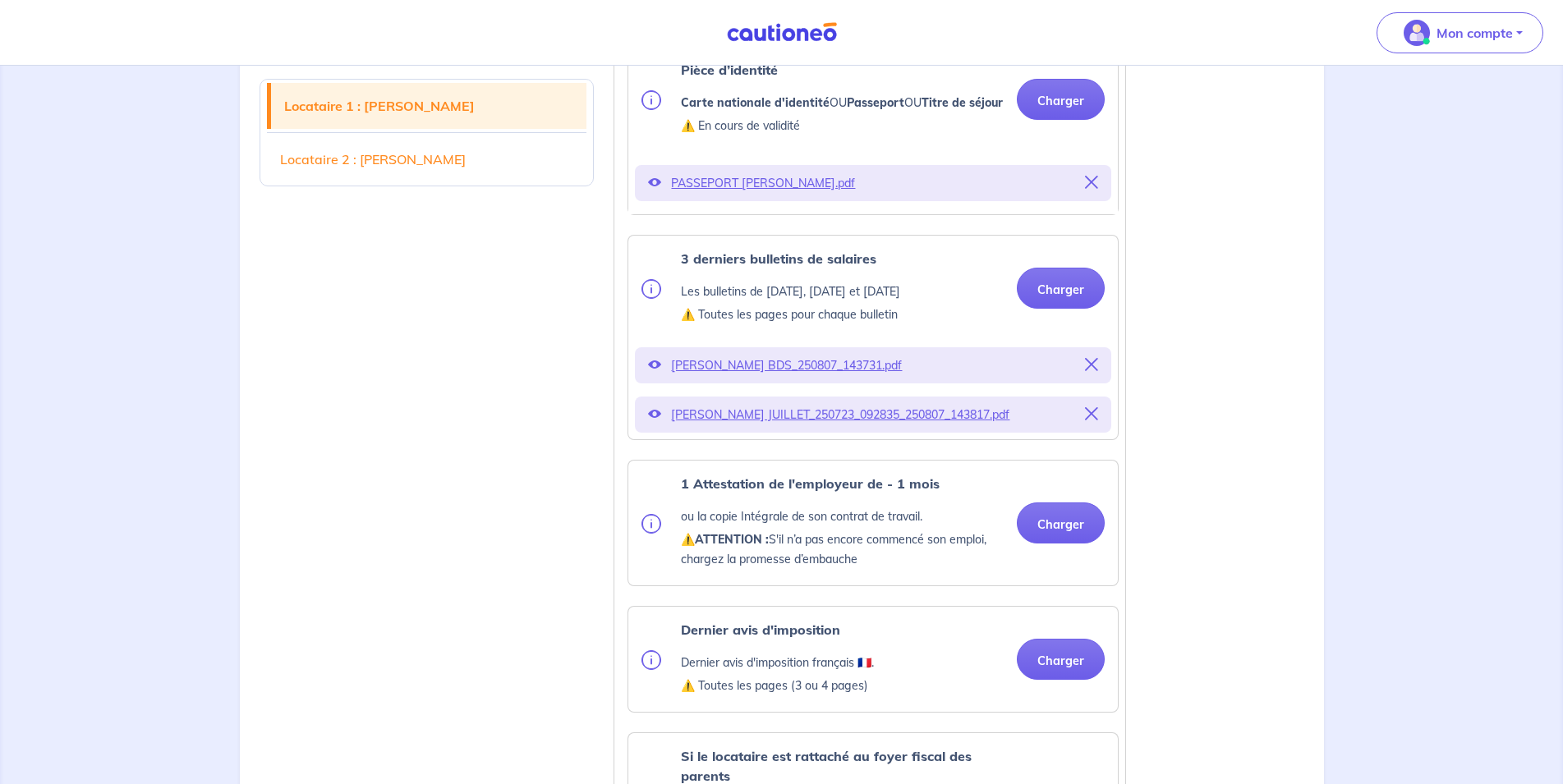
scroll to position [586, 0]
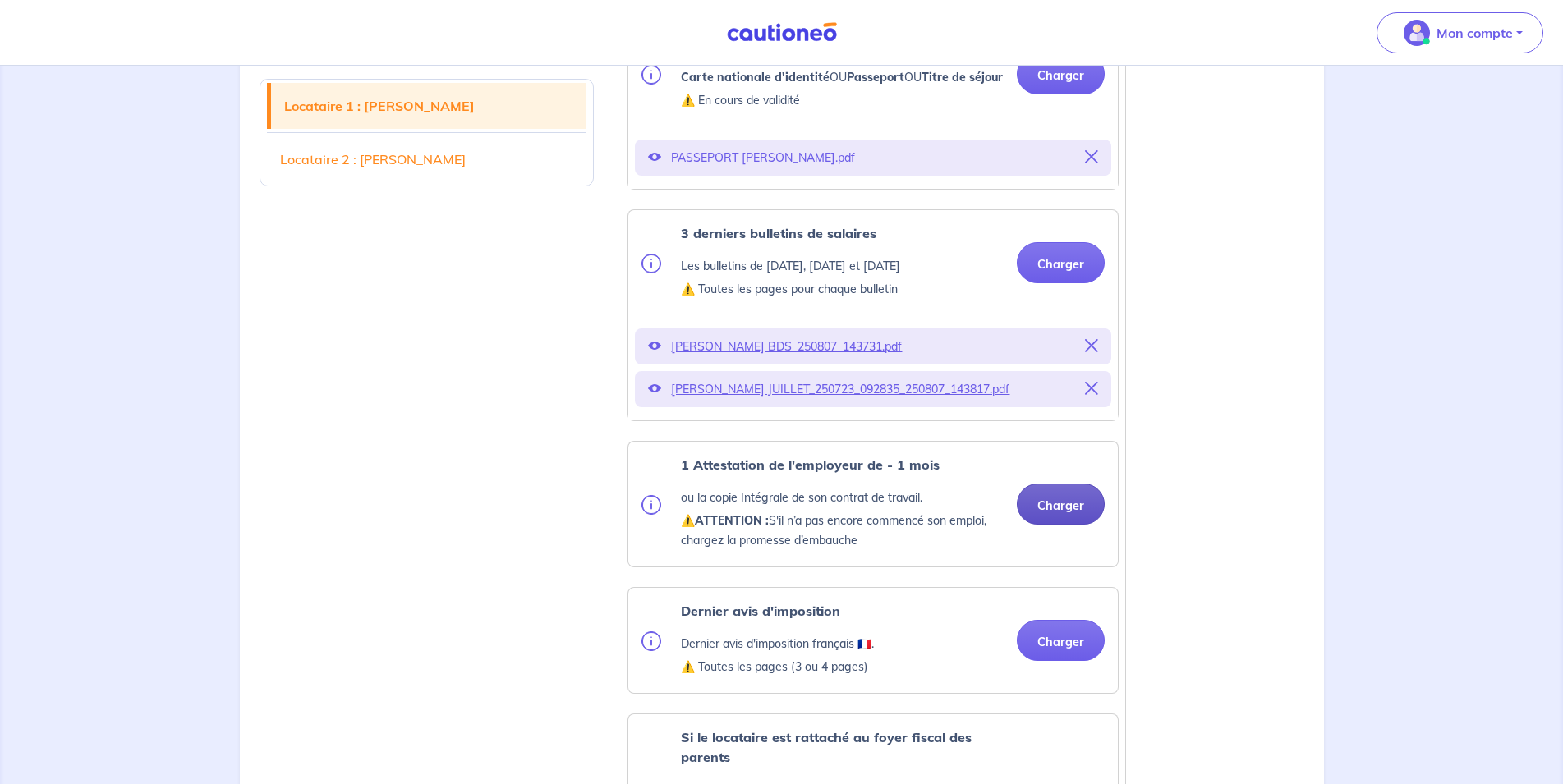
click at [1070, 525] on button "Charger" at bounding box center [1060, 503] width 88 height 41
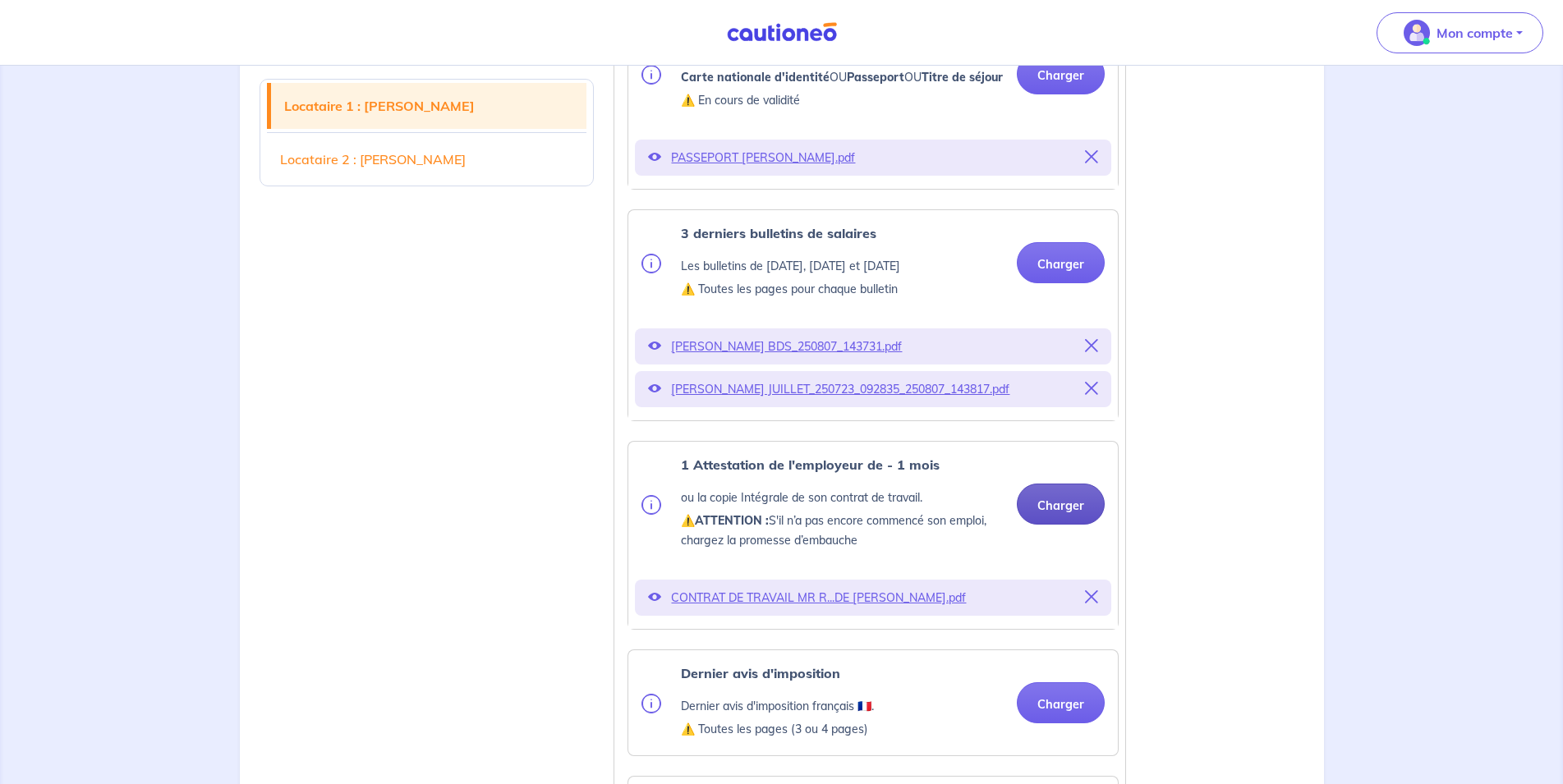
click at [1064, 525] on button "Charger" at bounding box center [1060, 503] width 88 height 41
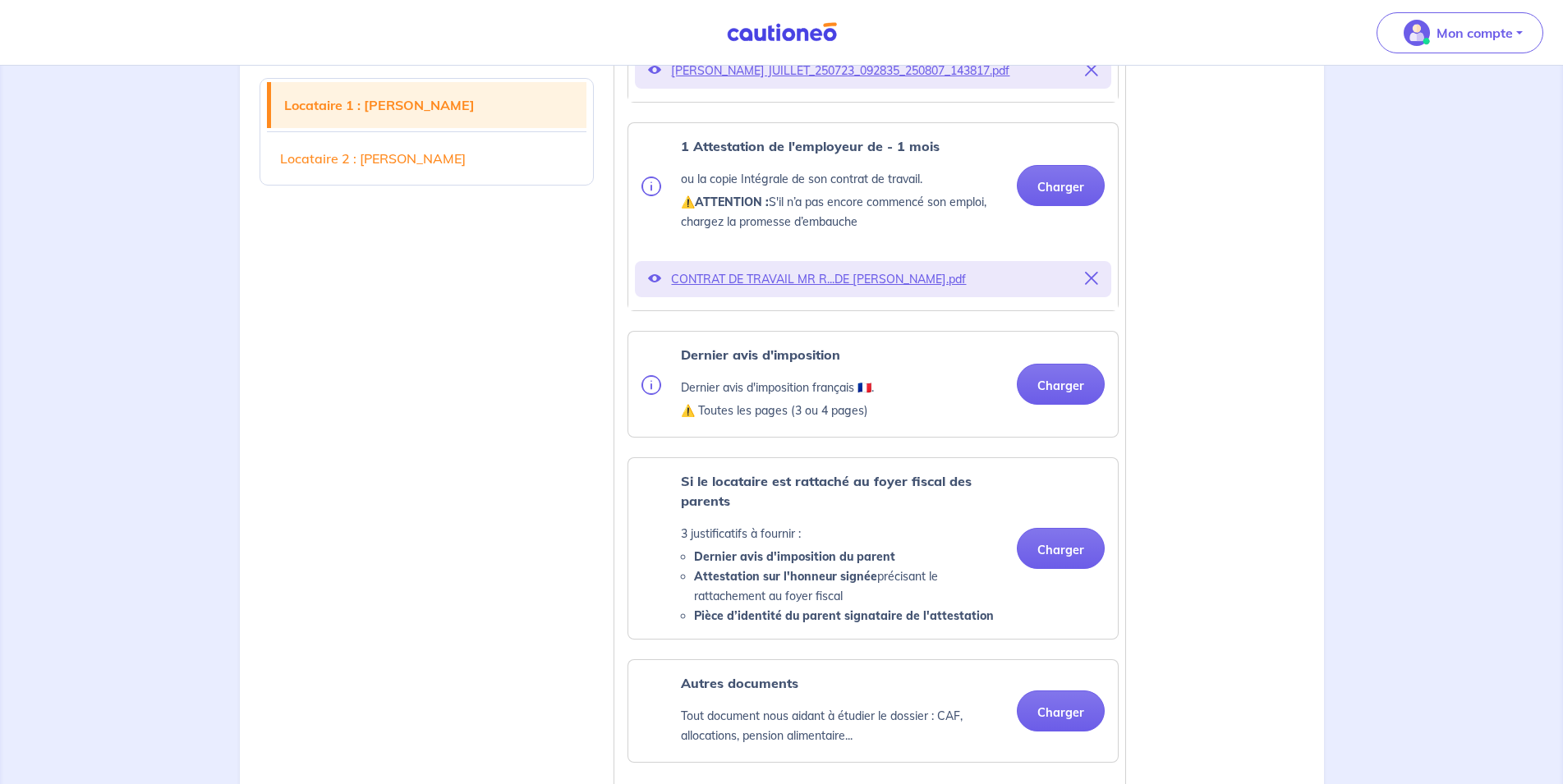
scroll to position [922, 0]
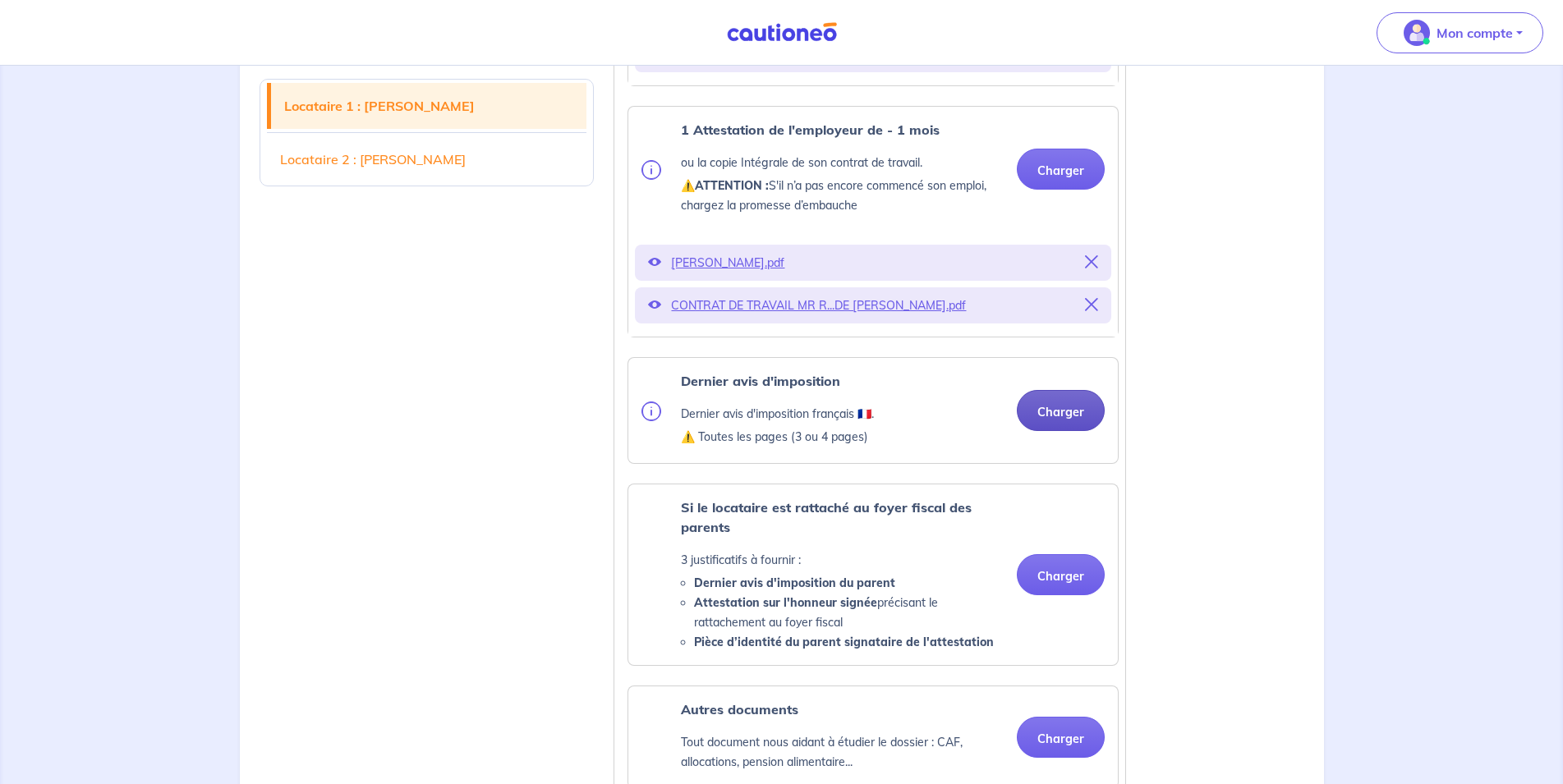
click at [1060, 431] on button "Charger" at bounding box center [1060, 410] width 88 height 41
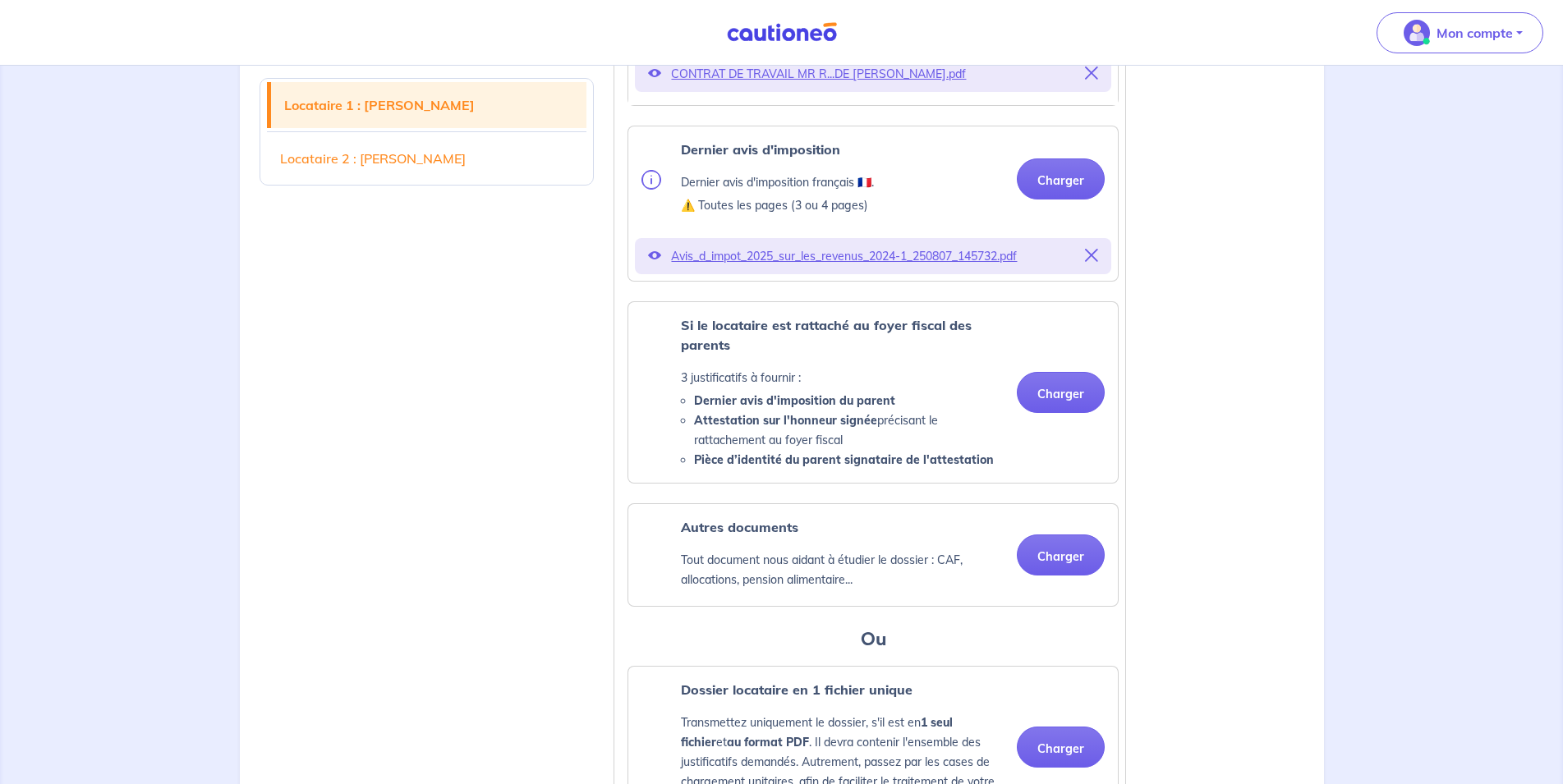
scroll to position [1173, 0]
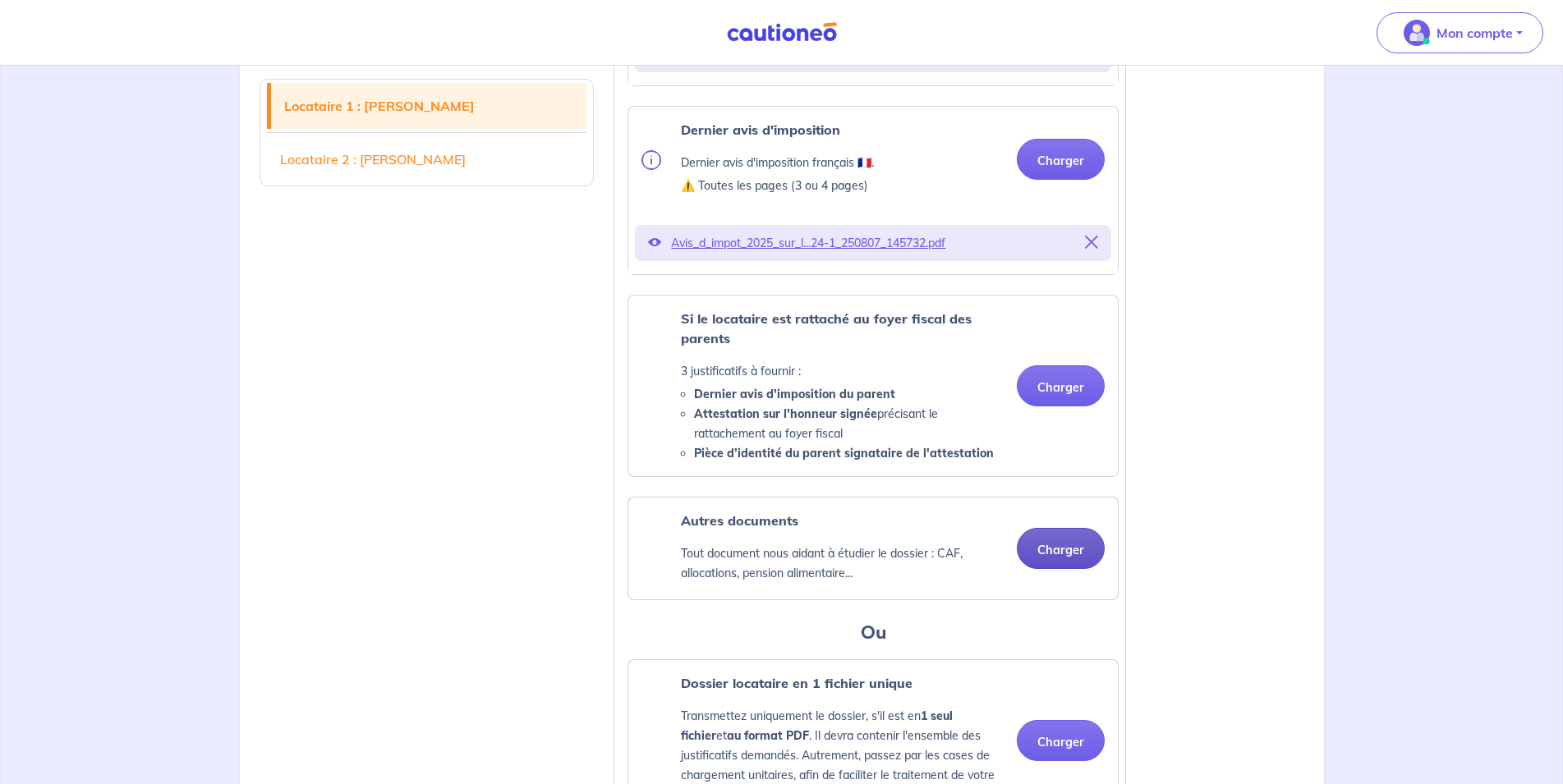
click at [1045, 565] on button "Charger" at bounding box center [1060, 549] width 88 height 41
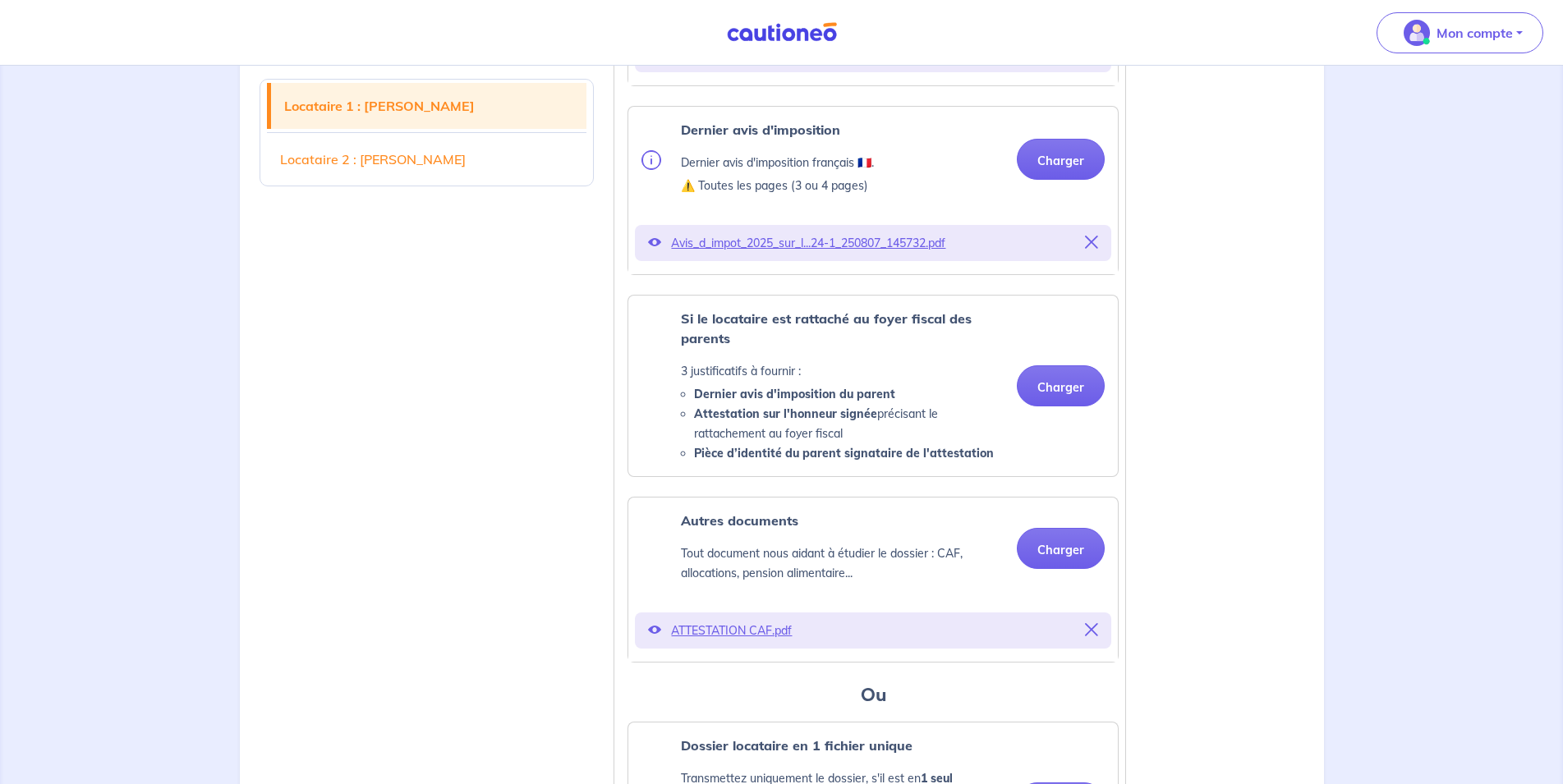
click at [733, 642] on p "ATTESTATION CAF.pdf" at bounding box center [873, 631] width 404 height 23
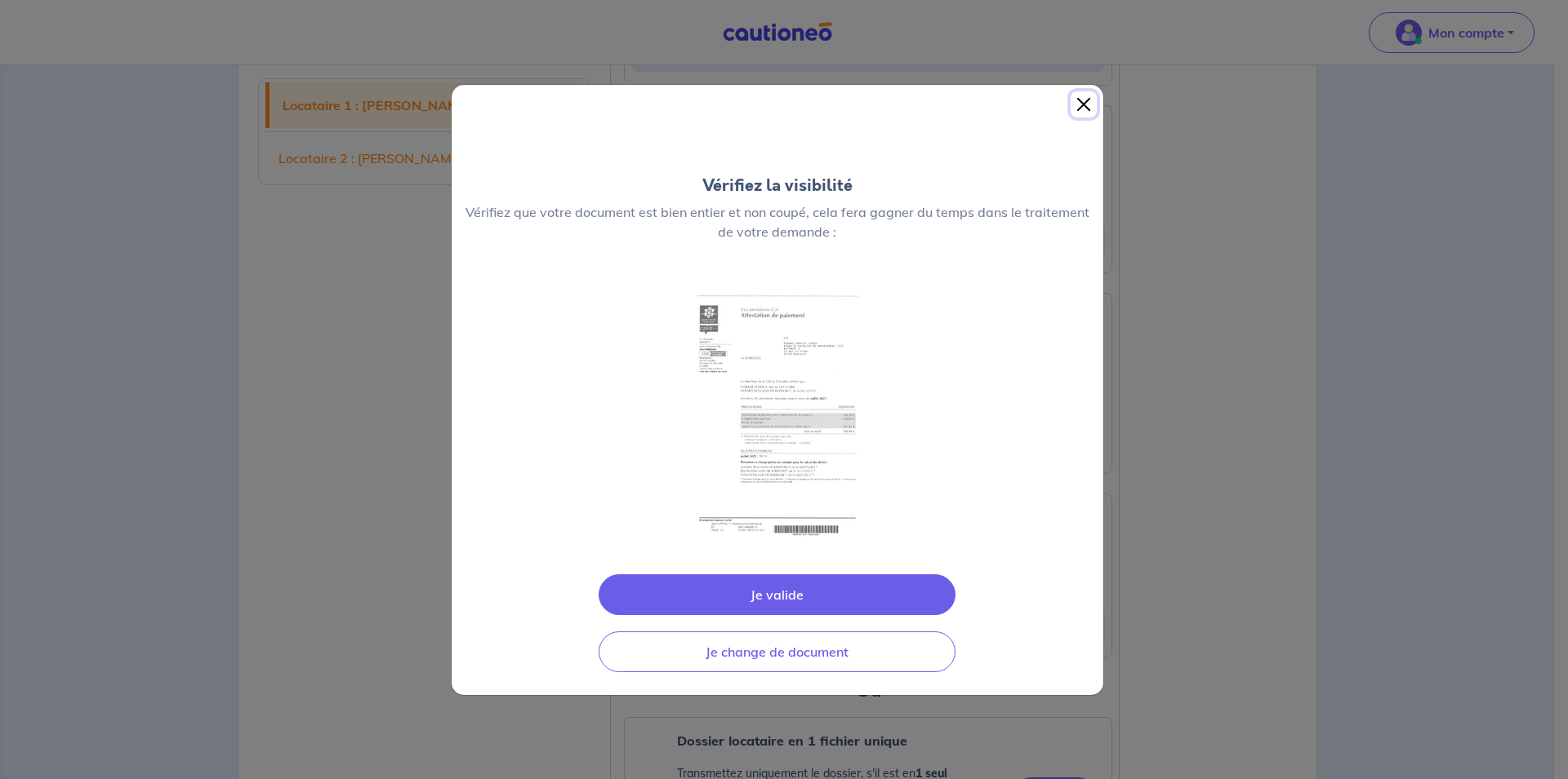
click at [1082, 113] on button "Close" at bounding box center [1083, 104] width 26 height 26
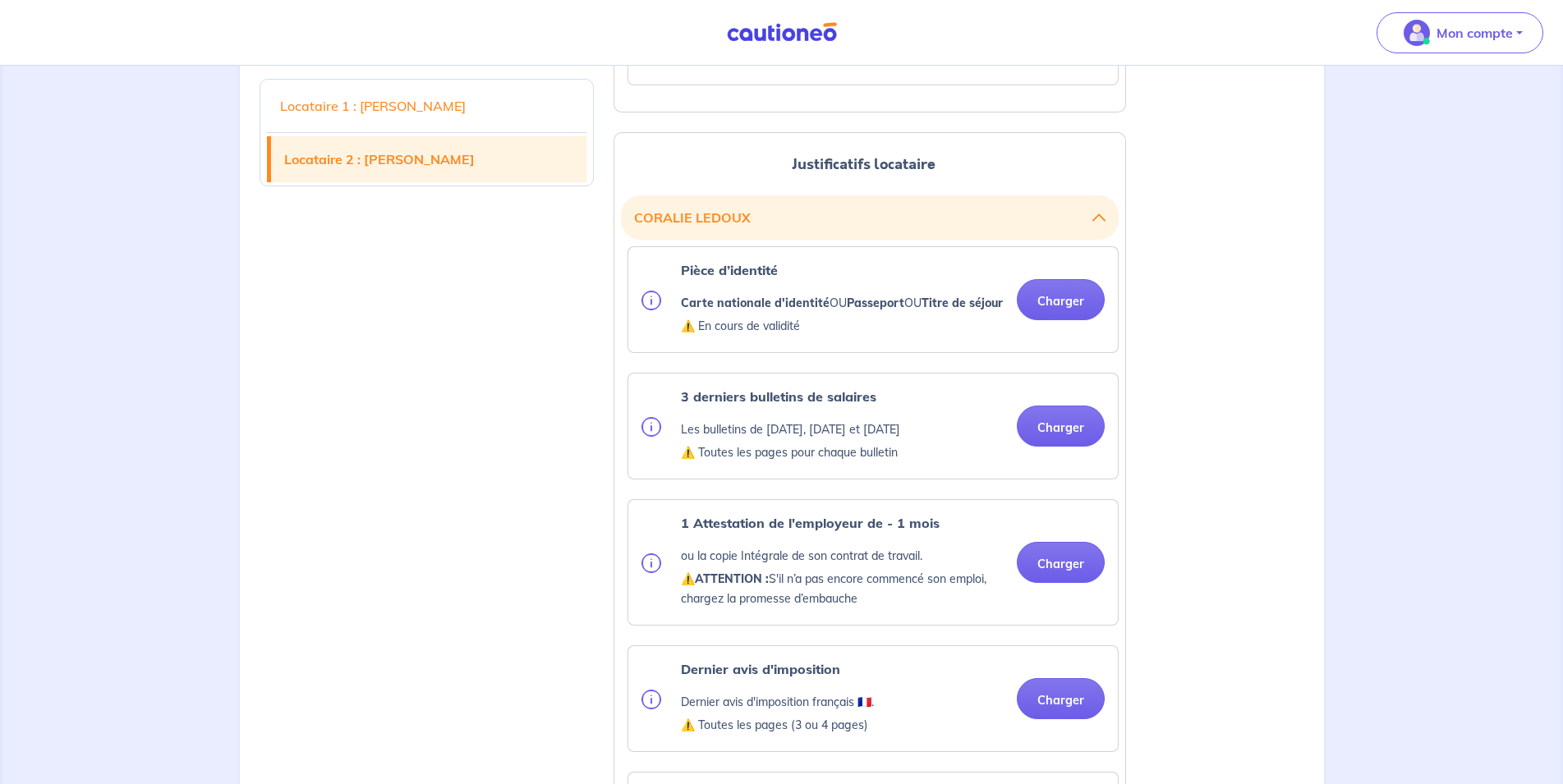
scroll to position [2011, 0]
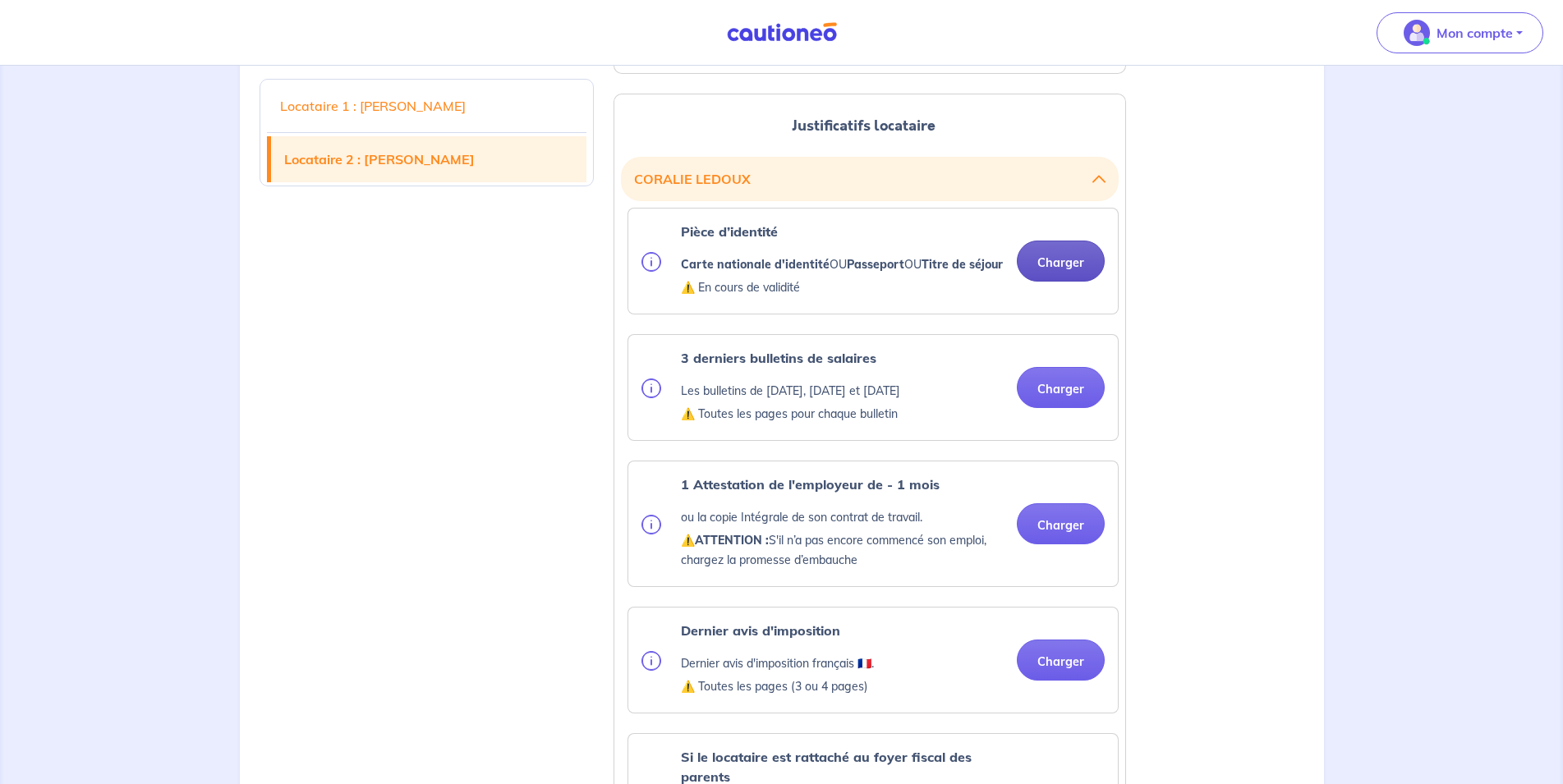
click at [1049, 281] on button "Charger" at bounding box center [1060, 260] width 88 height 41
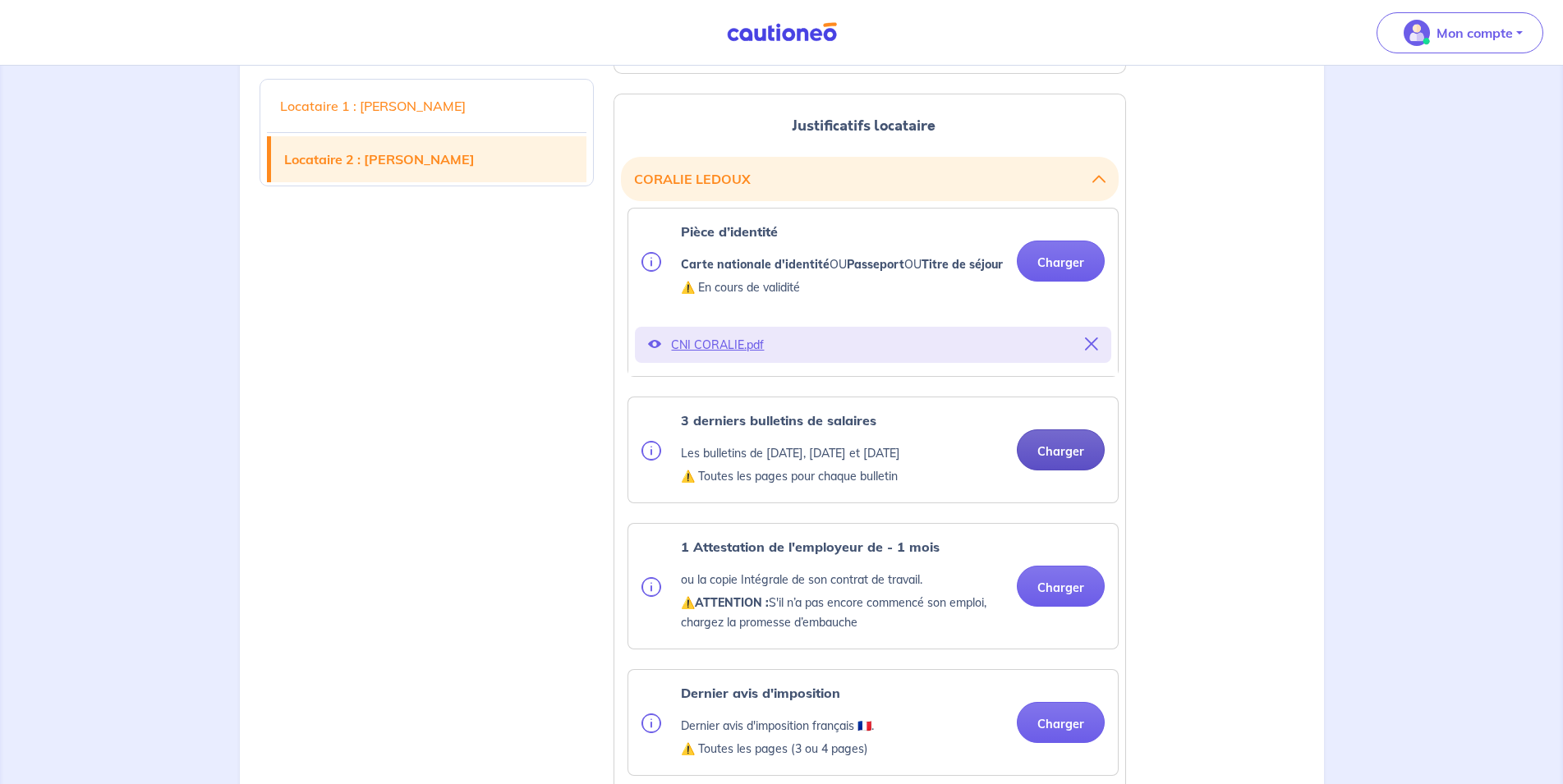
click at [1071, 471] on button "Charger" at bounding box center [1060, 449] width 88 height 41
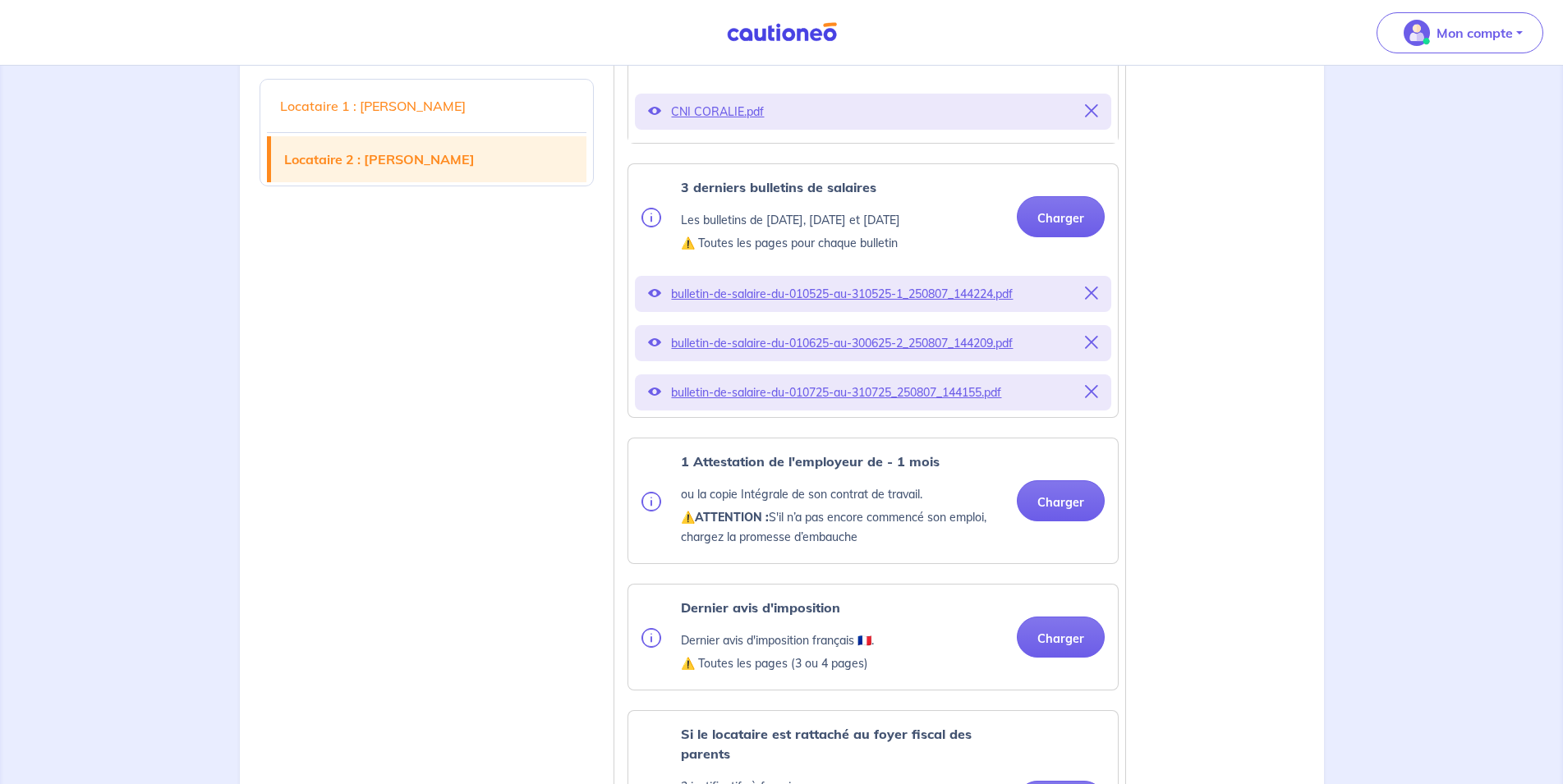
scroll to position [2262, 0]
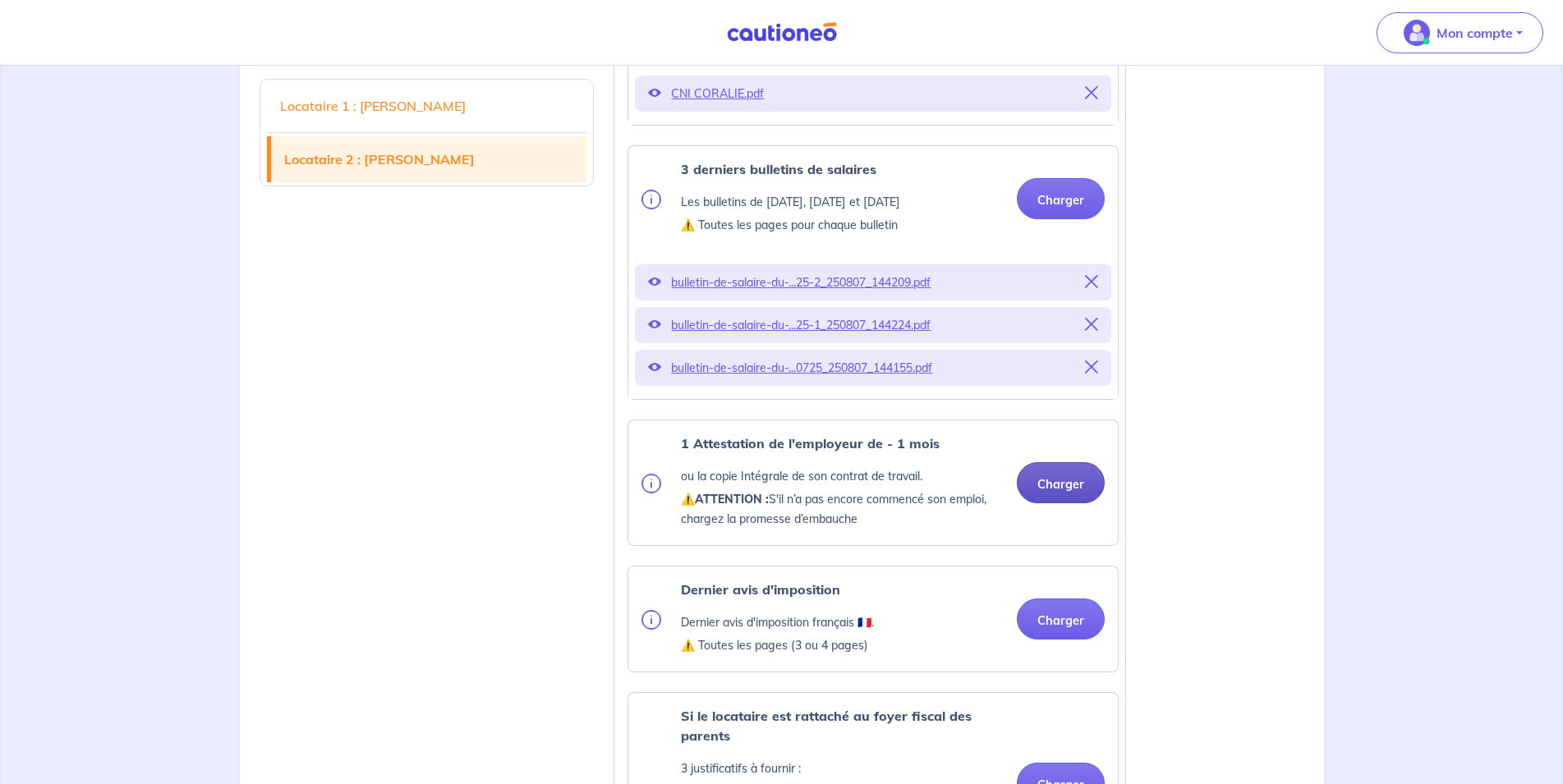
click at [1080, 503] on button "Charger" at bounding box center [1060, 483] width 88 height 41
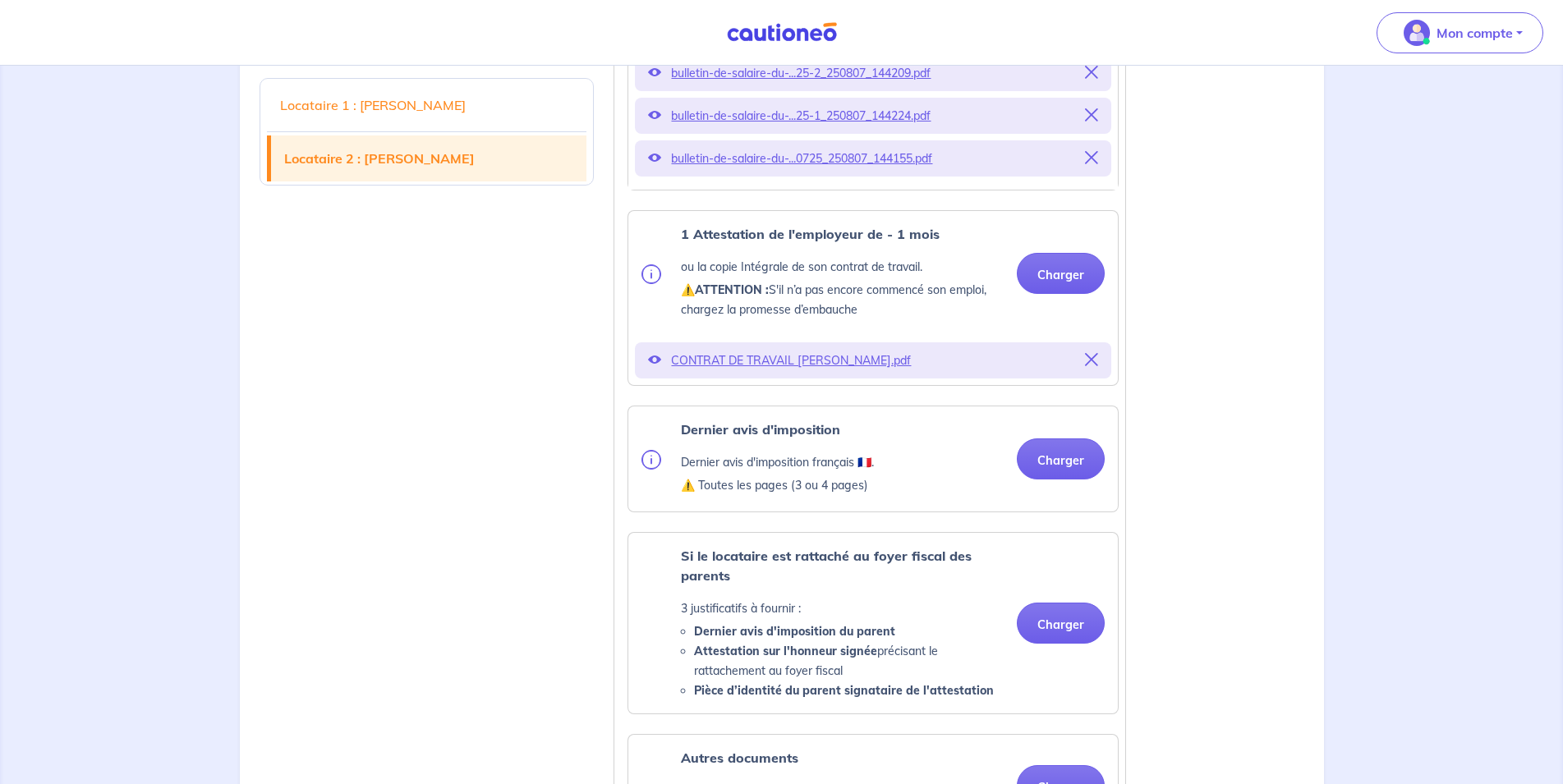
scroll to position [2513, 0]
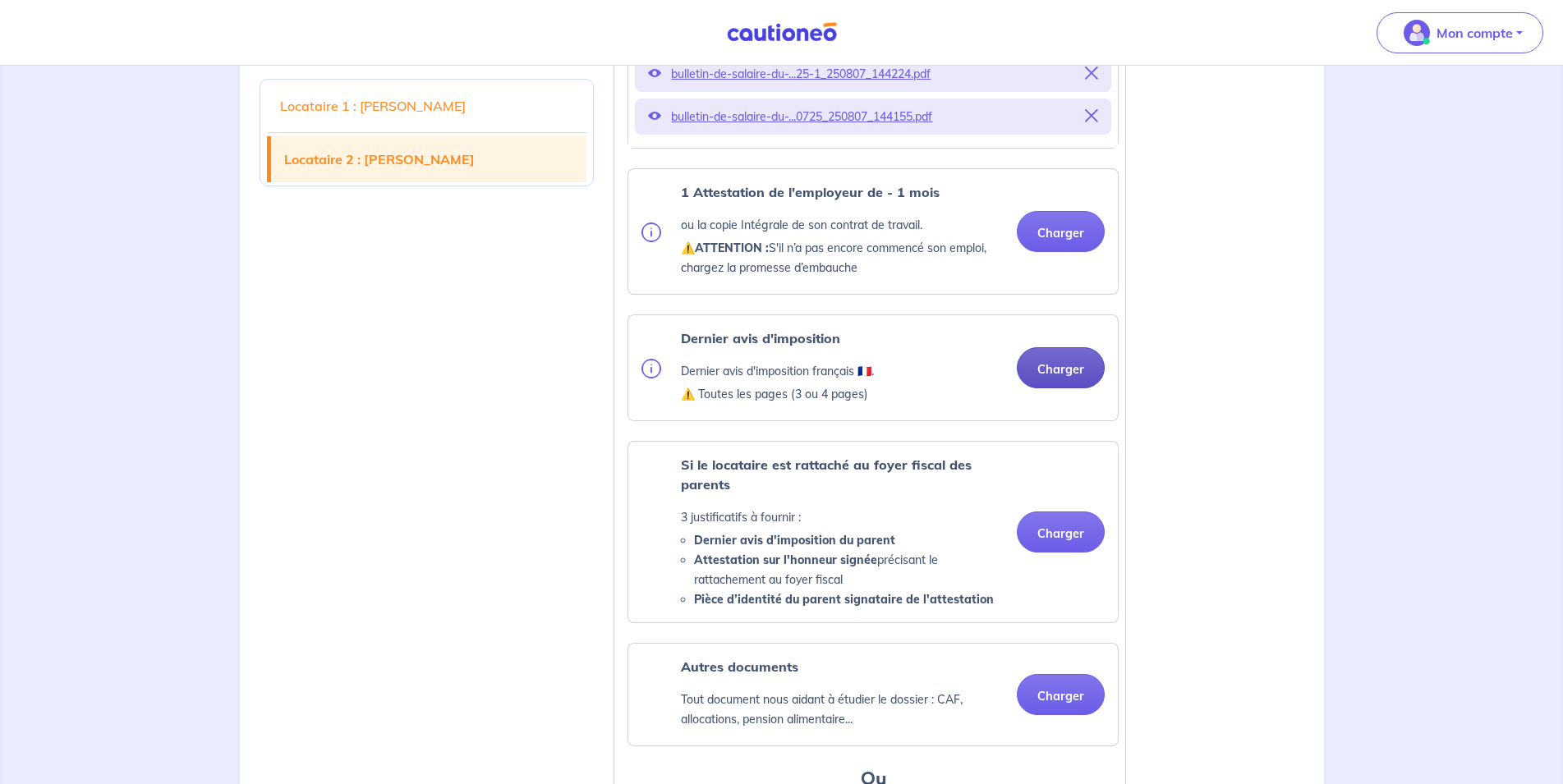
click at [1070, 388] on button "Charger" at bounding box center [1060, 367] width 88 height 41
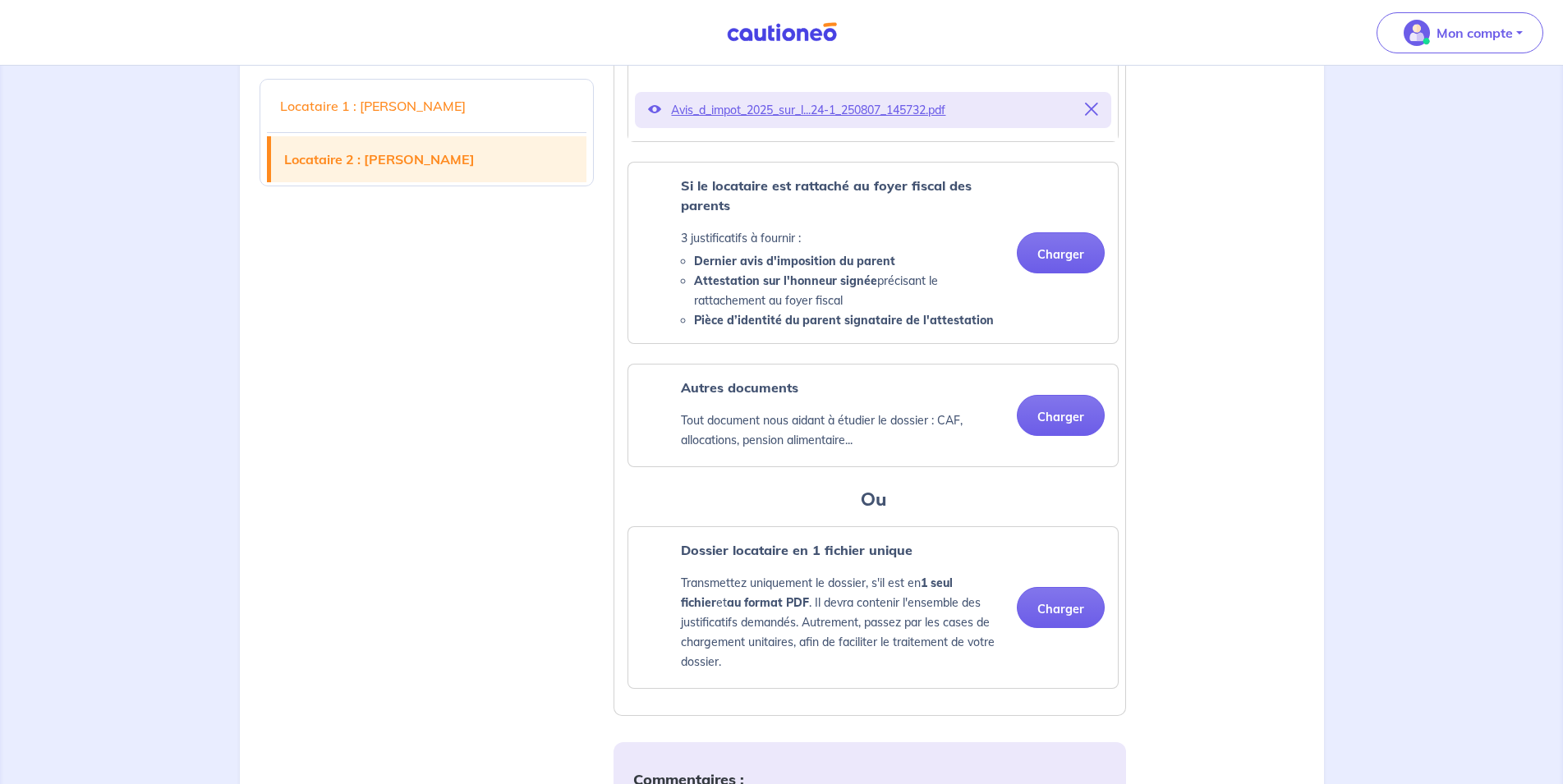
scroll to position [2932, 0]
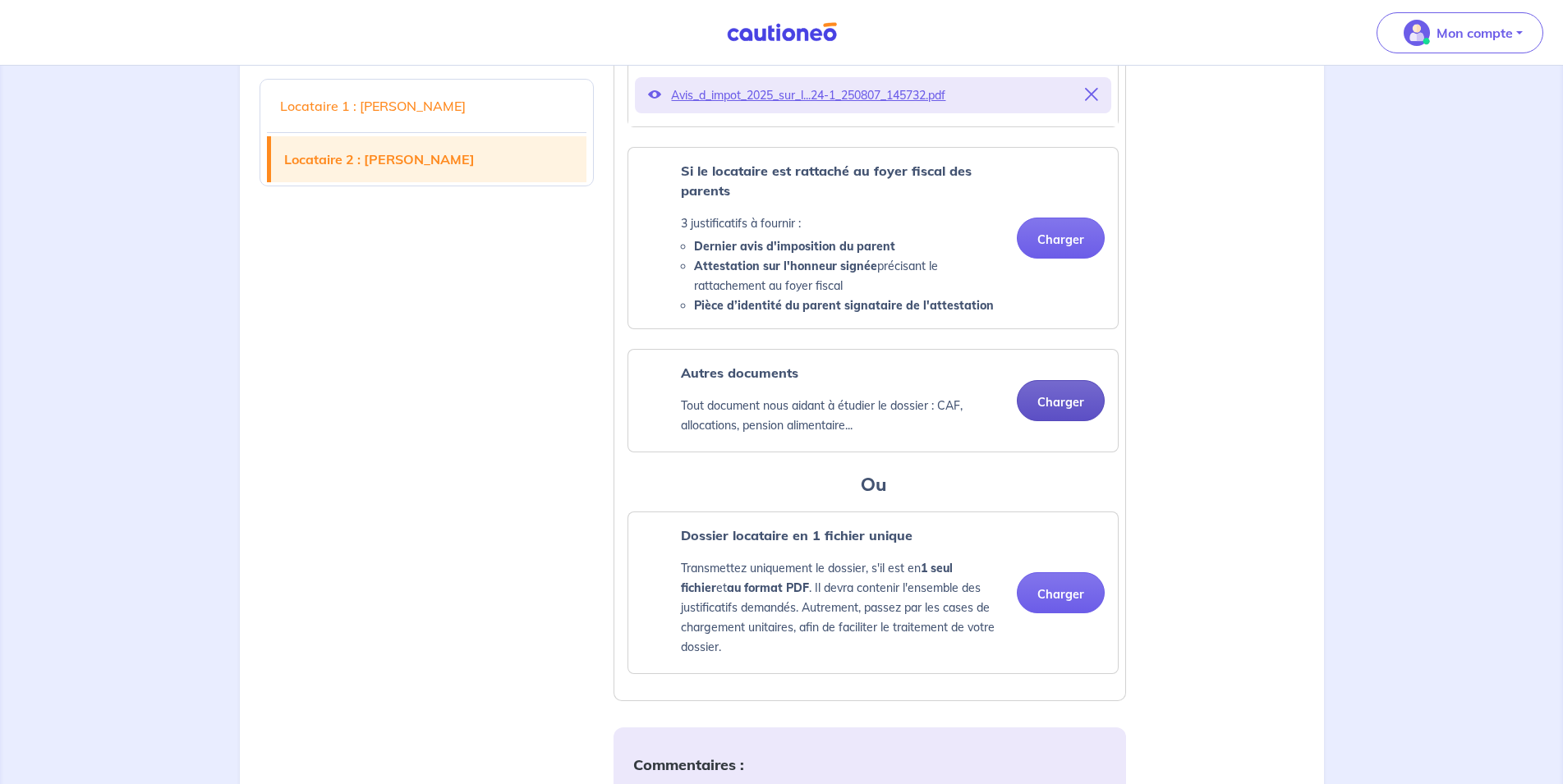
click at [1060, 422] on button "Charger" at bounding box center [1060, 400] width 88 height 41
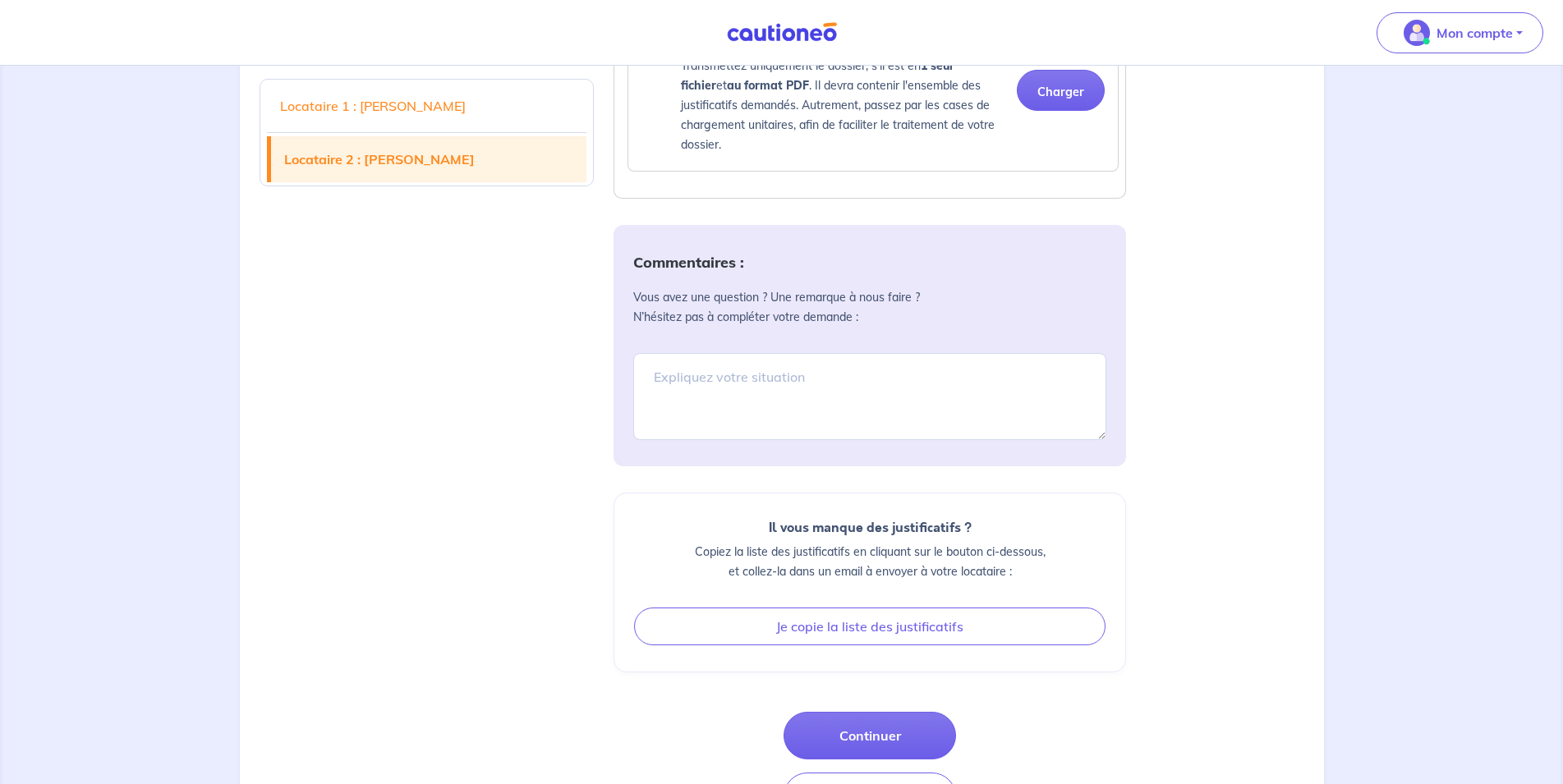
scroll to position [3100, 0]
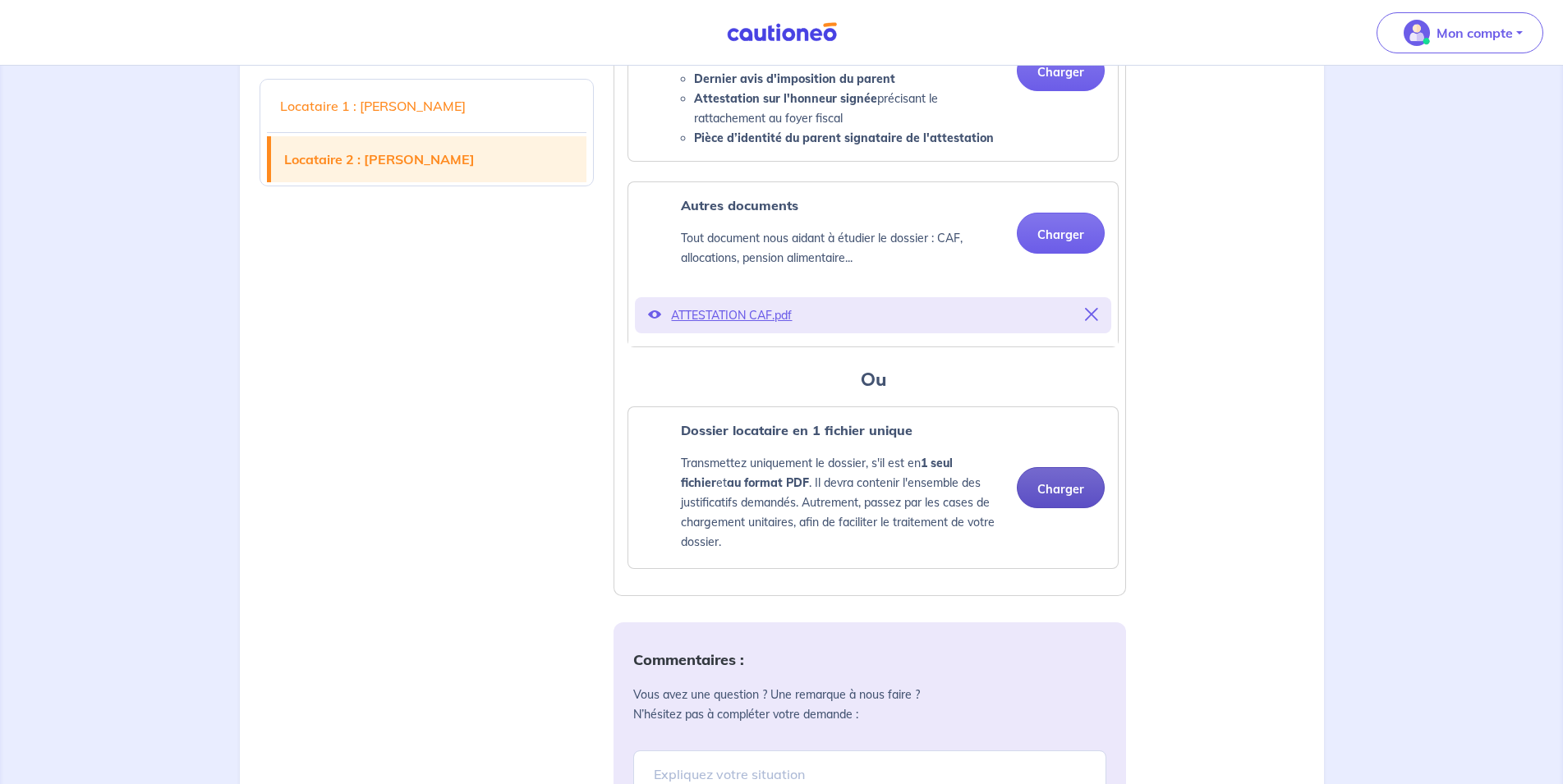
click at [1067, 508] on button "Charger" at bounding box center [1060, 488] width 88 height 41
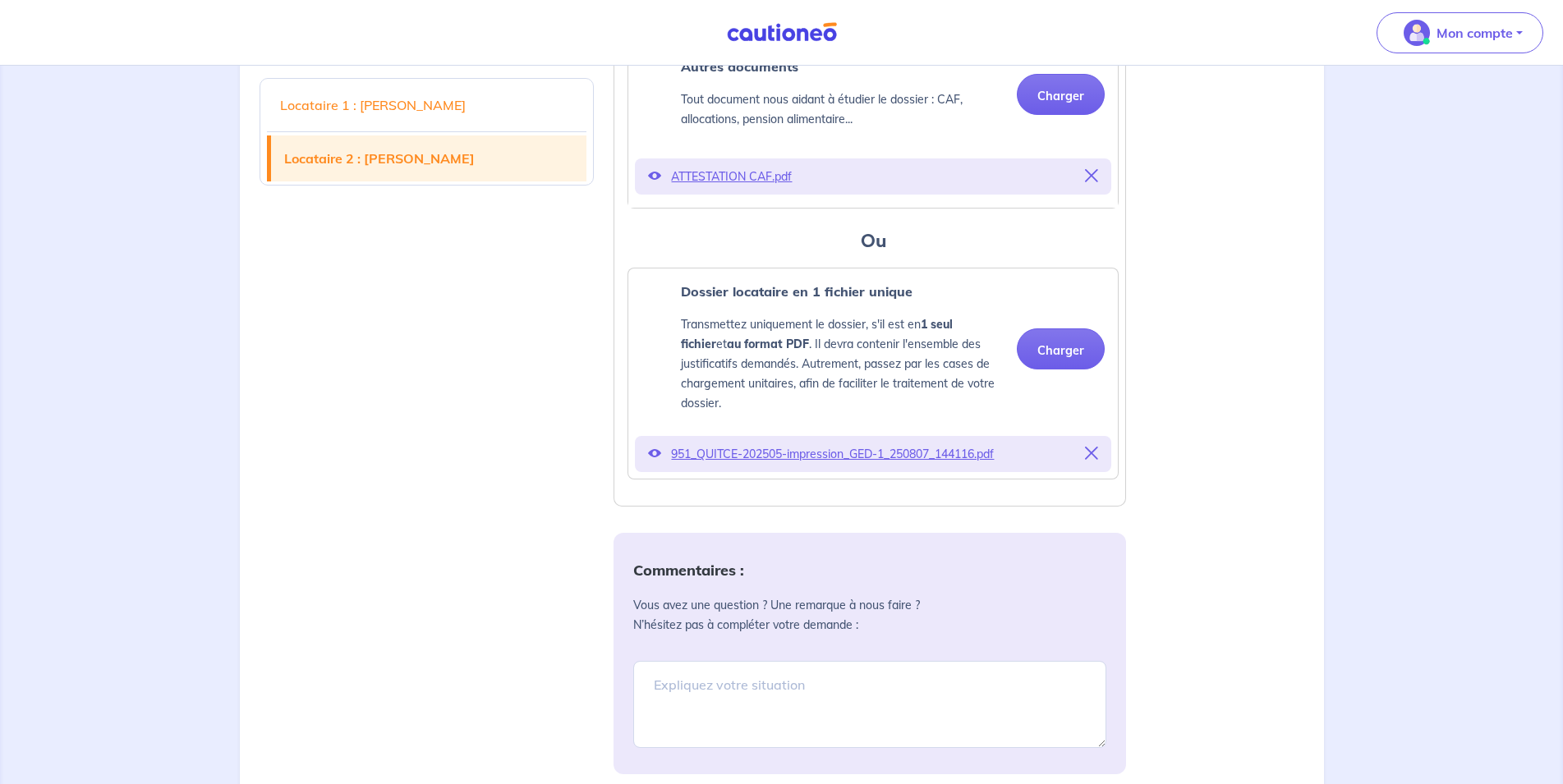
scroll to position [3351, 0]
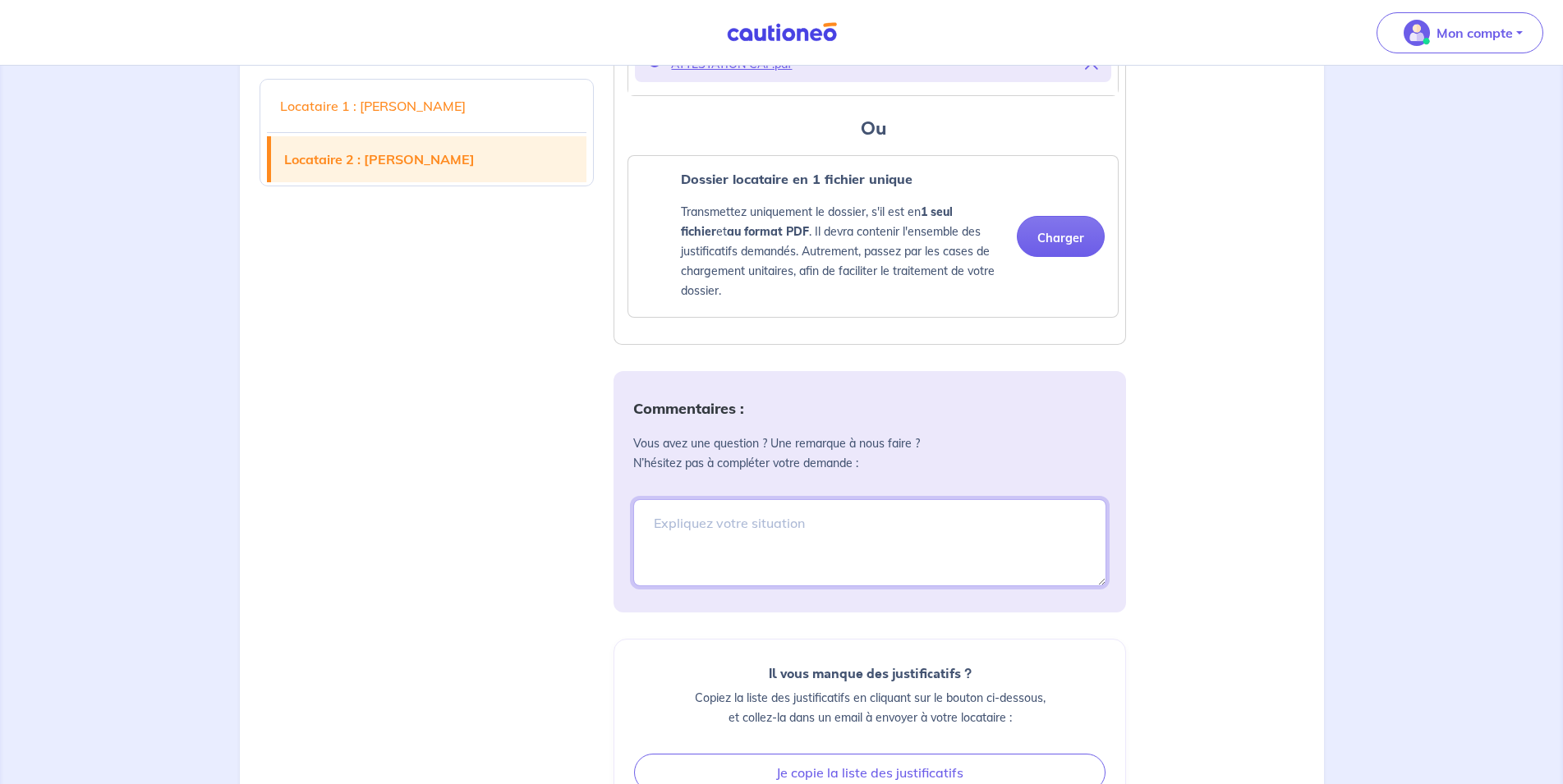
click at [703, 574] on textarea at bounding box center [869, 543] width 473 height 87
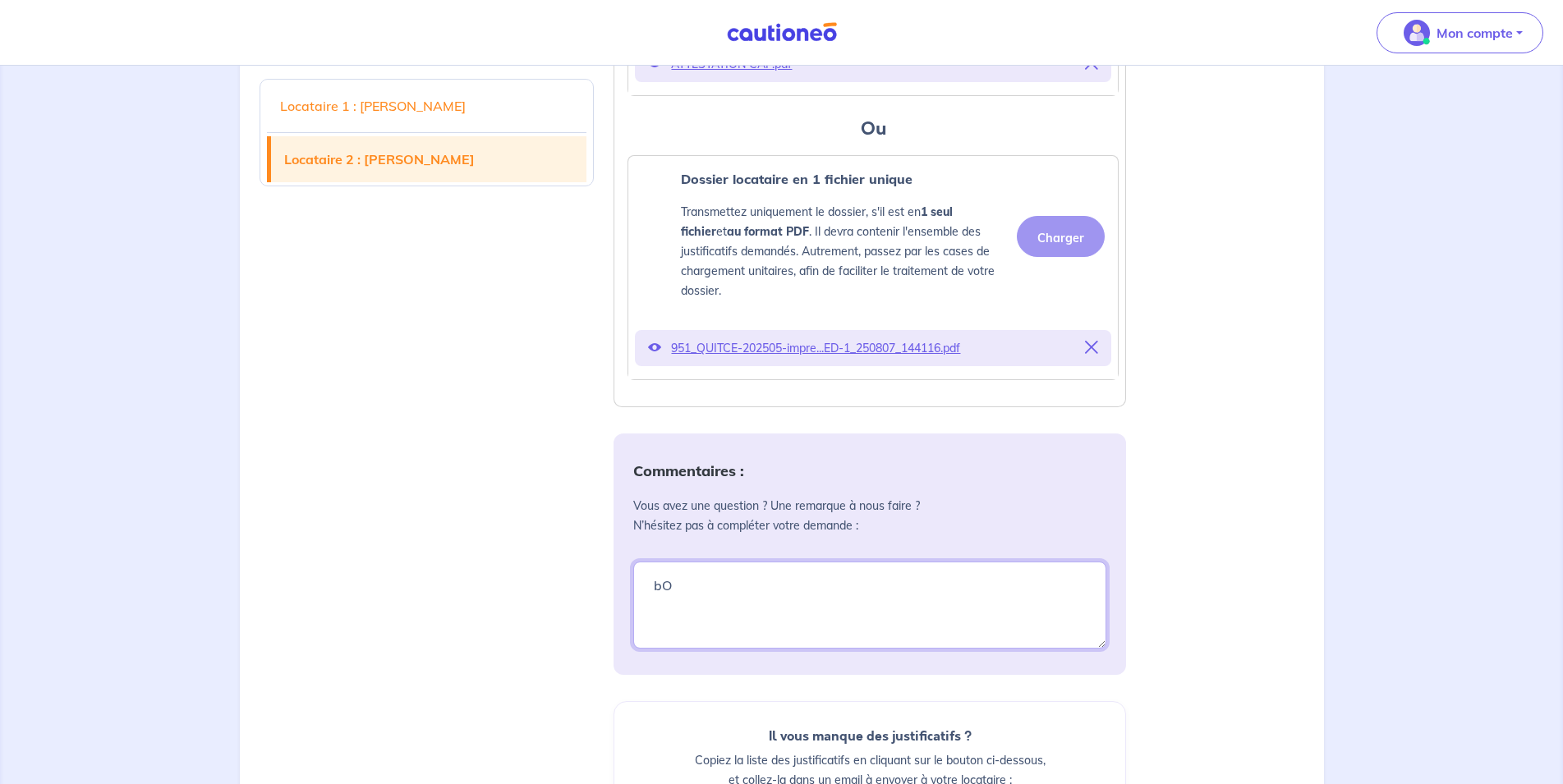
type textarea "b"
click at [833, 625] on textarea "Bonjour ce dossier étant mon sixième" at bounding box center [869, 605] width 473 height 87
click at [912, 625] on textarea "Bonjour ce dossier étant mon sixième" at bounding box center [869, 605] width 473 height 87
click at [864, 646] on textarea "Bonjour ce dossier étant ma sixième" at bounding box center [869, 605] width 473 height 87
click at [928, 645] on textarea "Bonjour ce dossier étant ma 6ème GLI je vous demande de bien vouloir appliquer …" at bounding box center [869, 605] width 473 height 87
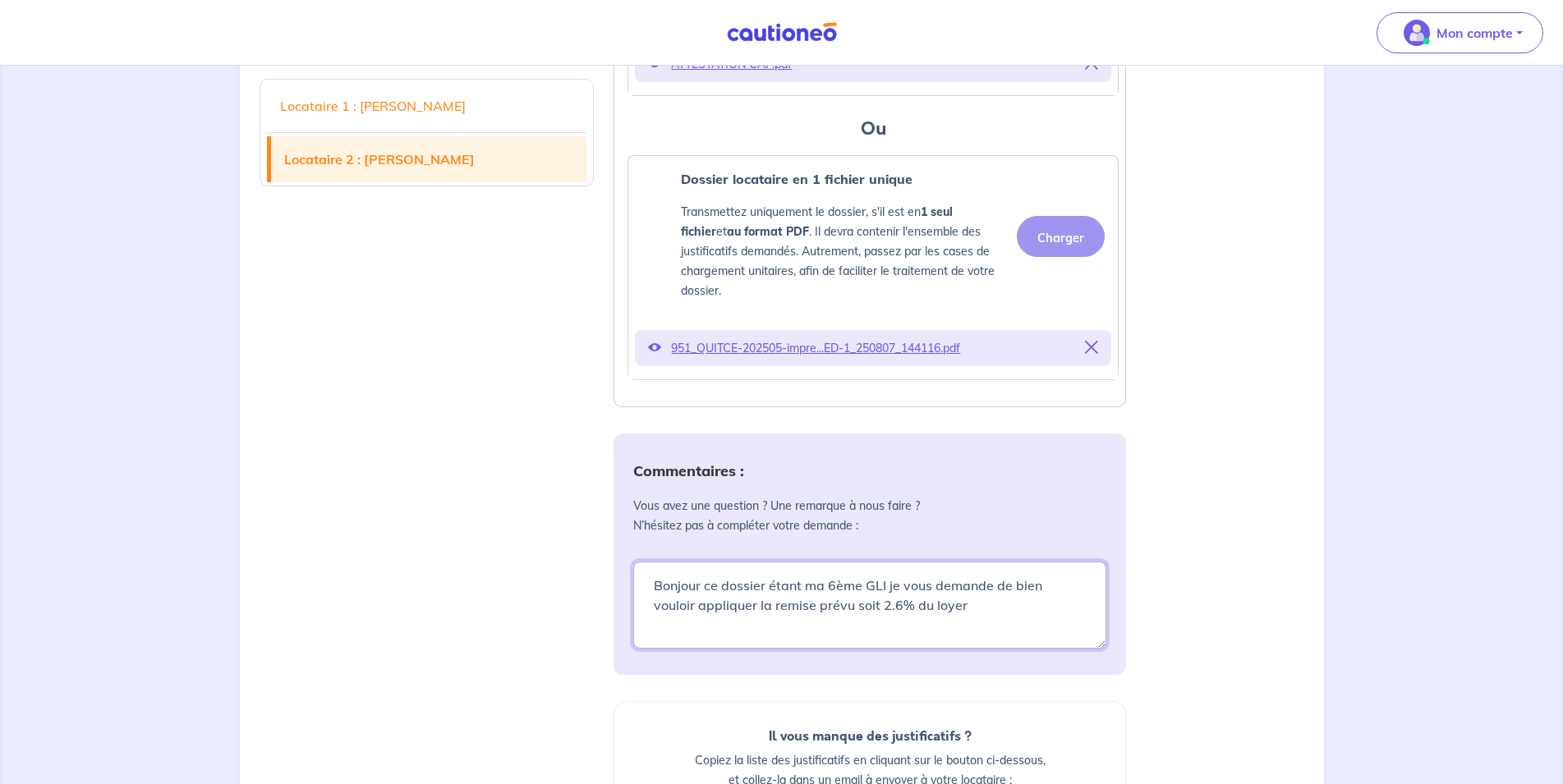
click at [864, 624] on textarea "Bonjour ce dossier étant ma 6ème GLI je vous demande de bien vouloir appliquer …" at bounding box center [869, 605] width 473 height 87
click at [928, 646] on textarea "Bonjour ce dossier étant ma 6ème GLI je vous demande de bien vouloir appliquer …" at bounding box center [869, 605] width 473 height 87
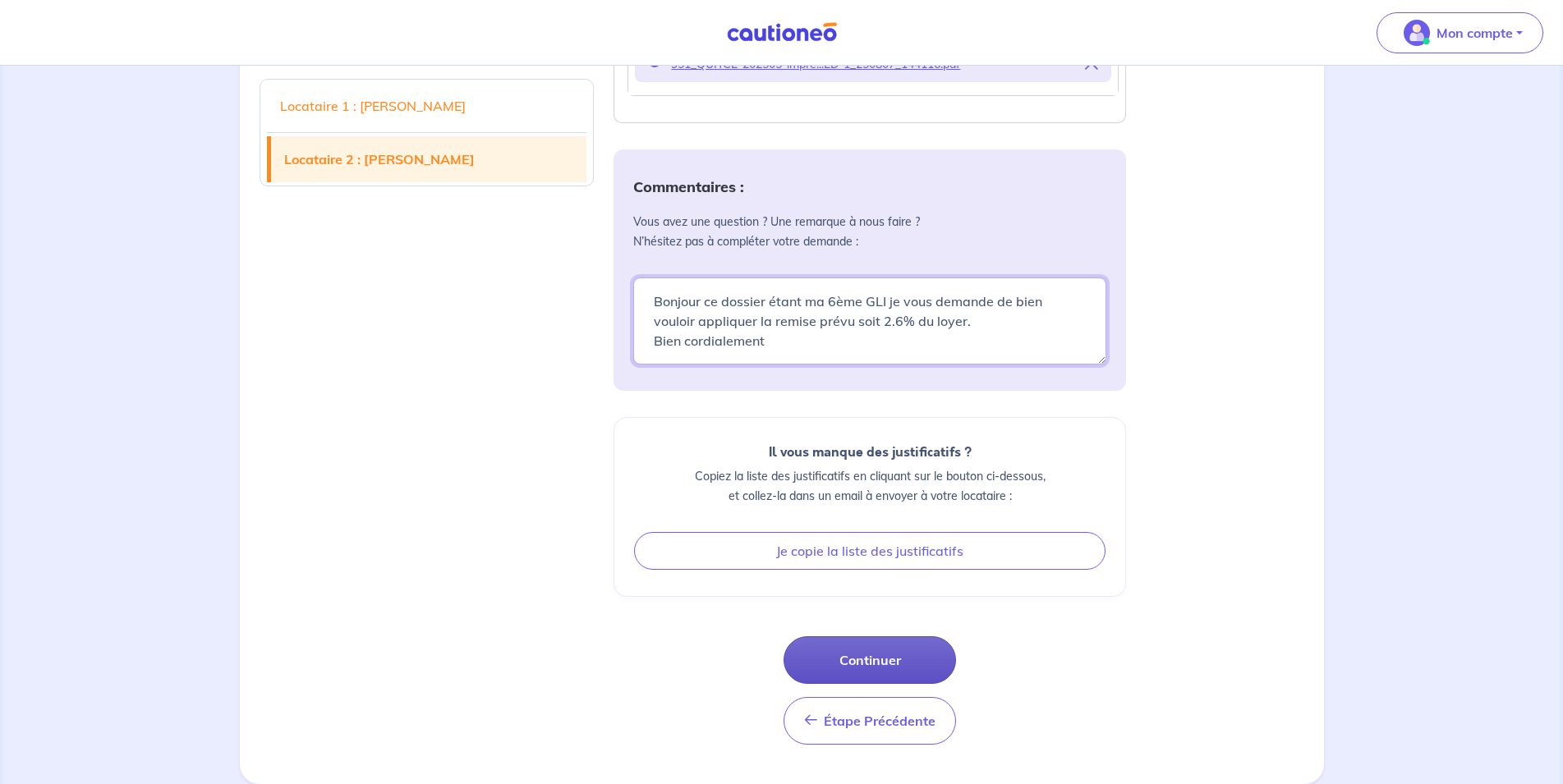
type textarea "Bonjour ce dossier étant ma 6ème GLI je vous demande de bien vouloir appliquer …"
click at [875, 657] on button "Continuer" at bounding box center [869, 660] width 173 height 48
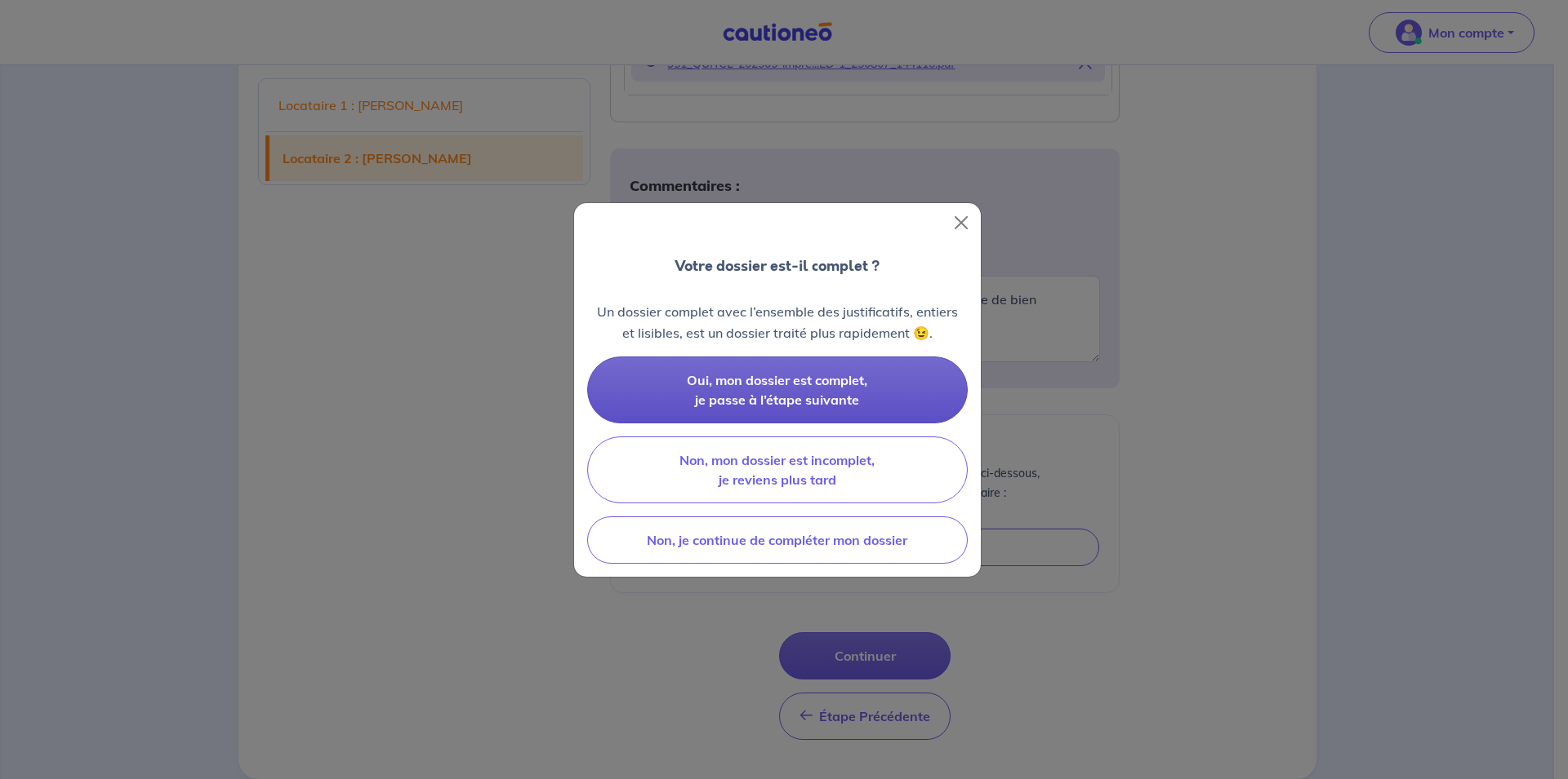
click at [826, 383] on span "Oui, mon dossier est complet, je passe à l’étape suivante" at bounding box center [776, 390] width 180 height 36
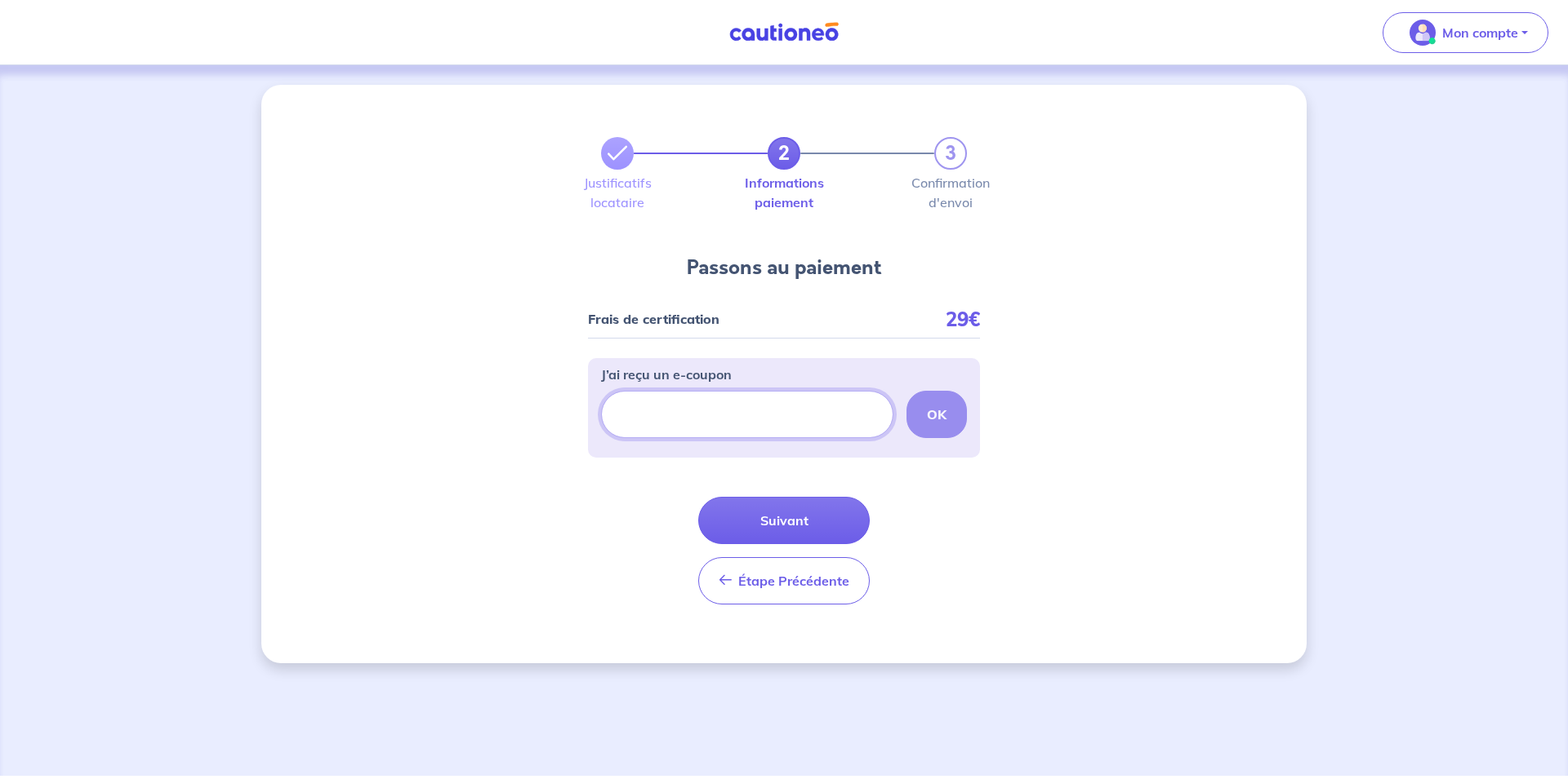
click at [699, 416] on input "J’ai reçu un e-coupon" at bounding box center [747, 414] width 292 height 47
paste input "ECOUPON-97549120"
click at [939, 407] on strong "OK" at bounding box center [937, 415] width 20 height 17
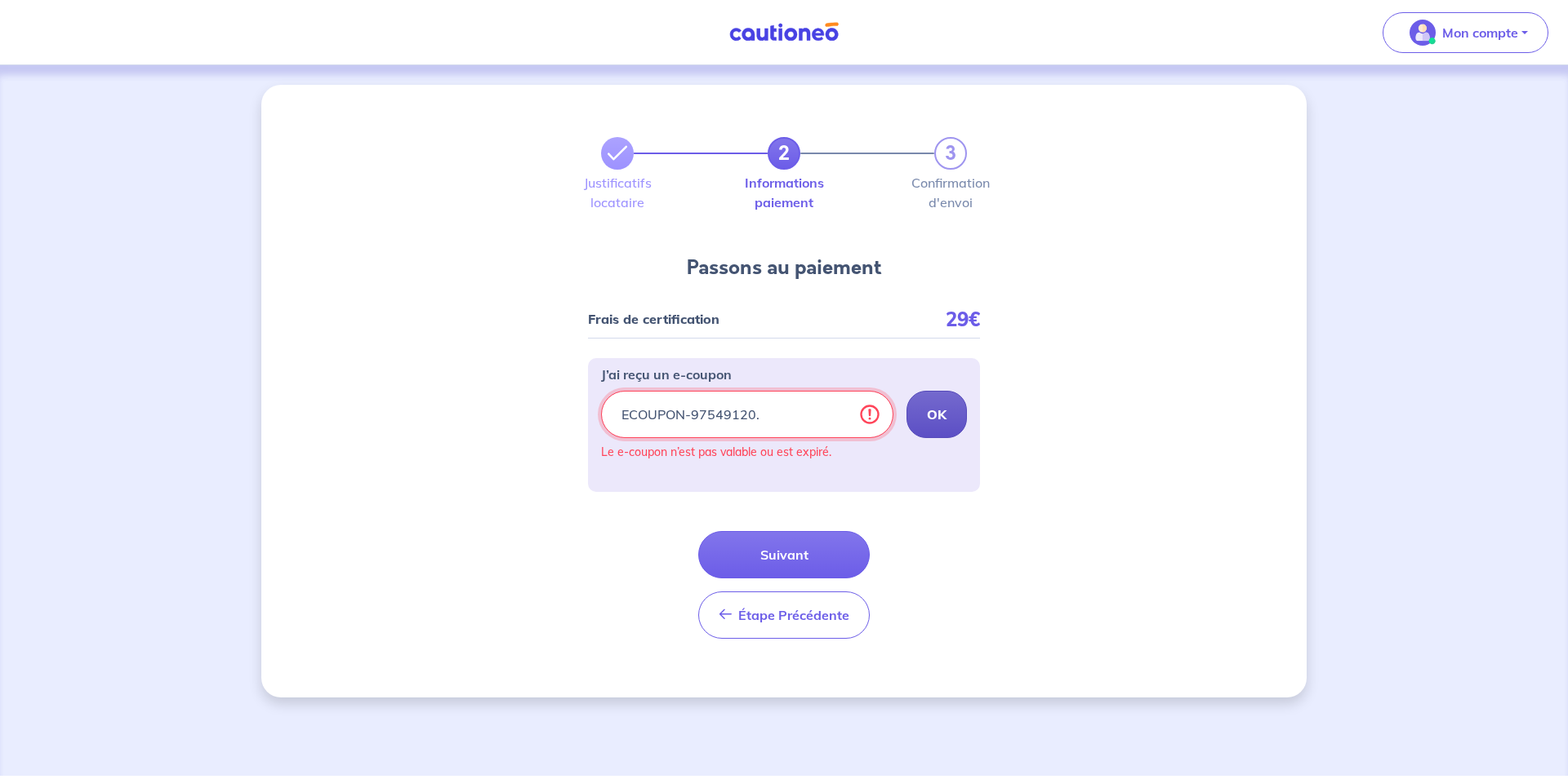
click at [769, 421] on input "ECOUPON-97549120." at bounding box center [747, 414] width 292 height 47
click at [934, 428] on button "OK" at bounding box center [936, 414] width 61 height 47
click at [791, 410] on input "ECOUPON-97549120" at bounding box center [747, 414] width 292 height 47
type input "E"
click at [804, 547] on button "Suivant" at bounding box center [784, 554] width 172 height 47
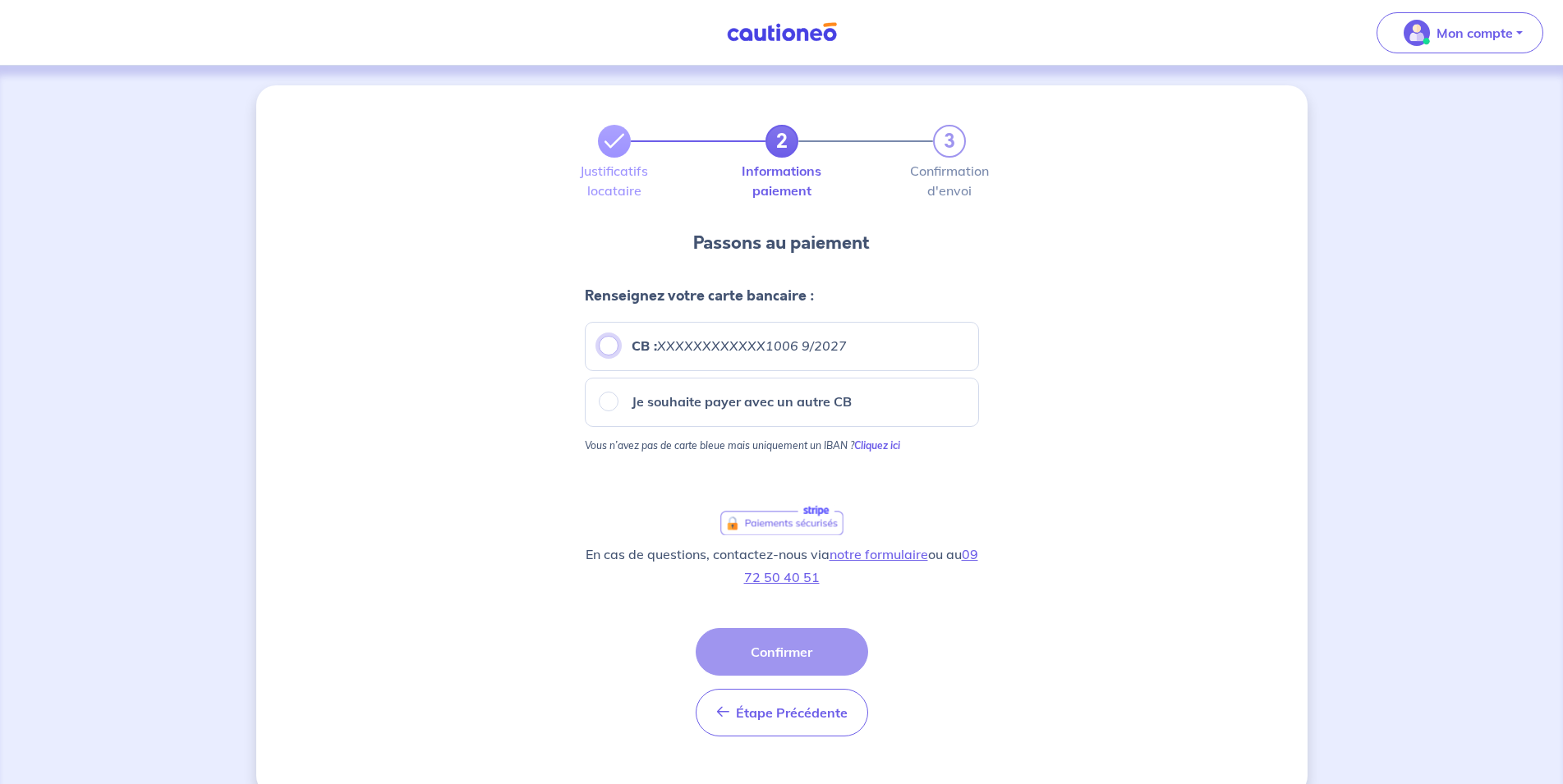
click at [604, 341] on input "CB : XXXXXXXXXXXX1006 9/2027" at bounding box center [609, 346] width 20 height 20
radio input "true"
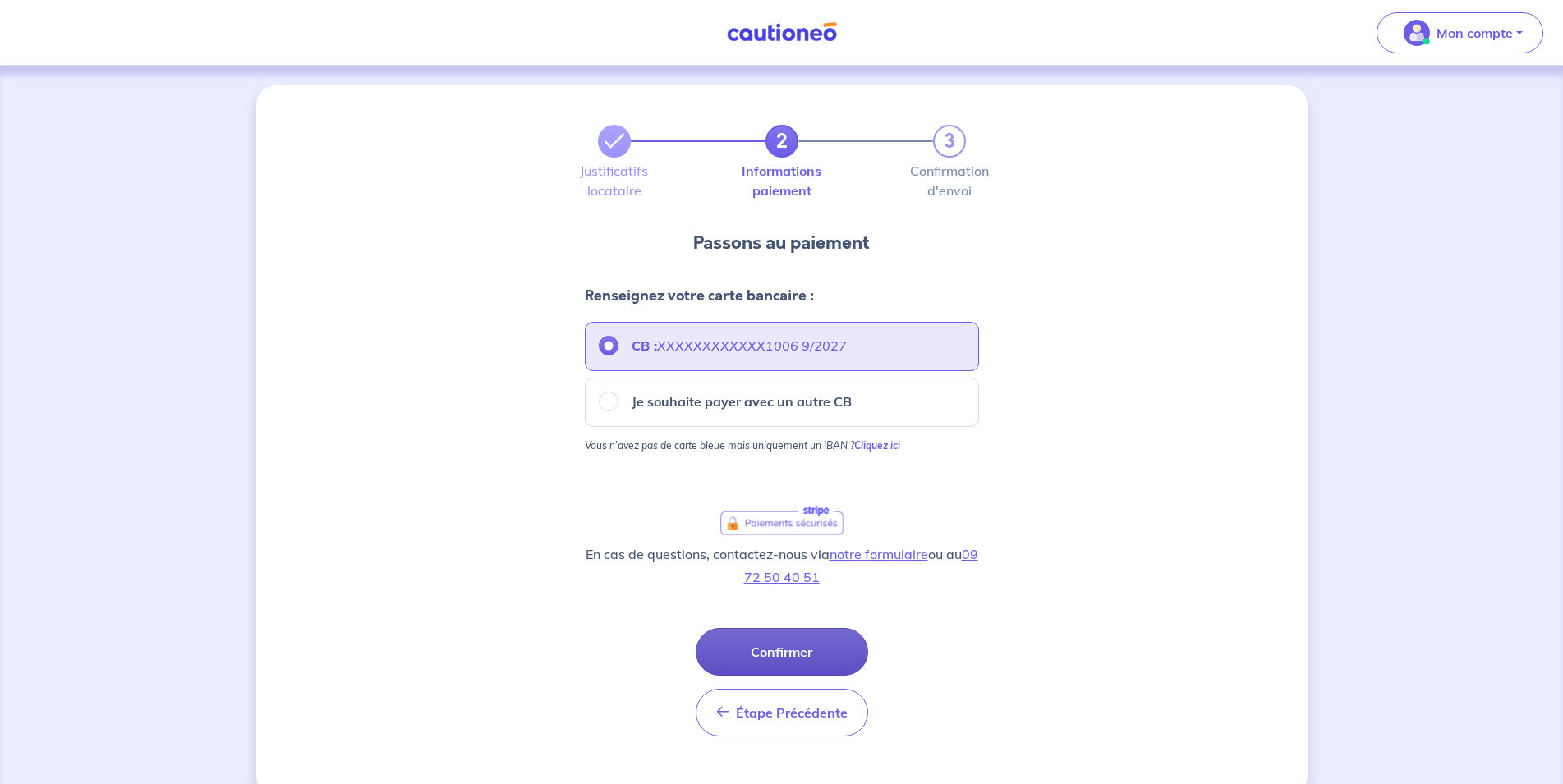
click at [774, 648] on button "Confirmer" at bounding box center [782, 652] width 173 height 48
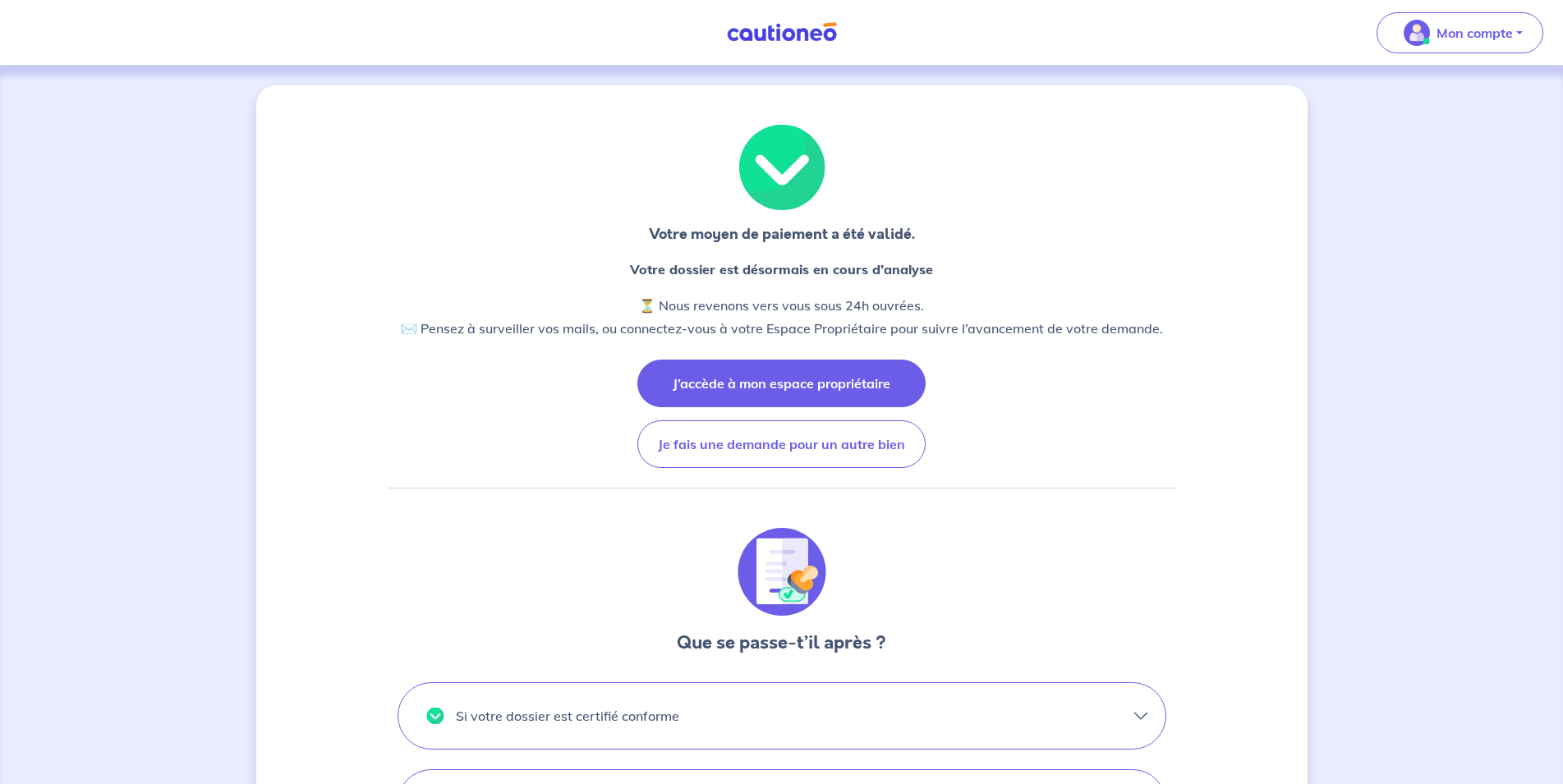
click at [818, 389] on button "J’accède à mon espace propriétaire" at bounding box center [781, 383] width 288 height 48
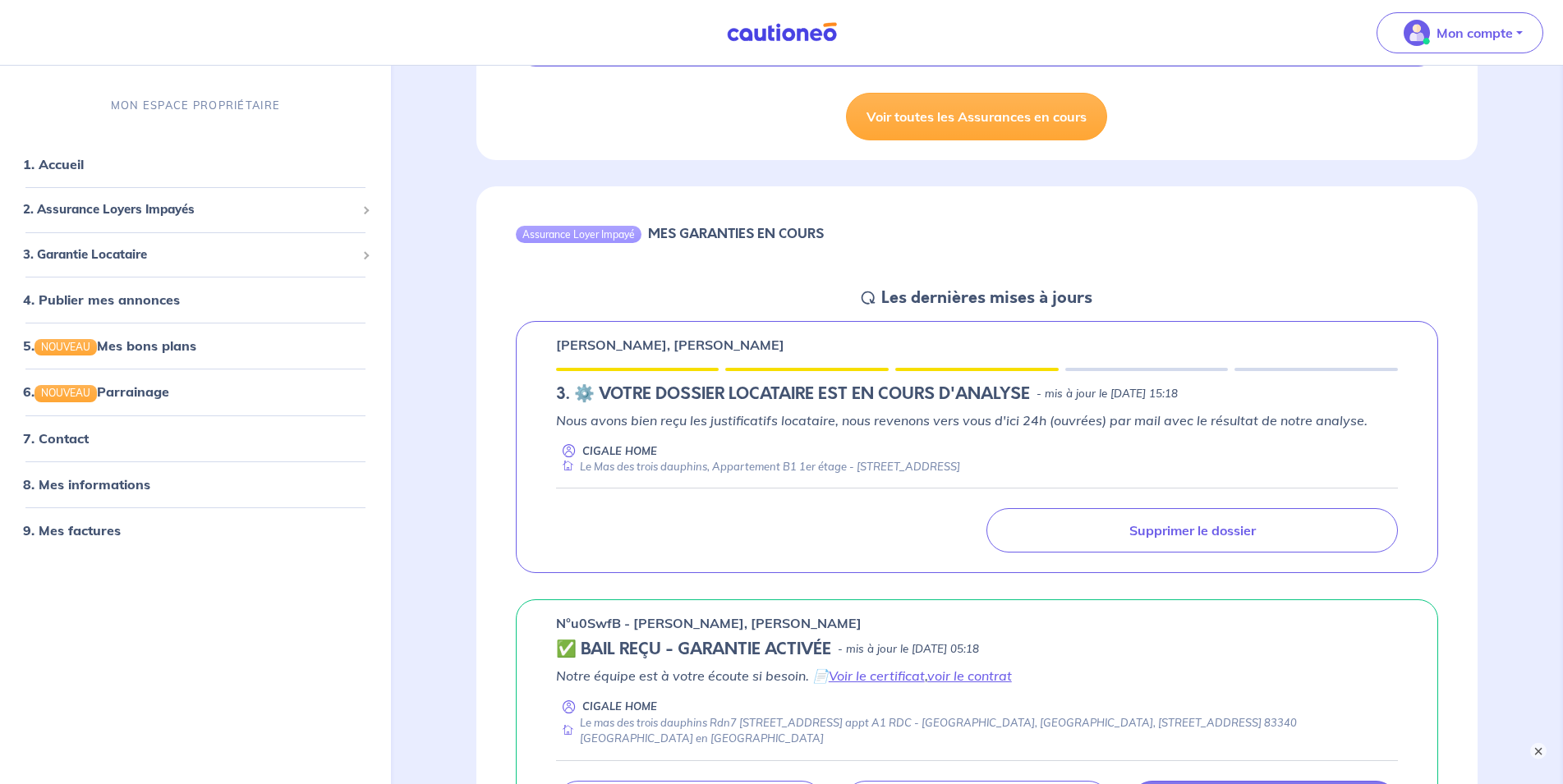
scroll to position [1508, 0]
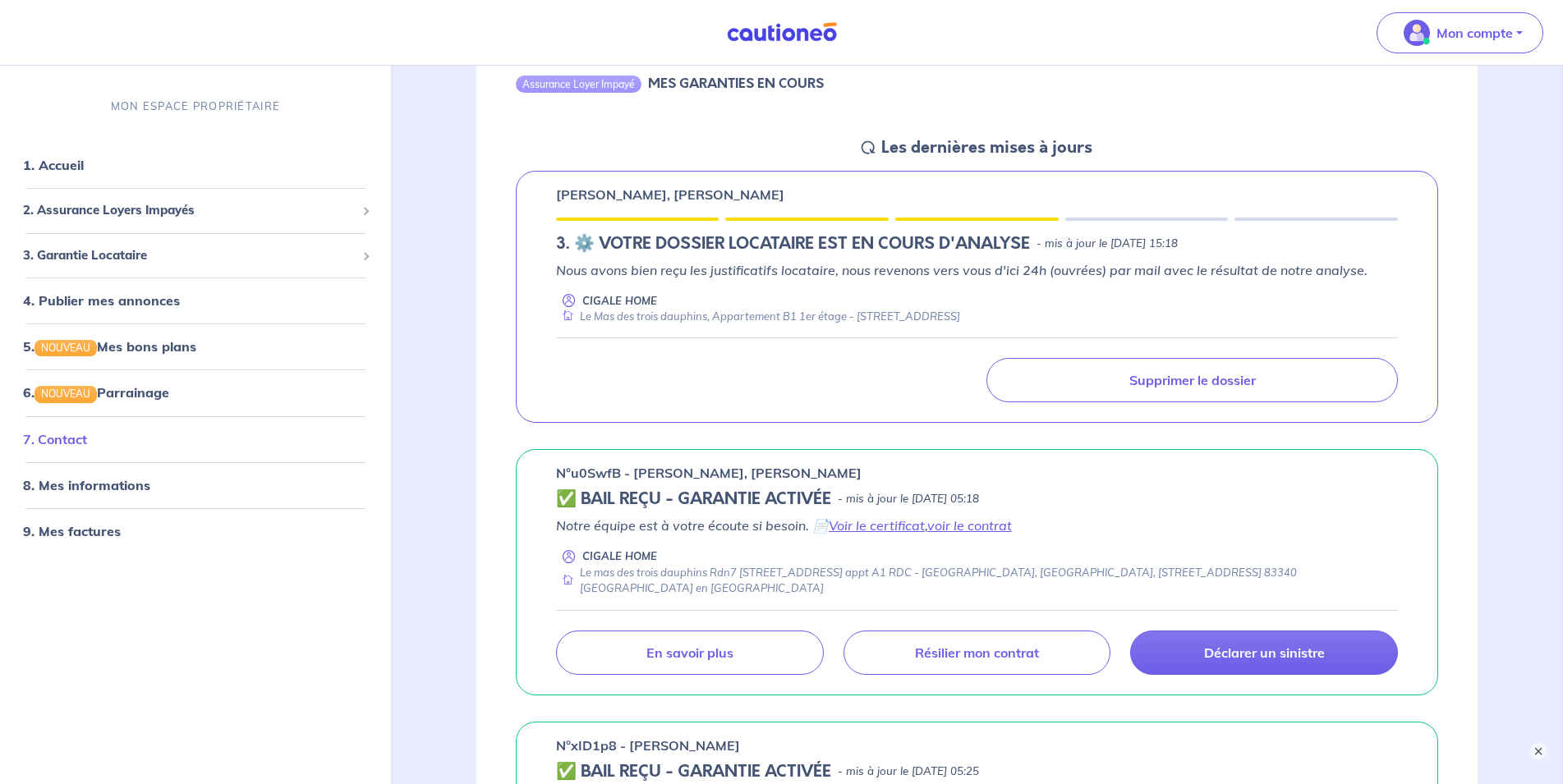
click at [81, 438] on link "7. Contact" at bounding box center [55, 438] width 64 height 17
